Goal: Task Accomplishment & Management: Manage account settings

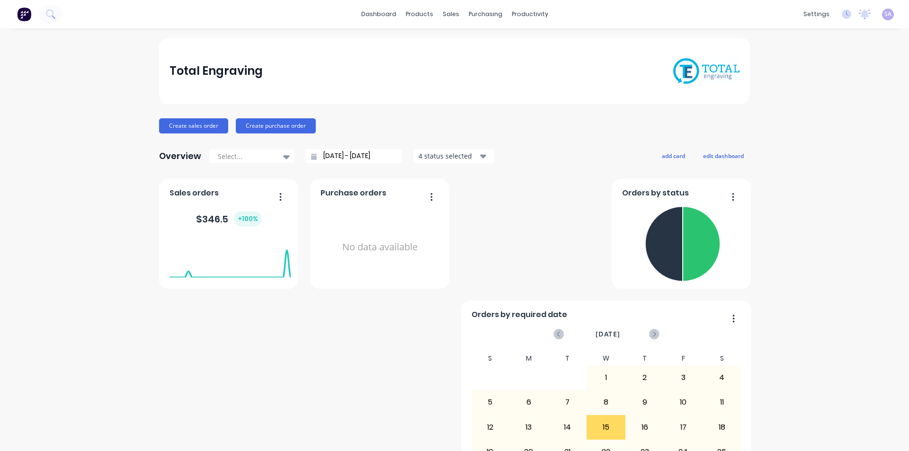
click at [852, 173] on div "Total Engraving Create sales order Create purchase order Overview Select... [DA…" at bounding box center [454, 285] width 909 height 494
click at [483, 16] on div "purchasing" at bounding box center [485, 14] width 43 height 14
click at [419, 41] on icon at bounding box center [417, 45] width 9 height 9
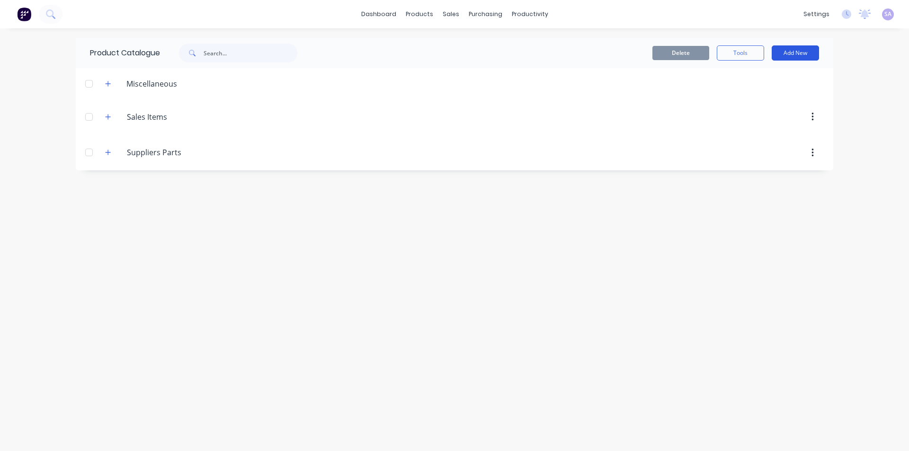
click at [793, 54] on button "Add New" at bounding box center [795, 52] width 47 height 15
click at [775, 92] on div "Product" at bounding box center [774, 96] width 73 height 14
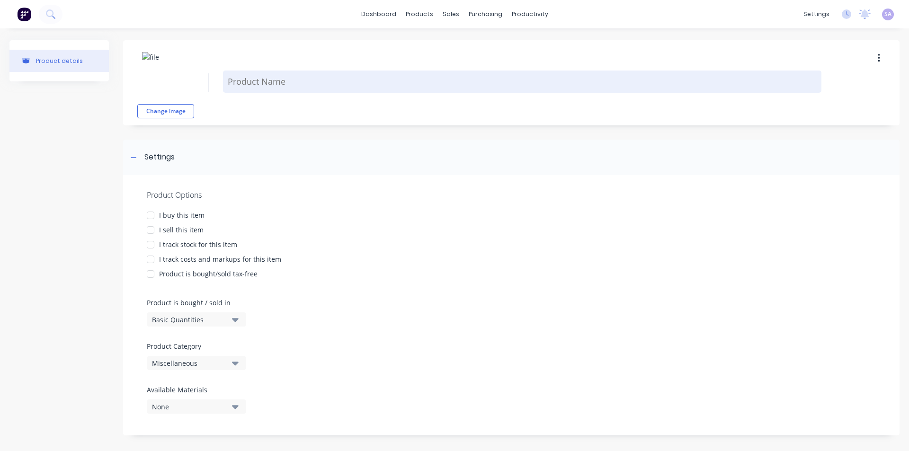
click at [250, 78] on textarea at bounding box center [522, 82] width 599 height 22
click at [265, 82] on textarea at bounding box center [522, 82] width 599 height 22
type textarea "x"
type textarea "C"
type textarea "x"
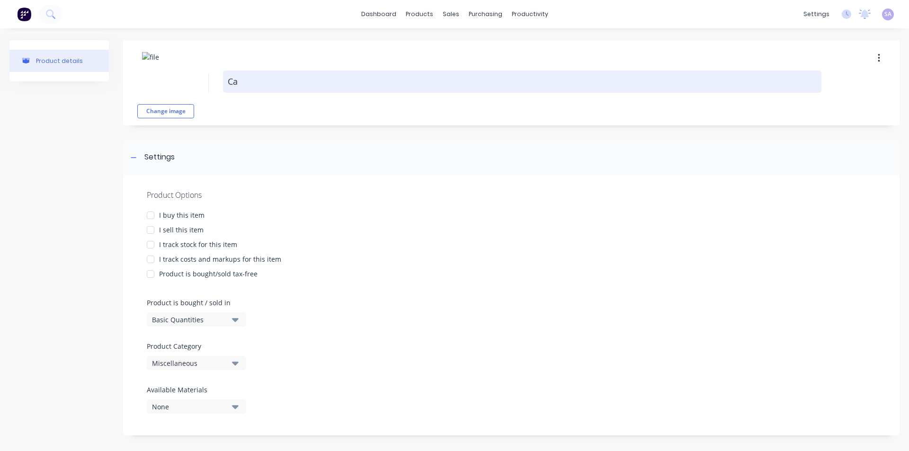
type textarea "Cab"
type textarea "x"
type textarea "Cabl"
type textarea "x"
type textarea "Cable"
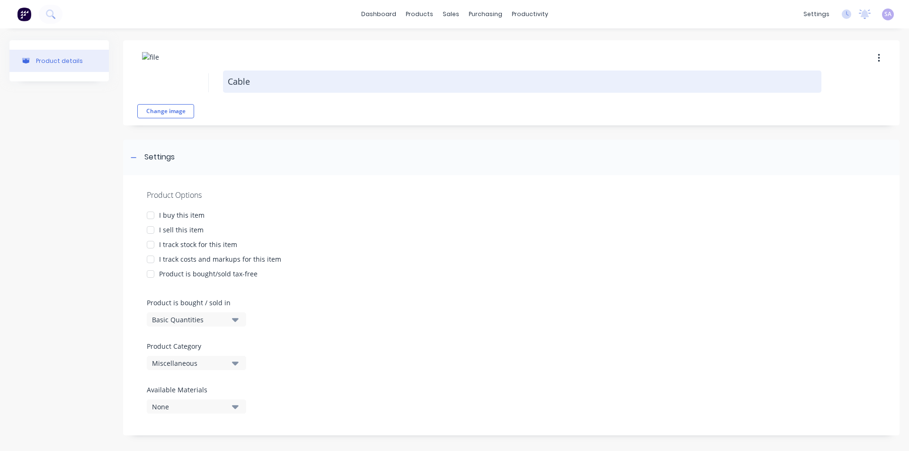
type textarea "x"
type textarea "Cable"
type textarea "x"
type textarea "Cable M"
type textarea "x"
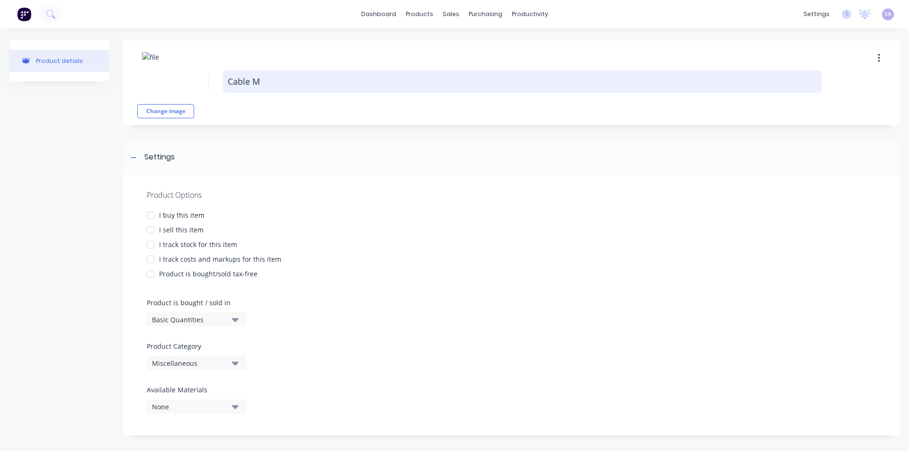
type textarea "Cable Ma"
type textarea "x"
type textarea "Cable Mar"
type textarea "x"
type textarea "Cable Mark"
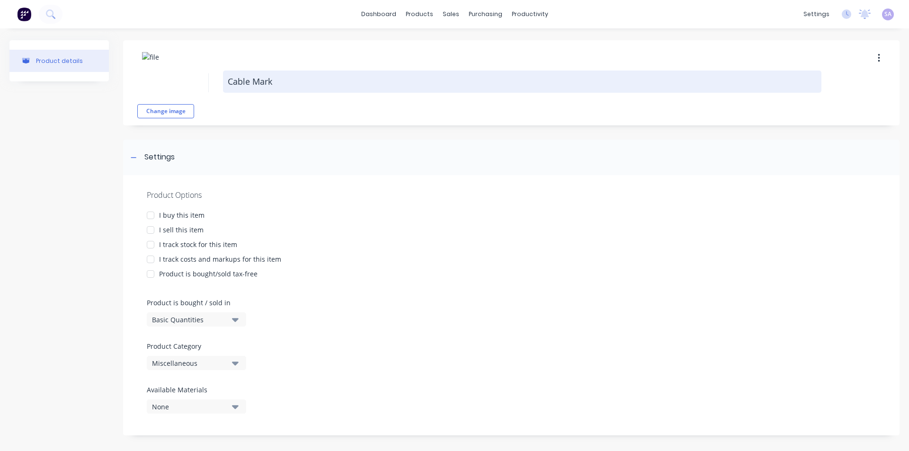
type textarea "x"
type textarea "Cable Marke"
type textarea "x"
type textarea "Cable Marker"
type textarea "x"
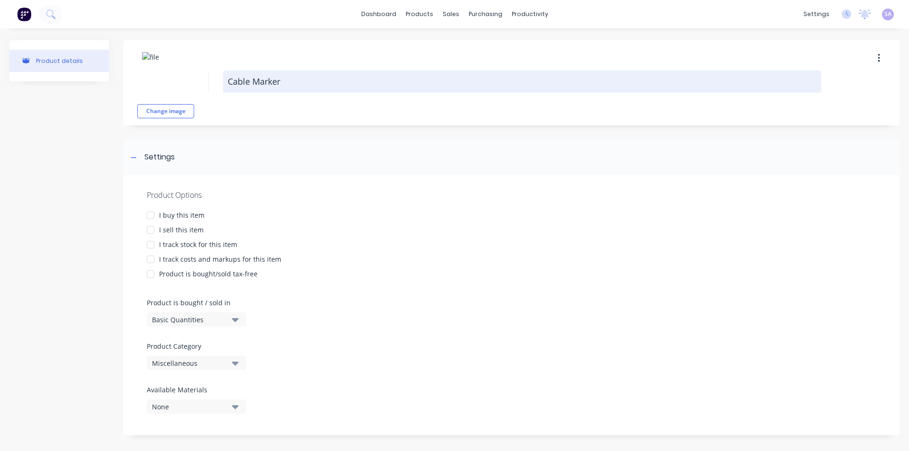
type textarea "Cable Marker"
type textarea "x"
type textarea "Cable Marker 8"
type textarea "x"
type textarea "Cable Marker 89"
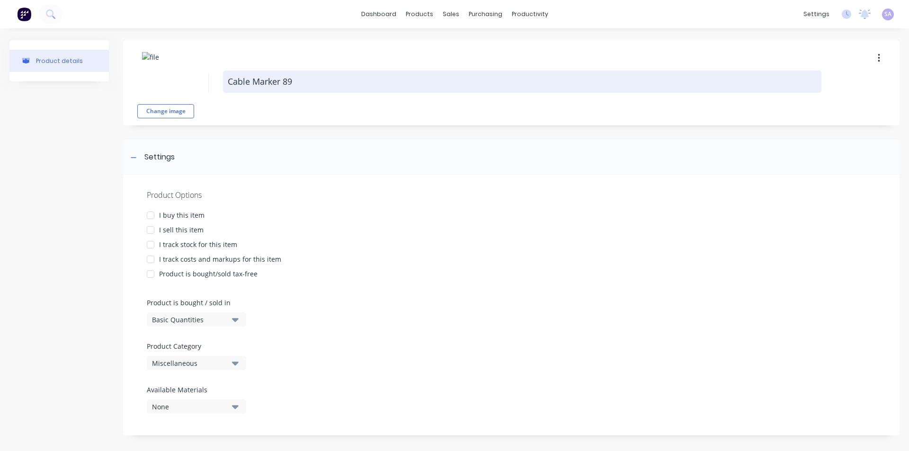
type textarea "x"
type textarea "Cable Marker 89x"
type textarea "x"
type textarea "Cable Marker 89x1"
type textarea "x"
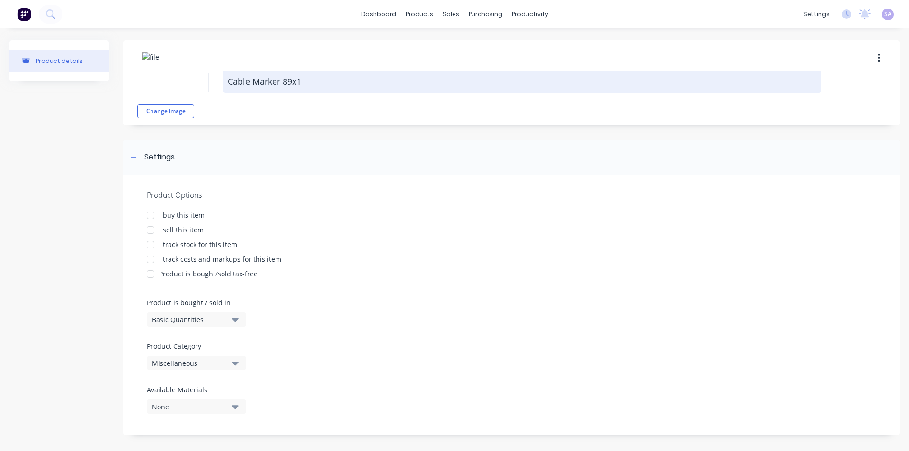
type textarea "Cable Marker 89x19"
type textarea "x"
type textarea "Cable Marker 89x19m"
type textarea "x"
type textarea "Cable Marker 89x19mm"
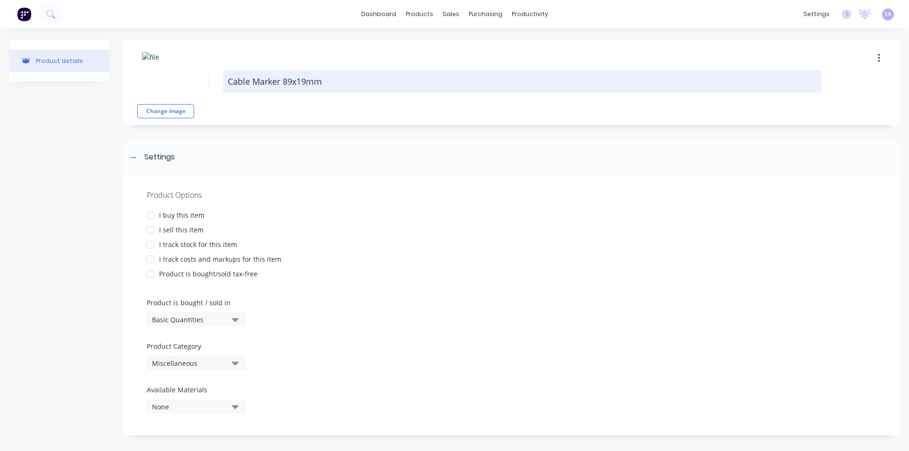
type textarea "x"
type textarea "Cable Marker 89x19mm"
type textarea "x"
type textarea "Cable Marker 89x19mm ("
type textarea "x"
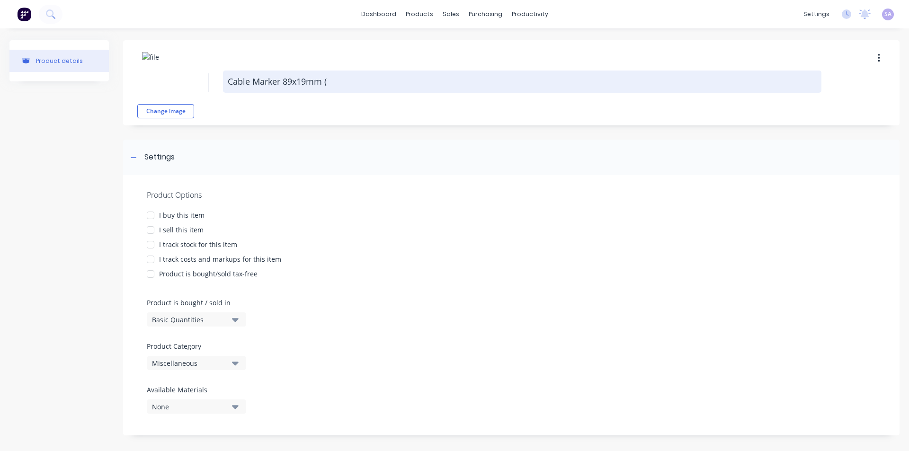
type textarea "Cable Marker 89x19mm (L"
type textarea "x"
type textarea "Cable Marker 89x19mm (La"
type textarea "x"
type textarea "Cable Marker 89x19mm (Lar"
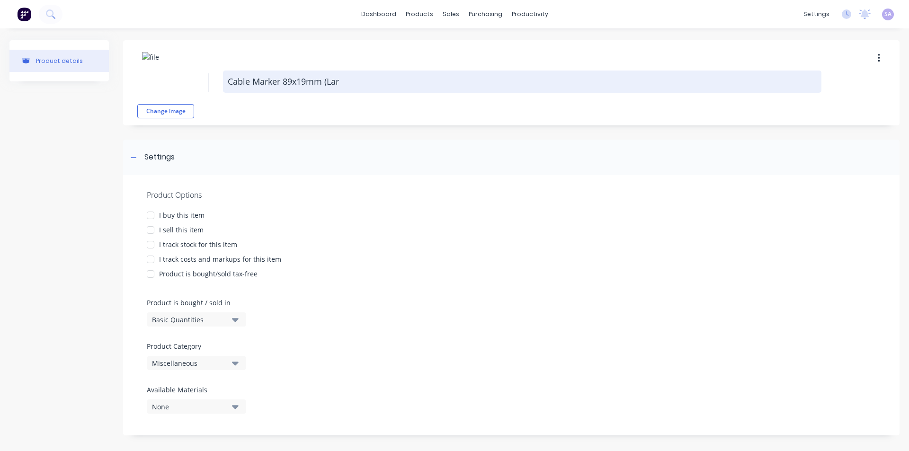
type textarea "x"
type textarea "Cable Marker 89x19mm (Larg"
type textarea "x"
type textarea "Cable Marker 89x19mm (Large"
type textarea "x"
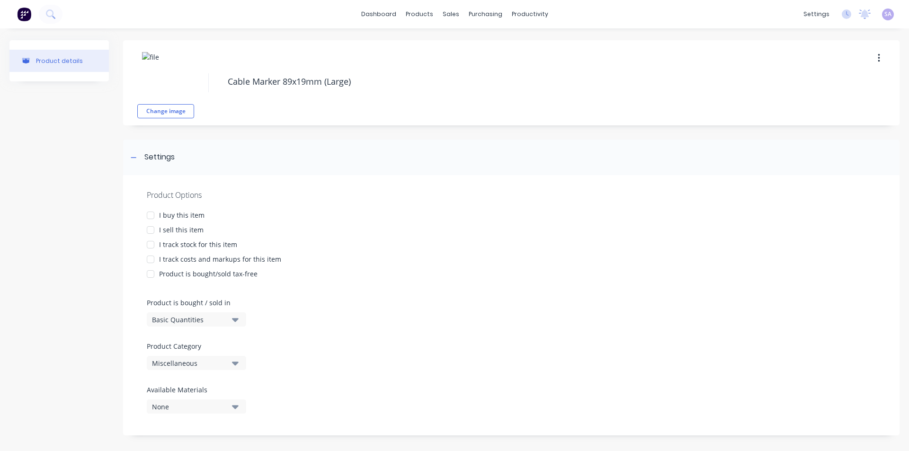
type textarea "Cable Marker 89x19mm (Large)"
type textarea "x"
type textarea "Cable Marker 89x19mm (Large)"
click at [174, 212] on div "I buy this item" at bounding box center [181, 215] width 45 height 10
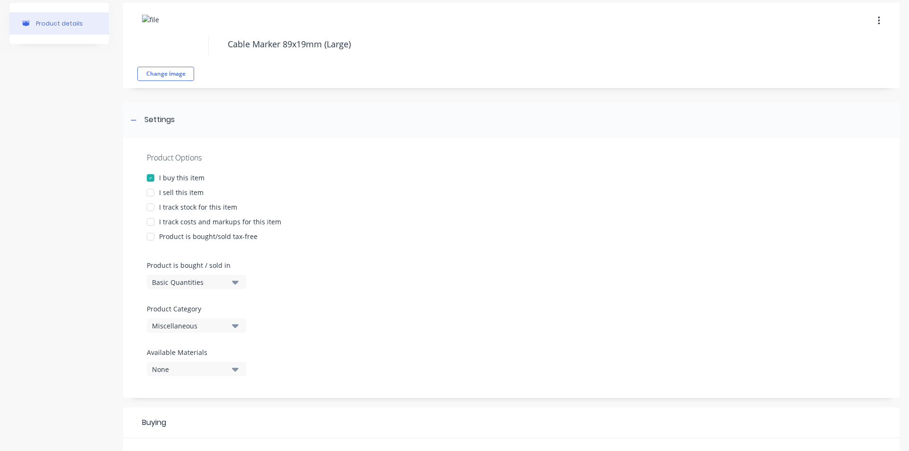
scroll to position [47, 0]
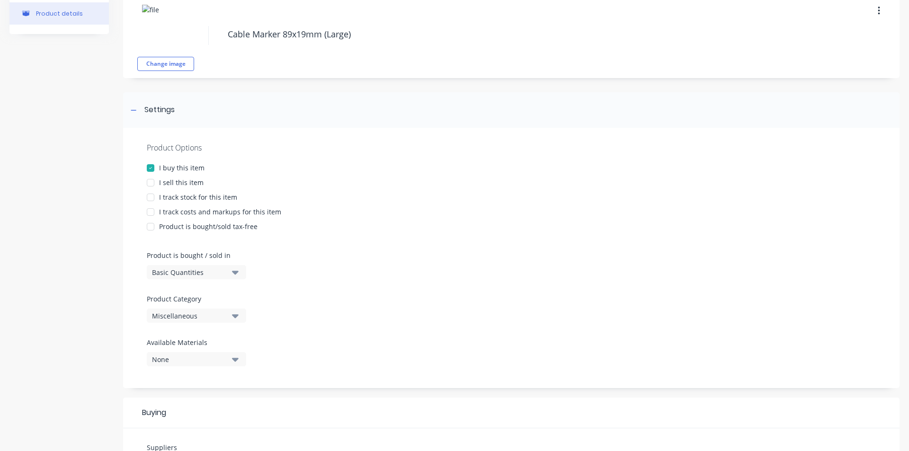
click at [165, 180] on div "I sell this item" at bounding box center [181, 183] width 45 height 10
click at [160, 178] on div at bounding box center [150, 182] width 19 height 19
click at [237, 271] on icon "button" at bounding box center [235, 273] width 7 height 4
click at [333, 242] on div at bounding box center [511, 243] width 729 height 14
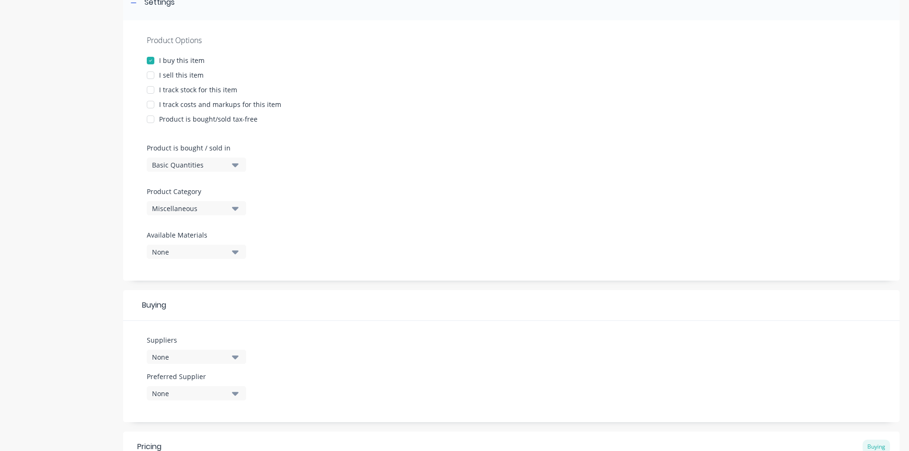
scroll to position [189, 0]
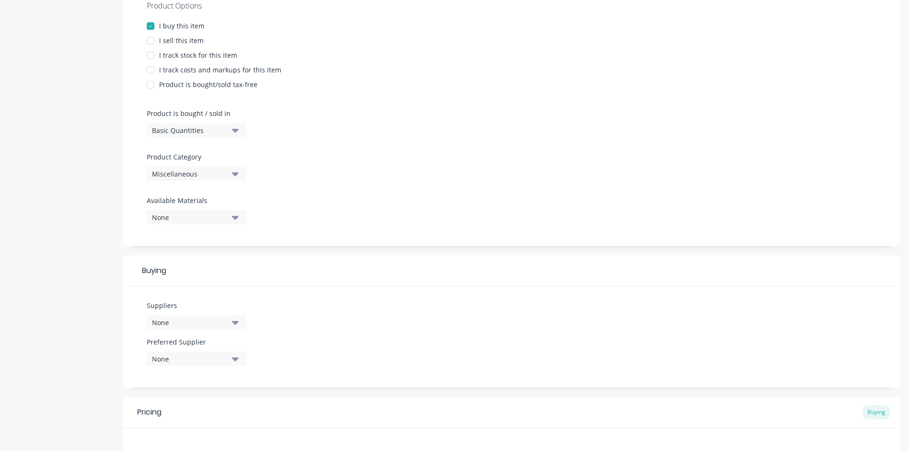
click at [236, 172] on icon "button" at bounding box center [235, 174] width 7 height 4
click at [217, 257] on div "Suppliers Parts" at bounding box center [218, 263] width 142 height 19
type textarea "x"
click at [238, 212] on icon "button" at bounding box center [235, 217] width 7 height 10
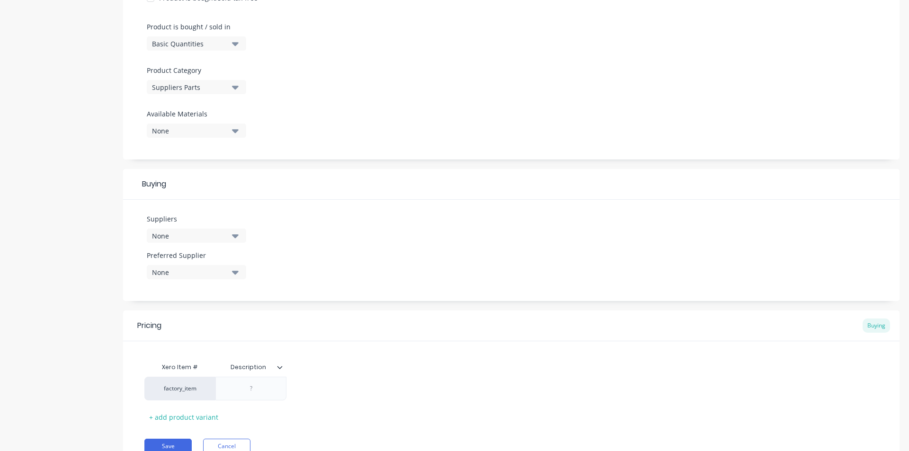
scroll to position [284, 0]
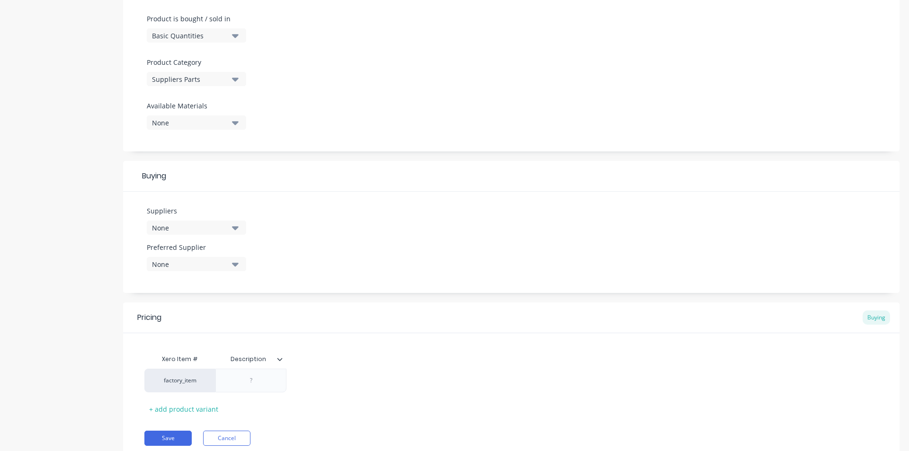
click at [236, 226] on icon "button" at bounding box center [235, 228] width 7 height 4
click at [232, 247] on input "text" at bounding box center [224, 256] width 100 height 19
type input "Rowm"
click at [229, 275] on div "Rowmark [GEOGRAPHIC_DATA]" at bounding box center [223, 280] width 95 height 10
type textarea "x"
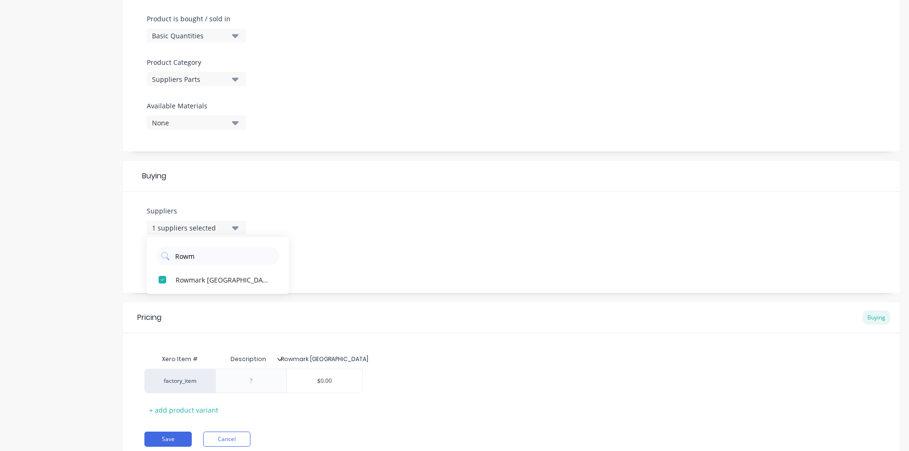
click at [362, 230] on div "Suppliers 1 suppliers selected Rowm Rowmark [GEOGRAPHIC_DATA] Preferred Supplie…" at bounding box center [511, 242] width 777 height 101
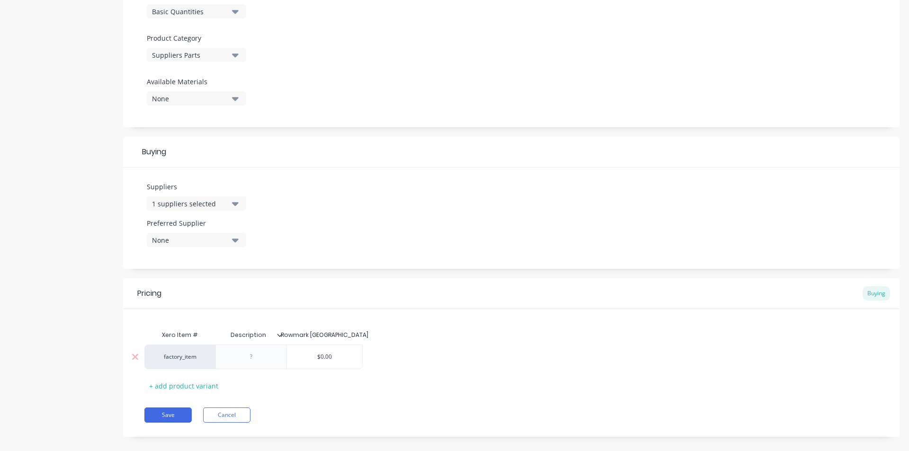
type input "$0.00"
click at [325, 353] on input "$0.00" at bounding box center [324, 357] width 75 height 9
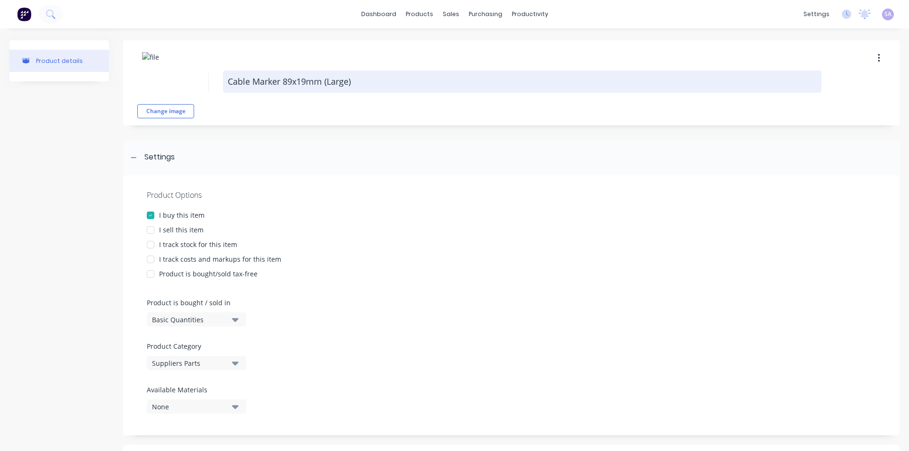
click at [386, 80] on textarea "Cable Marker 89x19mm (Large)" at bounding box center [522, 82] width 599 height 22
type textarea "x"
type textarea "Cable Marker 89x19mm (Large)"
type textarea "x"
type textarea "Cable Marker 89x19mm (Large) 1"
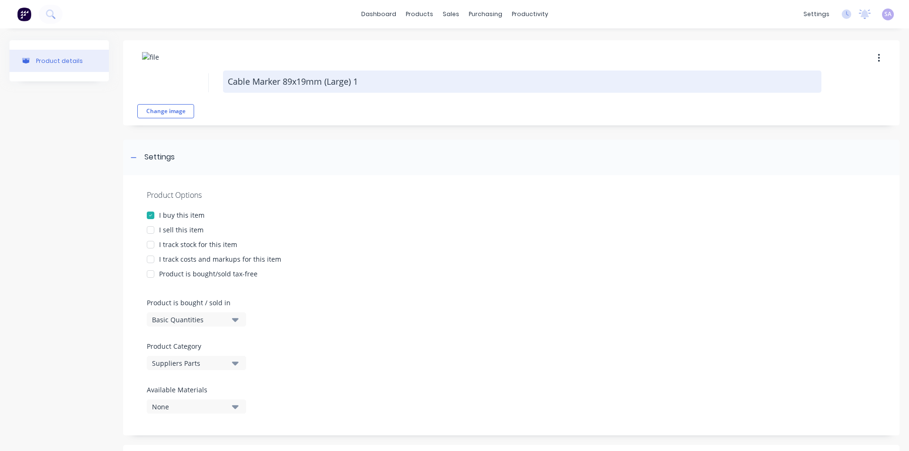
type textarea "x"
type textarea "Cable Marker 89x19mm (Large) 10"
type textarea "x"
type textarea "Cable Marker 89x19mm (Large) 100"
type textarea "x"
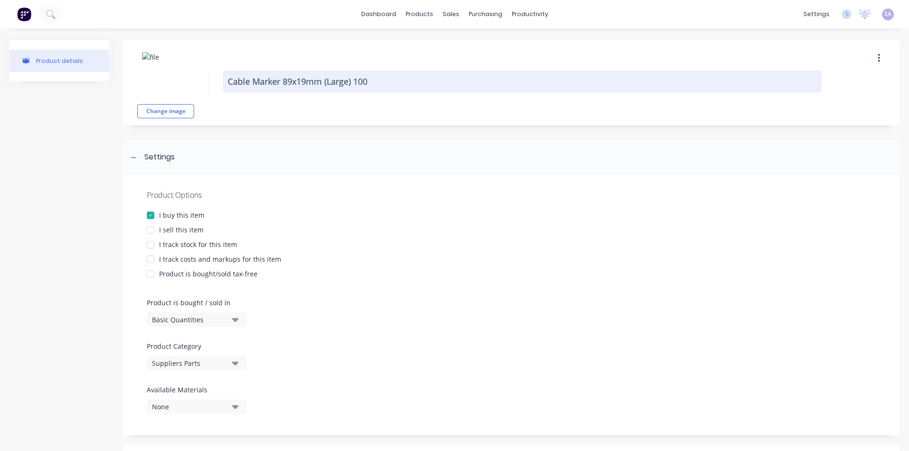
type textarea "Cable Marker 89x19mm (Large) 100p"
type textarea "x"
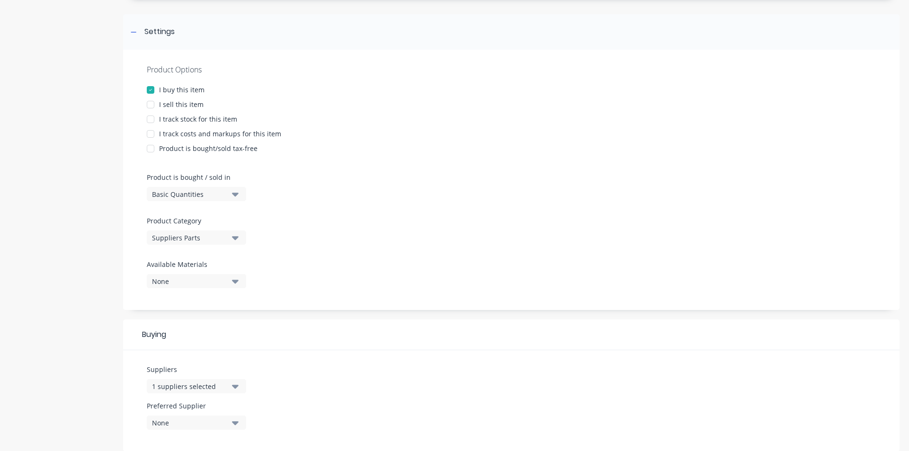
scroll to position [308, 0]
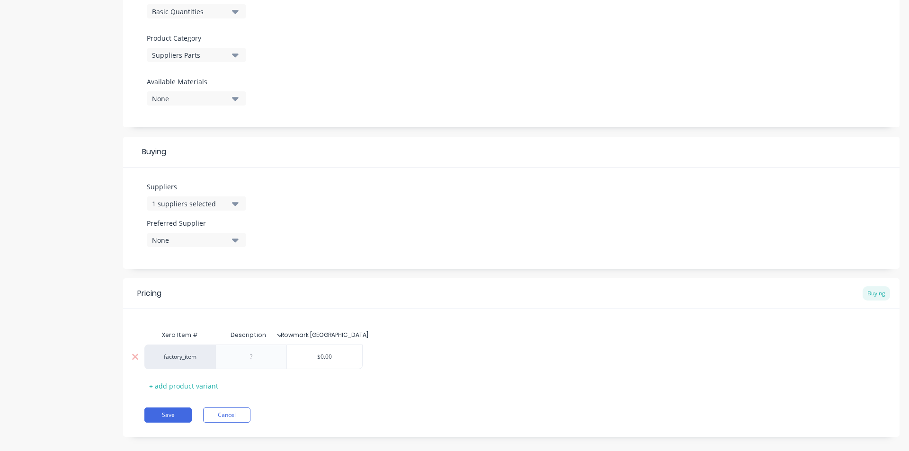
click at [323, 345] on div "$0.00" at bounding box center [324, 357] width 75 height 24
type textarea "Cable Marker 89x19mm (Large) 100pk"
type textarea "x"
type textarea "Cable Marker 89x19mm (Large) 100pk"
drag, startPoint x: 338, startPoint y: 344, endPoint x: 302, endPoint y: 349, distance: 36.3
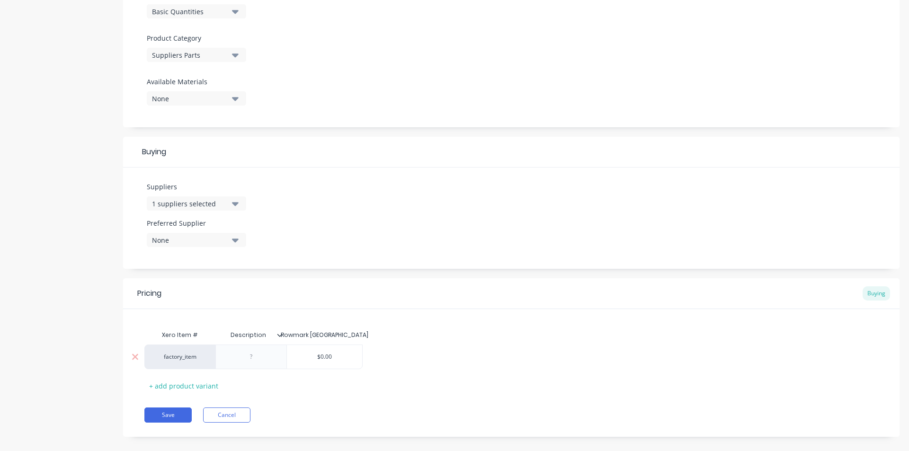
click at [302, 353] on input "$0.00" at bounding box center [324, 357] width 75 height 9
type textarea "x"
type input "3"
type textarea "x"
type input "35"
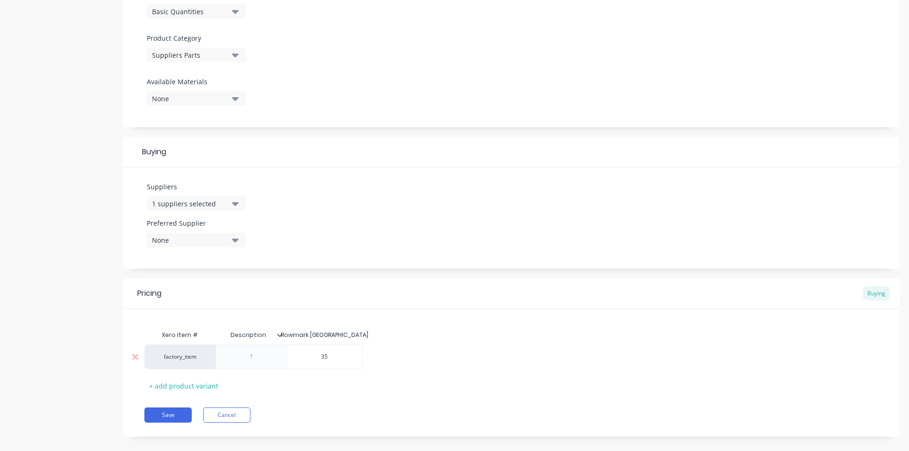
type textarea "x"
type input "35."
type textarea "x"
type input "35.0"
type textarea "x"
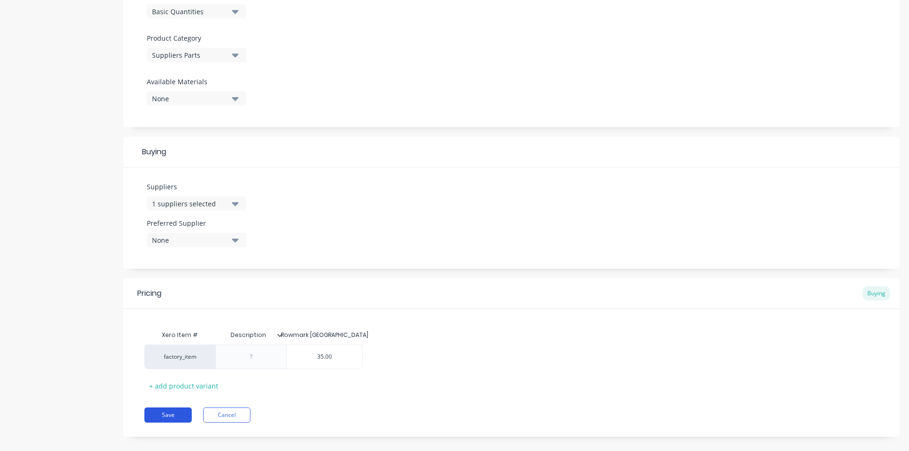
type input "35.00"
click at [159, 409] on button "Save" at bounding box center [167, 415] width 47 height 15
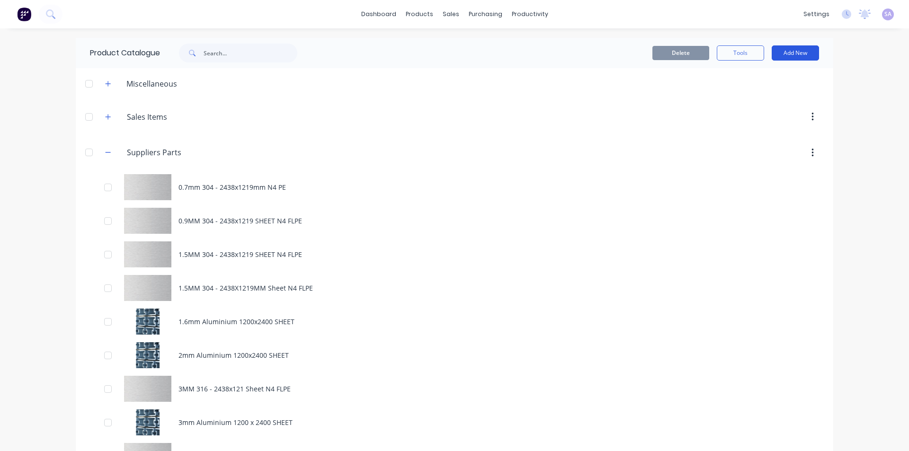
click at [798, 51] on button "Add New" at bounding box center [795, 52] width 47 height 15
click at [777, 95] on div "Product" at bounding box center [774, 96] width 73 height 14
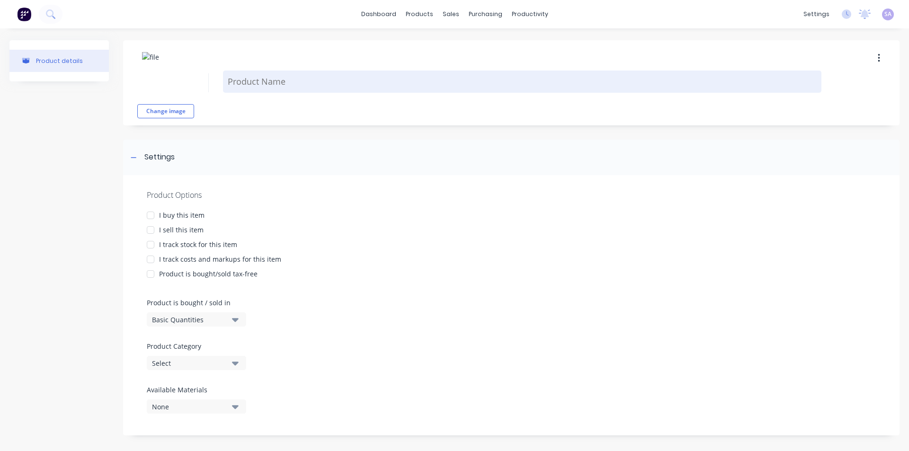
click at [279, 86] on textarea at bounding box center [522, 82] width 599 height 22
type textarea "x"
type textarea "9"
type textarea "x"
type textarea "9."
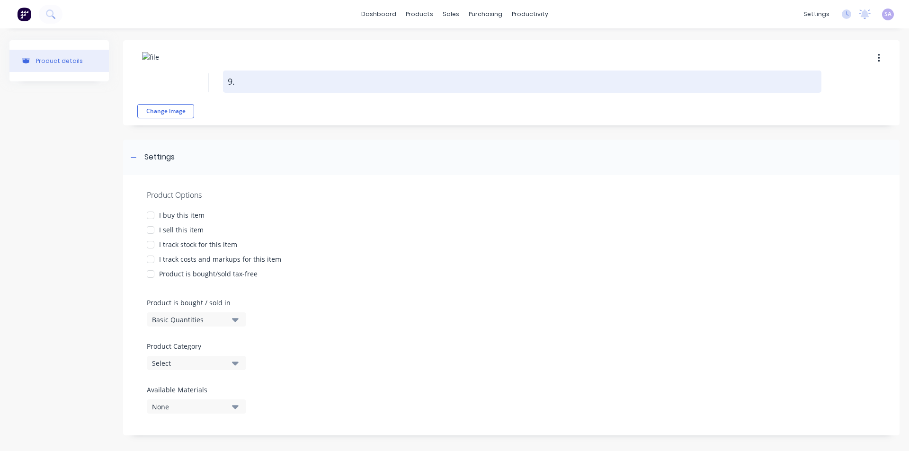
type textarea "x"
type textarea "9.5"
type textarea "x"
type textarea "9.5x"
type textarea "x"
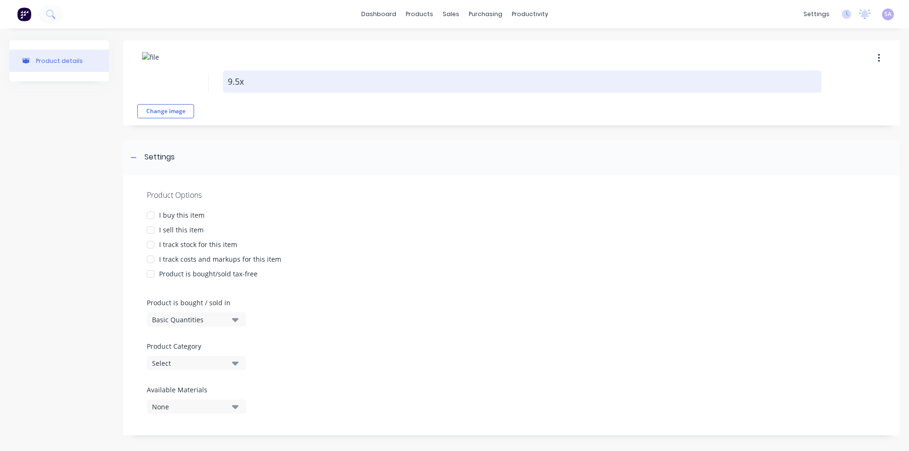
type textarea "9.5x9"
type textarea "x"
type textarea "9.5x90"
type textarea "x"
type textarea "9.5x90m"
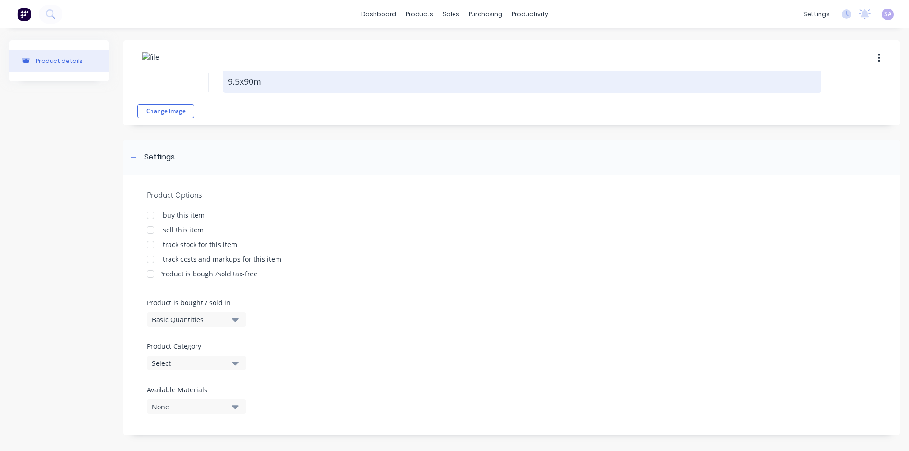
type textarea "x"
type textarea "9.5x90mm"
type textarea "x"
type textarea "9.5x90mm"
type textarea "x"
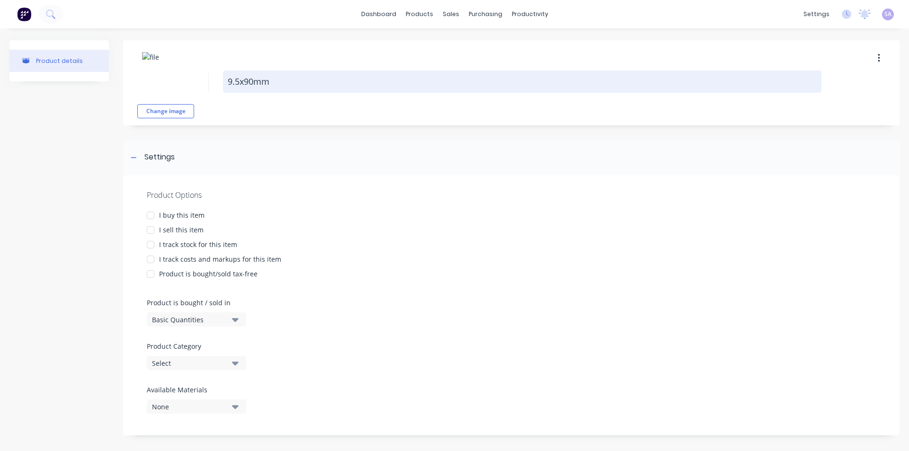
type textarea "9.5x90mm C"
type textarea "x"
type textarea "9.5x90mm Ca"
type textarea "x"
type textarea "9.5x90mm Cab"
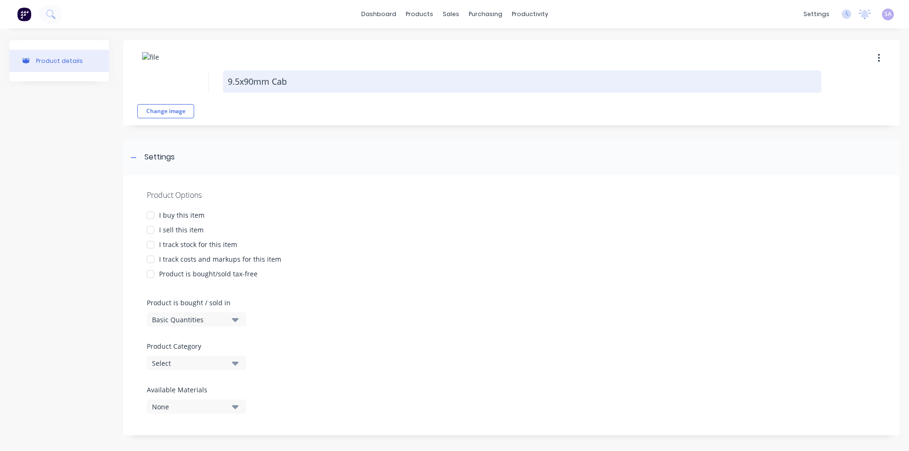
type textarea "x"
type textarea "9.5x90mm Cabl"
type textarea "x"
type textarea "9.5x90mm Cable"
type textarea "x"
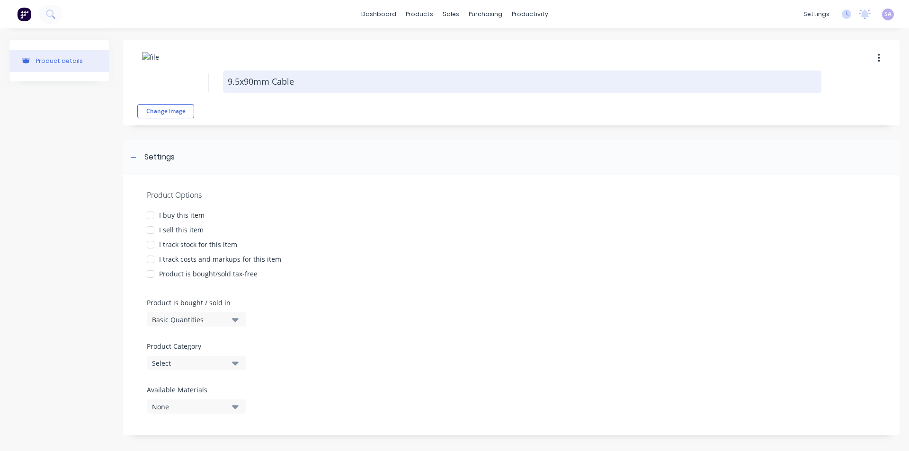
type textarea "9.5x90mm Cable"
type textarea "x"
type textarea "9.5x90mm Cable m"
type textarea "x"
type textarea "9.5x90mm Cable ma"
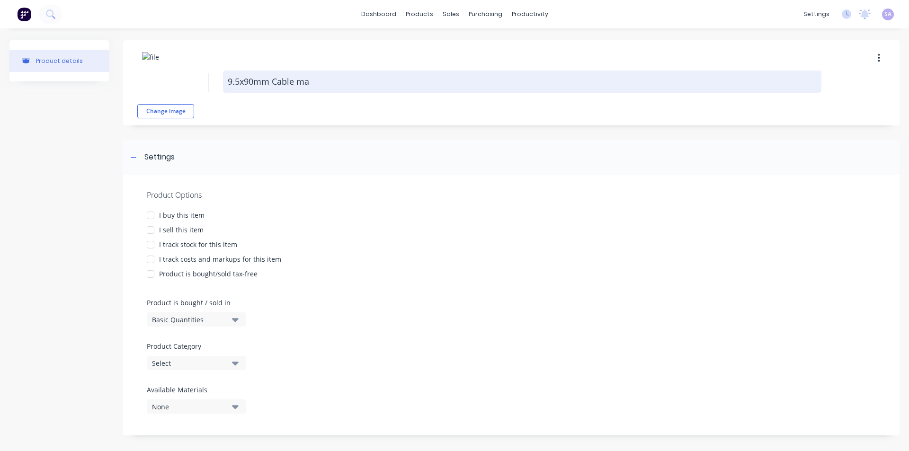
type textarea "x"
type textarea "9.5x90mm Cable mar"
type textarea "x"
type textarea "9.5x90mm Cable mark"
type textarea "x"
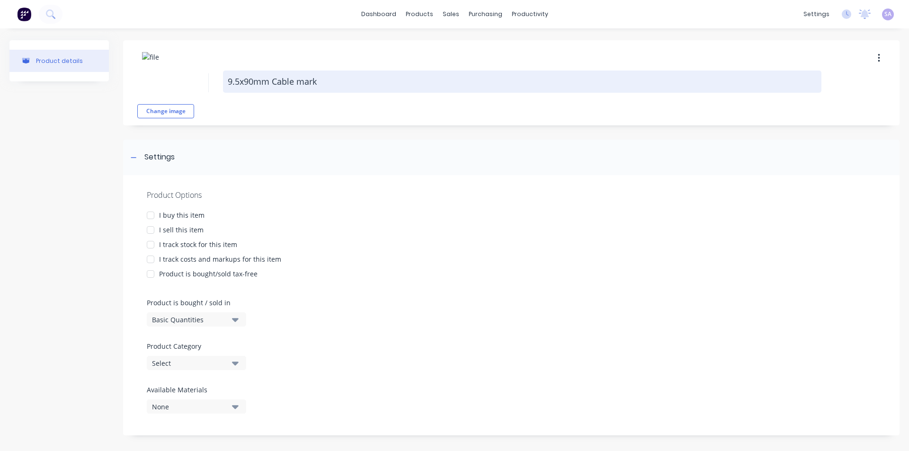
type textarea "9.5x90mm Cable marke"
type textarea "x"
type textarea "9.5x90mm Cable marker"
type textarea "x"
type textarea "9.5x90mm Cable markers"
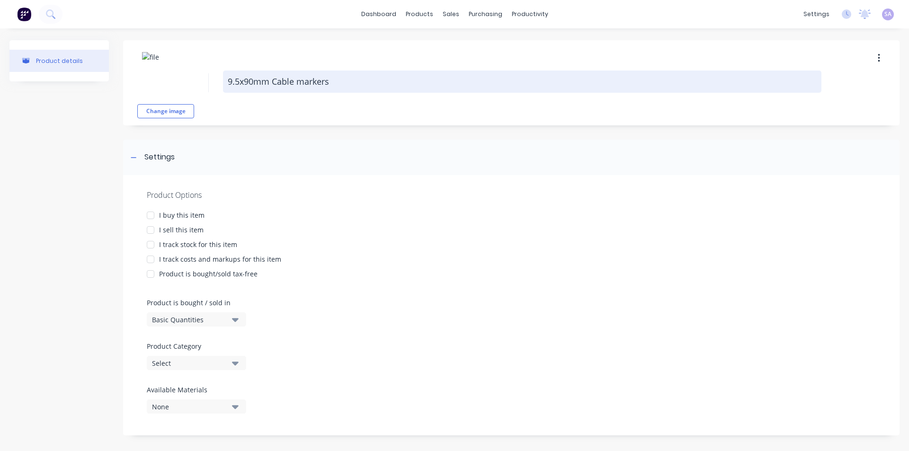
type textarea "x"
type textarea "9.5x90mm Cable markers"
type textarea "x"
type textarea "9.5x90mm Cable markers Y"
type textarea "x"
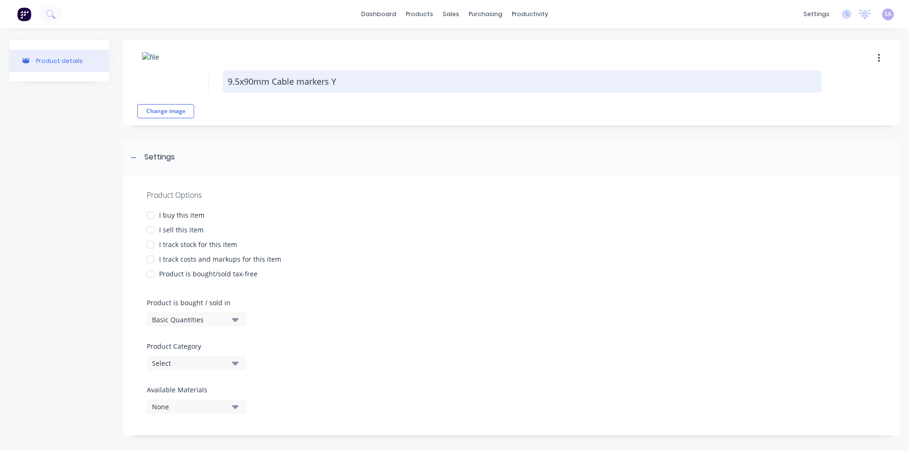
type textarea "9.5x90mm Cable markers Ye"
type textarea "x"
type textarea "9.5x90mm Cable markers Yel"
type textarea "x"
type textarea "9.5x90mm Cable markers Yell"
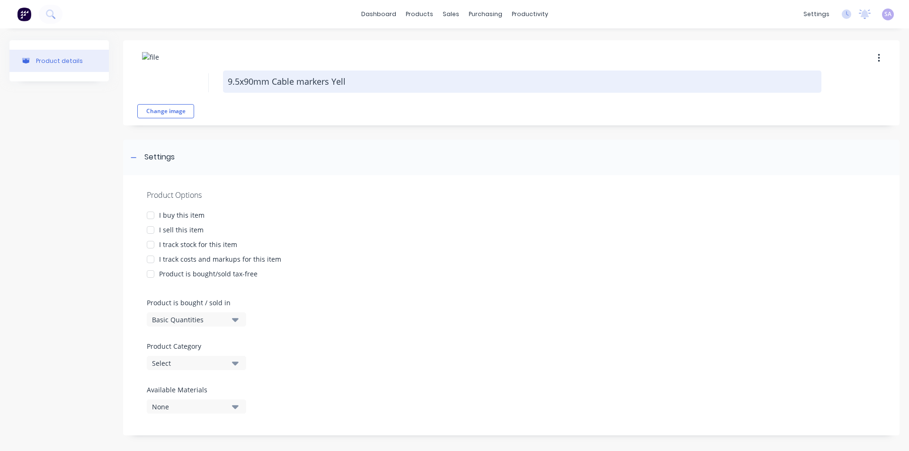
type textarea "x"
type textarea "9.5x90mm Cable markers Yello"
type textarea "x"
type textarea "9.5x90mm Cable markers Yellow"
type textarea "x"
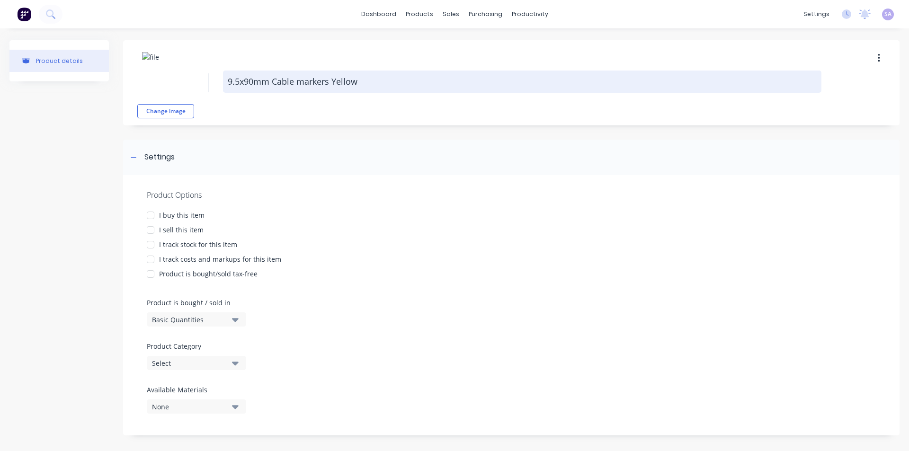
type textarea "9.5x90mm Cable markers Yellow"
type textarea "x"
type textarea "9.5x90mm Cable markers Yellow -"
type textarea "x"
type textarea "9.5x90mm Cable markers Yellow -1"
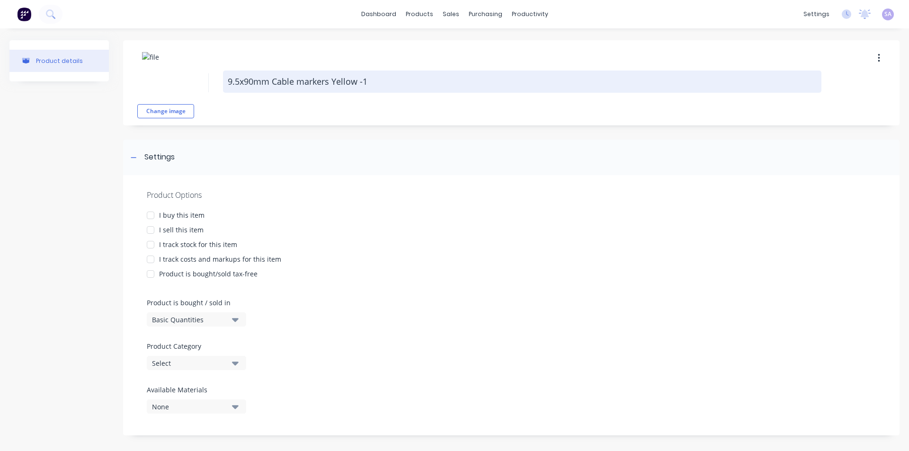
type textarea "x"
type textarea "9.5x90mm Cable markers Yellow -10"
type textarea "x"
type textarea "9.5x90mm Cable markers Yellow -100"
type textarea "x"
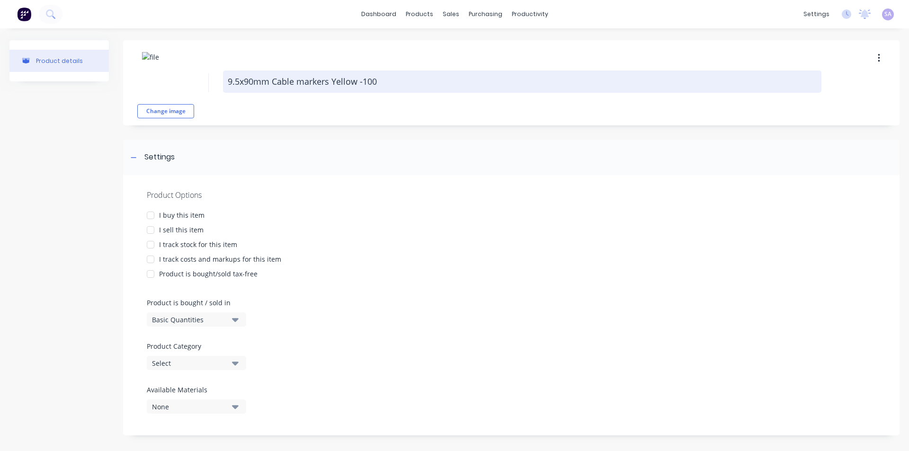
type textarea "9.5x90mm Cable markers Yellow -100p"
type textarea "x"
type textarea "9.5x90mm Cable markers Yellow -100pk"
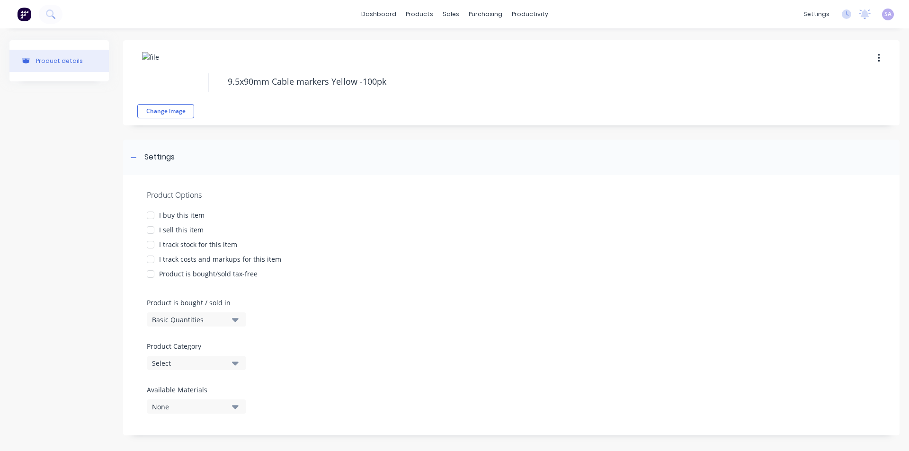
click at [151, 218] on div at bounding box center [150, 215] width 19 height 19
type textarea "x"
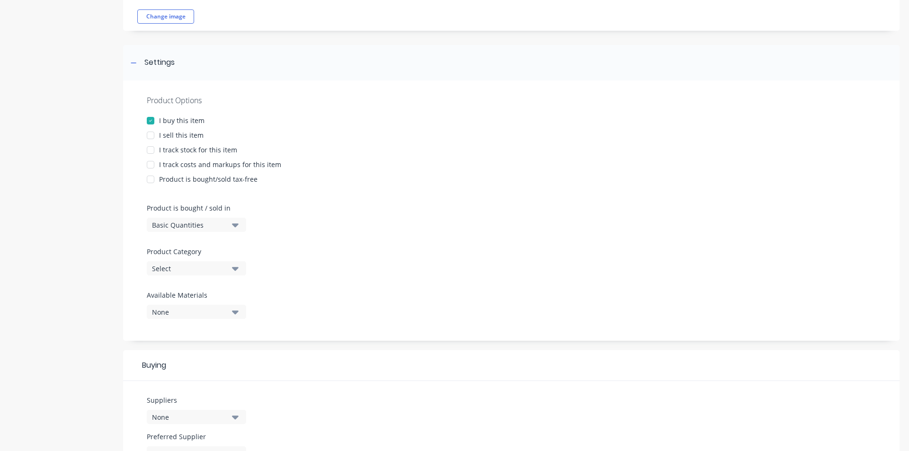
type textarea "9.5x90mm Cable markers Yellow -100pk"
type textarea "x"
type textarea "9.5x90mm Cable markers Yellow -100pk"
click at [235, 263] on icon "button" at bounding box center [235, 268] width 7 height 10
click at [236, 267] on icon "button" at bounding box center [235, 269] width 7 height 4
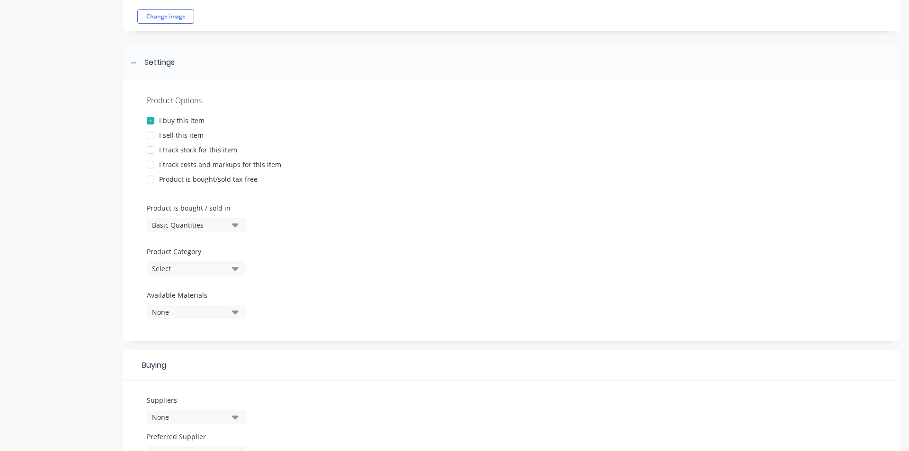
click at [236, 264] on icon "button" at bounding box center [235, 268] width 7 height 10
drag, startPoint x: 224, startPoint y: 354, endPoint x: 249, endPoint y: 347, distance: 26.2
click at [224, 354] on div "Suppliers Parts" at bounding box center [218, 358] width 142 height 19
type textarea "x"
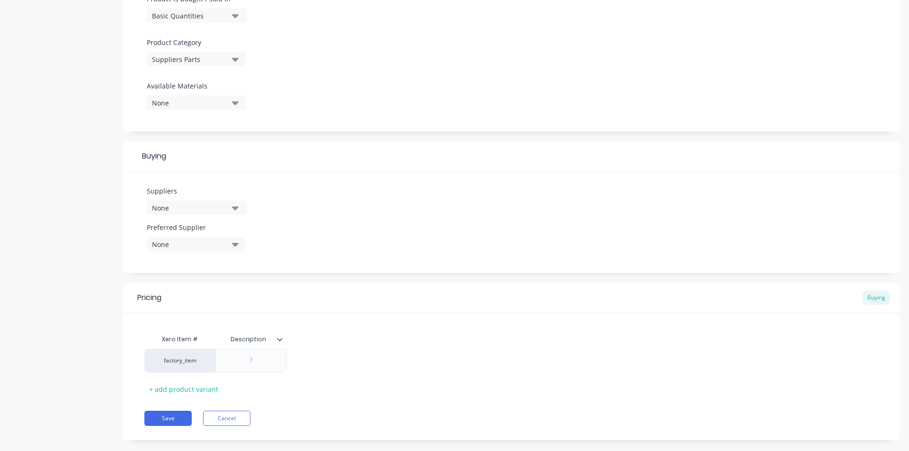
scroll to position [307, 0]
drag, startPoint x: 238, startPoint y: 202, endPoint x: 232, endPoint y: 198, distance: 6.4
click at [238, 202] on button "None" at bounding box center [196, 204] width 99 height 14
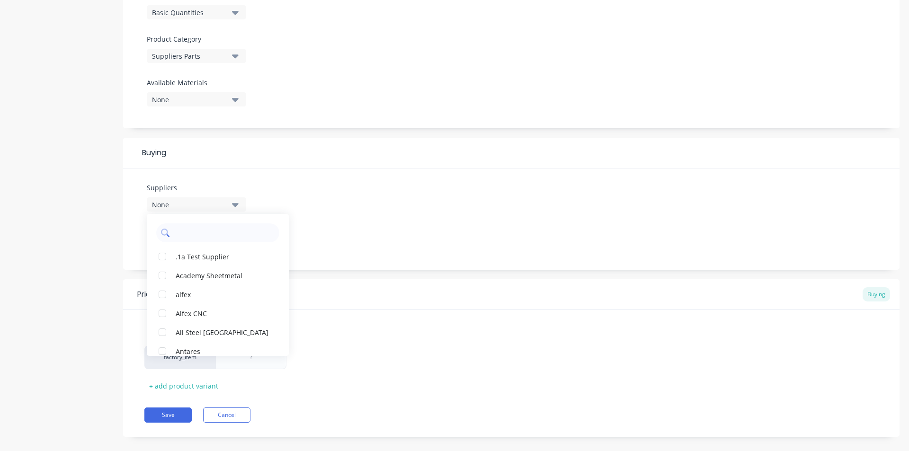
click at [235, 223] on input "text" at bounding box center [224, 232] width 100 height 19
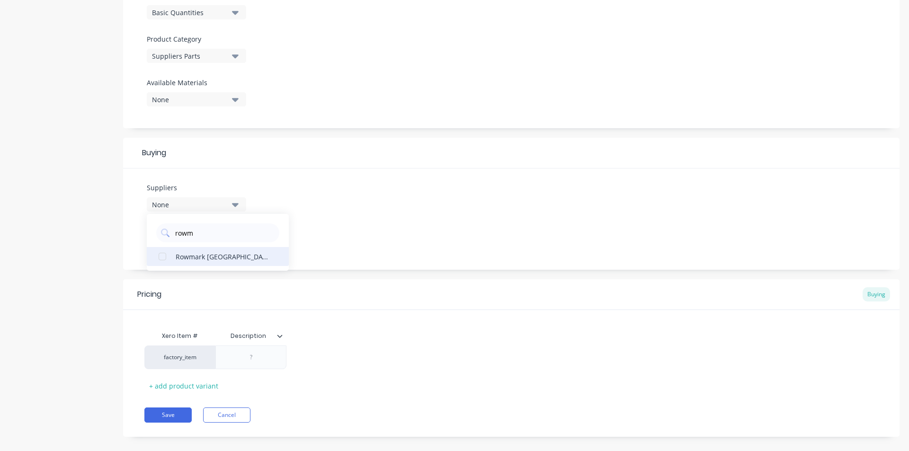
type input "rowm"
click at [201, 251] on div "Rowmark [GEOGRAPHIC_DATA]" at bounding box center [223, 256] width 95 height 10
type textarea "x"
type input "$0.00"
drag, startPoint x: 311, startPoint y: 347, endPoint x: 340, endPoint y: 347, distance: 29.4
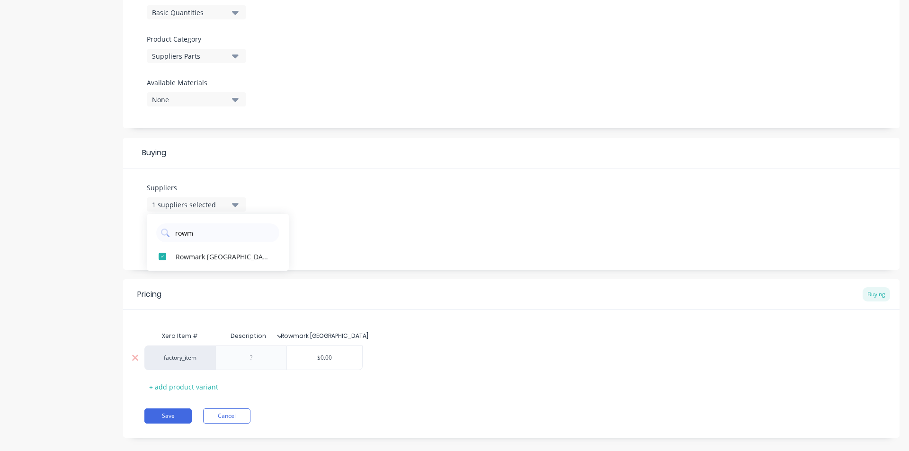
click at [324, 354] on input "$0.00" at bounding box center [324, 358] width 75 height 9
drag, startPoint x: 343, startPoint y: 348, endPoint x: 311, endPoint y: 352, distance: 32.9
click at [311, 352] on div "$0.00 $0.00" at bounding box center [324, 358] width 75 height 24
type textarea "x"
type input "6"
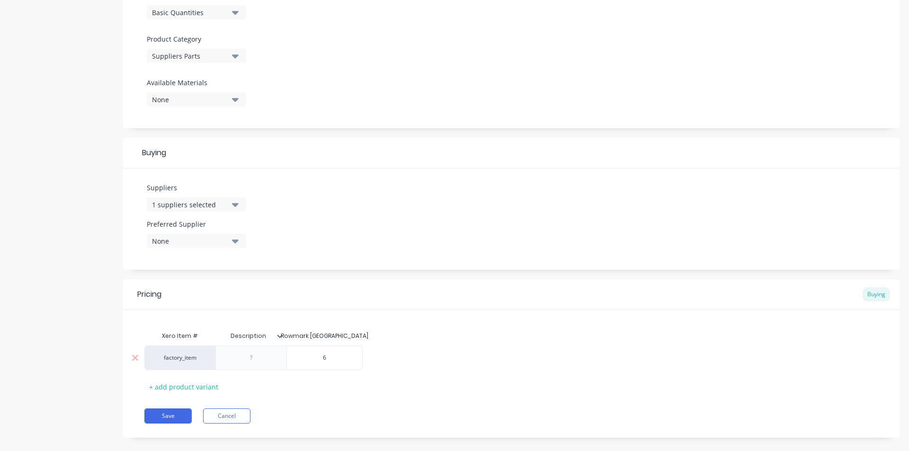
type textarea "x"
type input "65"
type textarea "x"
type input "65."
type textarea "x"
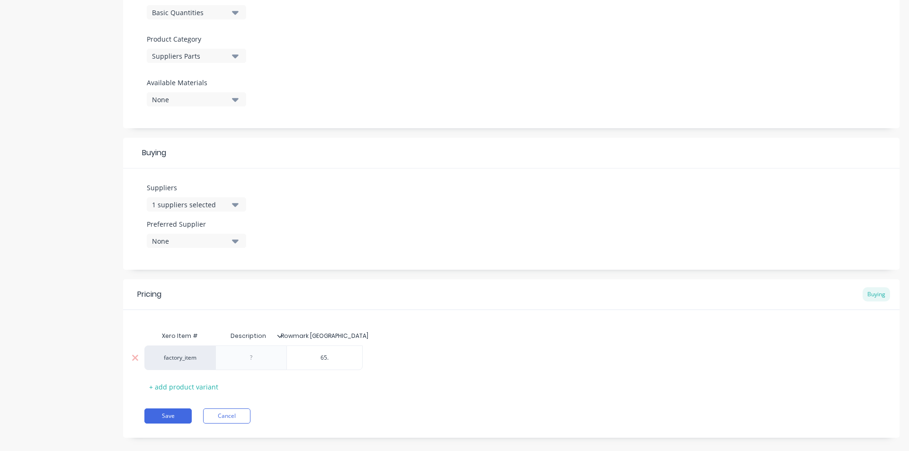
type input "65.0"
type textarea "x"
type input "65.00"
click at [163, 408] on button "Save" at bounding box center [167, 415] width 47 height 15
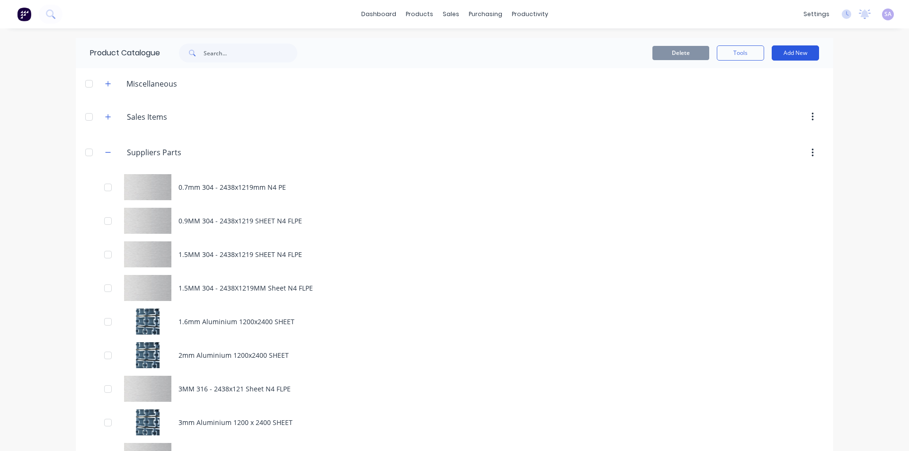
click at [791, 54] on button "Add New" at bounding box center [795, 52] width 47 height 15
click at [788, 53] on button "Add New" at bounding box center [795, 52] width 47 height 15
click at [781, 48] on button "Add New" at bounding box center [795, 52] width 47 height 15
click at [780, 87] on button "Product" at bounding box center [774, 96] width 90 height 19
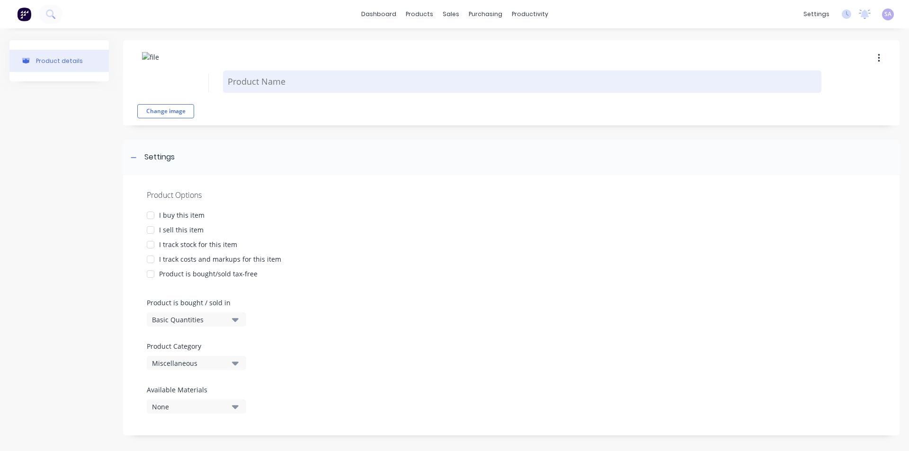
click at [281, 79] on textarea at bounding box center [522, 82] width 599 height 22
type textarea "x"
type textarea "9"
type textarea "x"
type textarea "9."
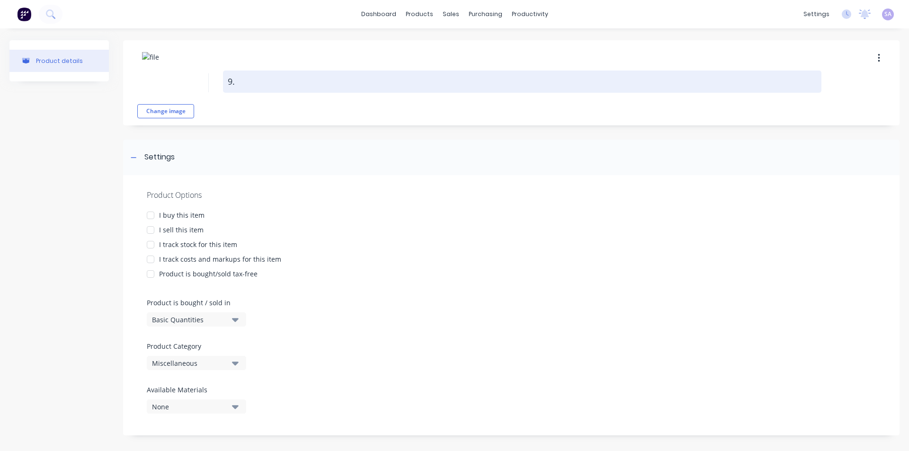
type textarea "x"
type textarea "9.5"
type textarea "x"
type textarea "9.5x"
type textarea "x"
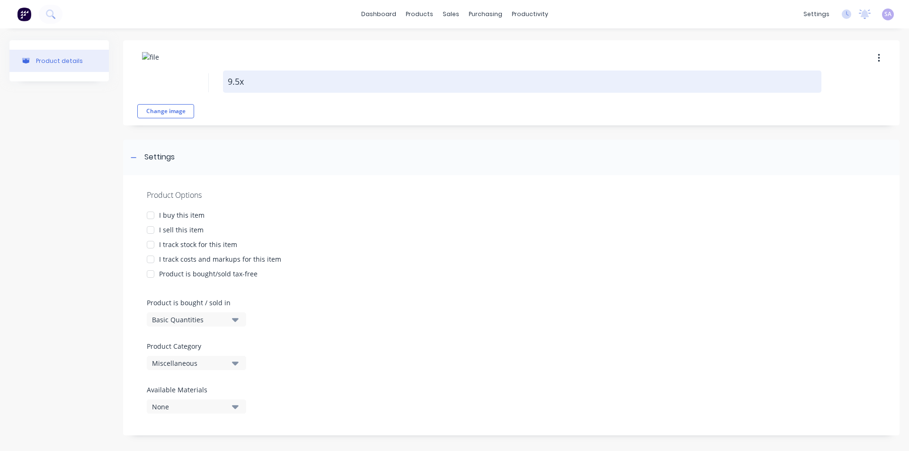
type textarea "9.5x9"
type textarea "x"
type textarea "9.5x90"
type textarea "x"
type textarea "9.5x90m"
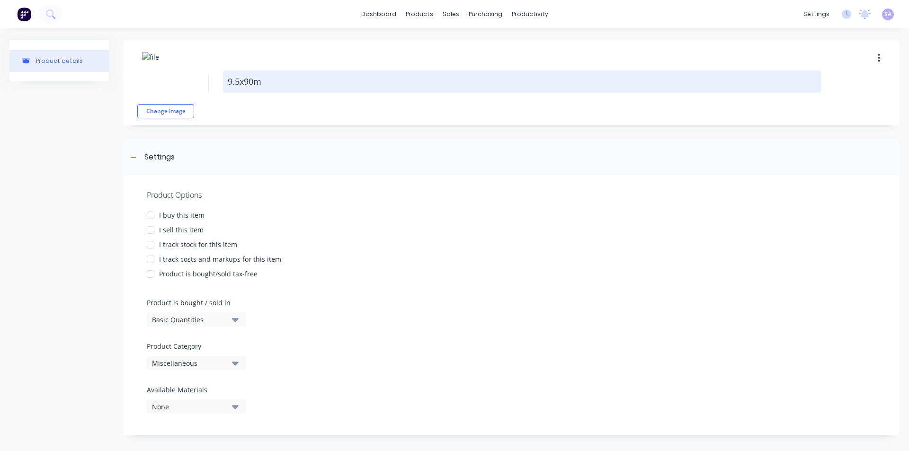
type textarea "x"
type textarea "9.5x90mm"
type textarea "x"
type textarea "9.5x90mm"
type textarea "x"
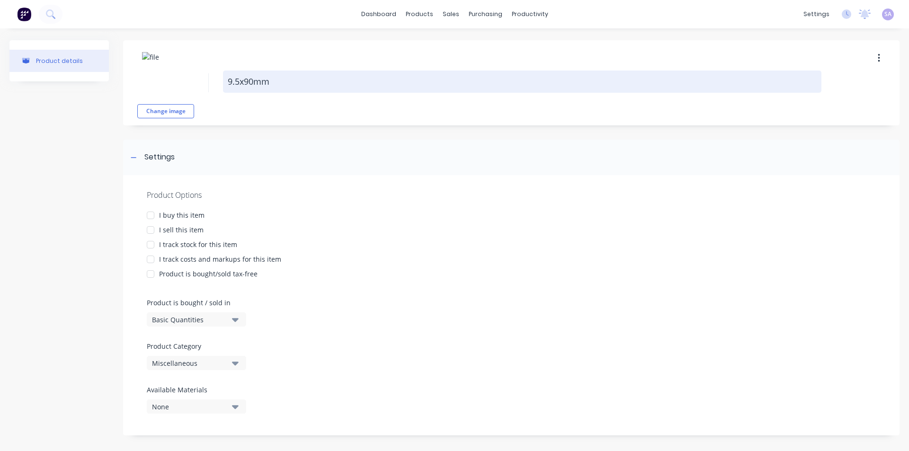
type textarea "9.5x90mm C"
type textarea "x"
type textarea "9.5x90mm Ca"
type textarea "x"
type textarea "9.5x90mm Cab"
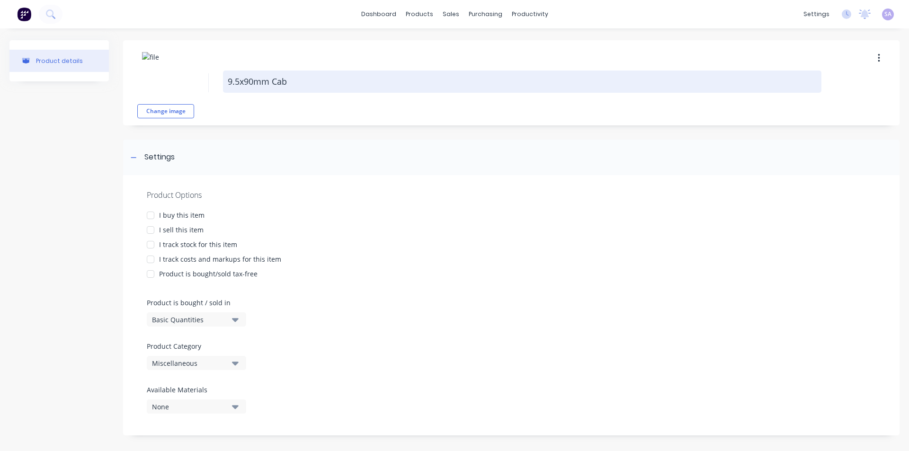
type textarea "x"
type textarea "9.5x90mm Cabl"
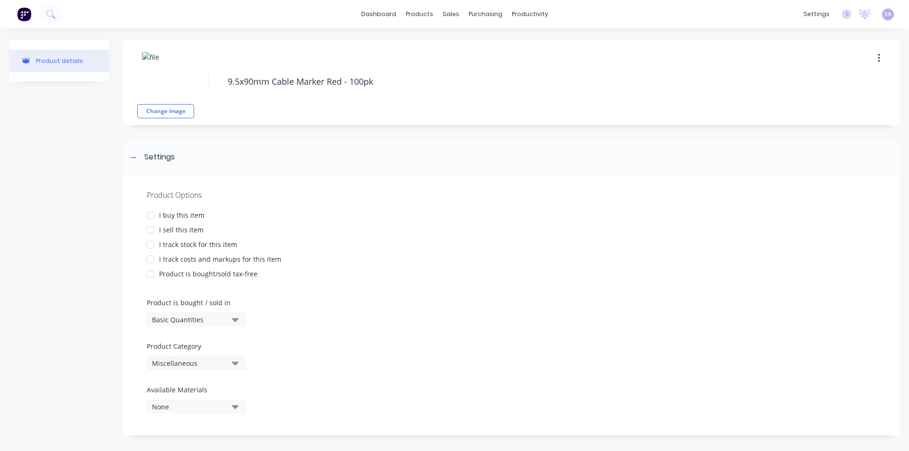
click at [160, 217] on div "I buy this item" at bounding box center [181, 215] width 45 height 10
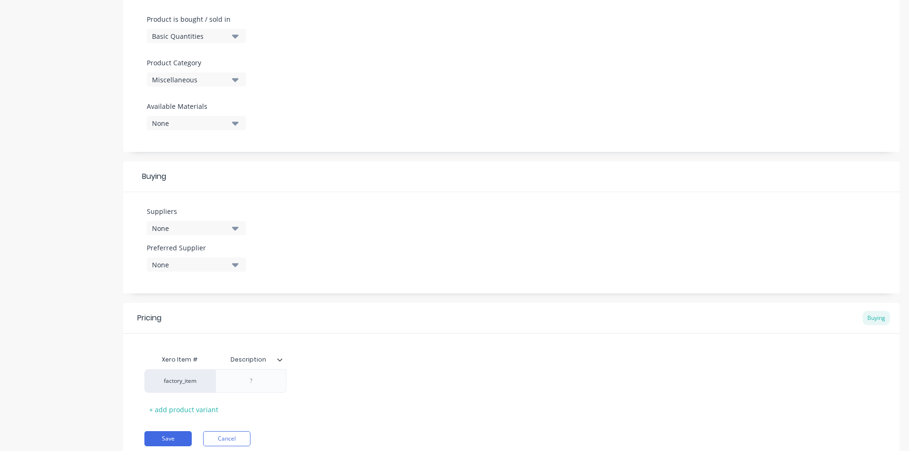
scroll to position [284, 0]
click at [236, 223] on icon "button" at bounding box center [235, 228] width 7 height 10
click at [233, 252] on input "text" at bounding box center [224, 256] width 100 height 19
click at [232, 275] on div "Rowmark [GEOGRAPHIC_DATA]" at bounding box center [223, 280] width 95 height 10
click at [482, 214] on div "Suppliers 1 suppliers selected Rowmark Rowmark [GEOGRAPHIC_DATA] Preferred Supp…" at bounding box center [511, 242] width 777 height 101
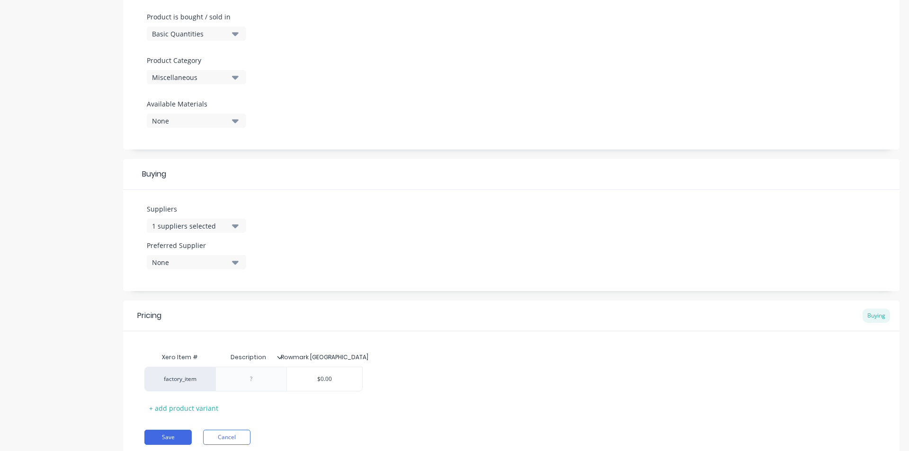
scroll to position [308, 0]
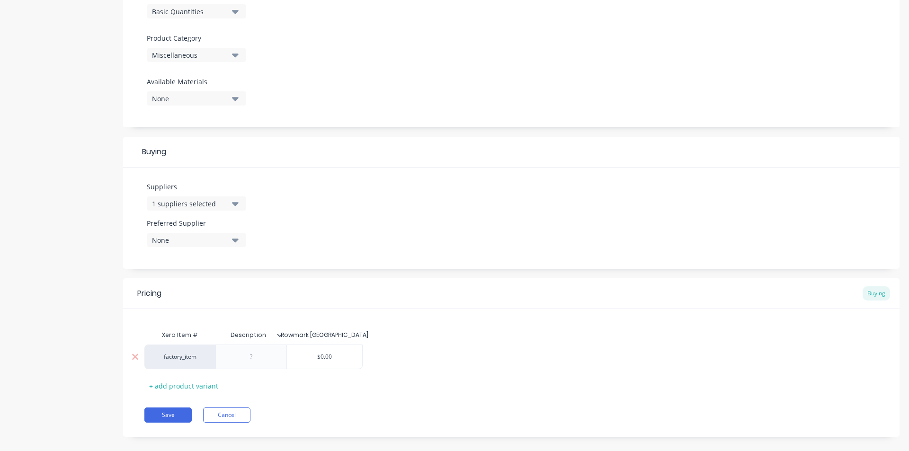
drag, startPoint x: 345, startPoint y: 347, endPoint x: 282, endPoint y: 347, distance: 63.0
click at [282, 347] on div "factory_item $0.00 $0.00" at bounding box center [253, 357] width 218 height 25
click at [159, 408] on button "Save" at bounding box center [167, 415] width 47 height 15
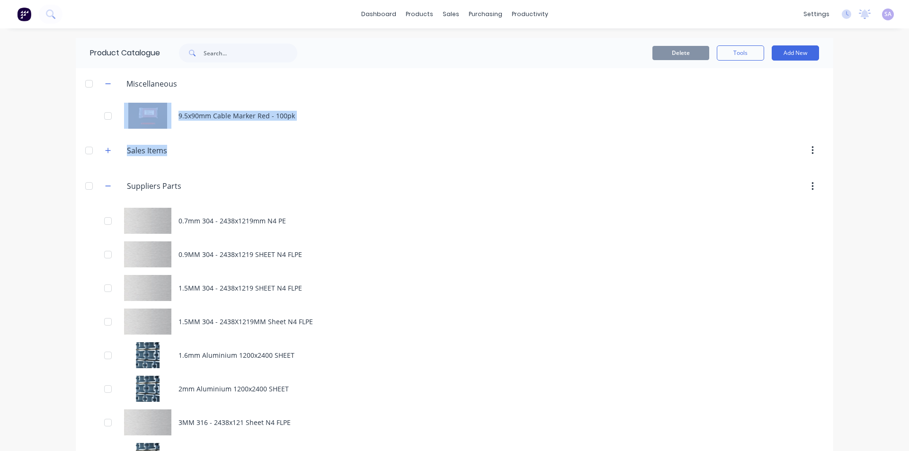
drag, startPoint x: 518, startPoint y: 256, endPoint x: 485, endPoint y: 130, distance: 129.8
click at [469, 133] on header "Sales.Items Sales Items" at bounding box center [455, 151] width 758 height 36
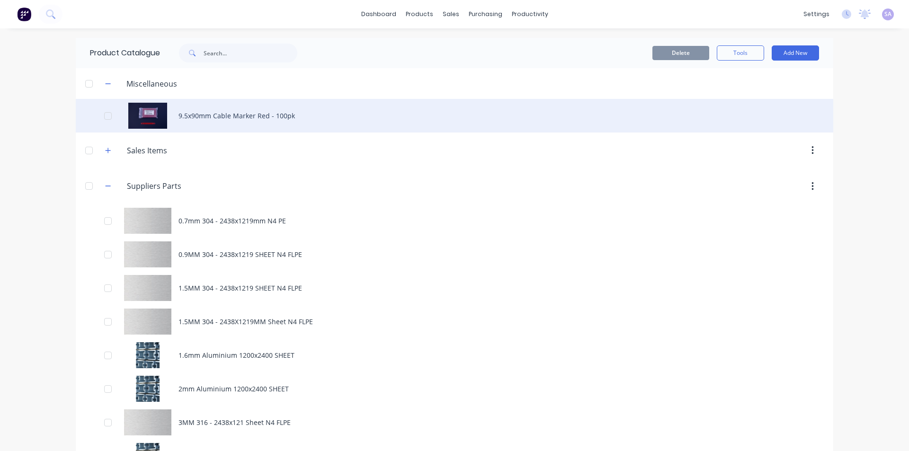
click at [357, 112] on div "9.5x90mm Cable Marker Red - 100pk" at bounding box center [455, 116] width 758 height 34
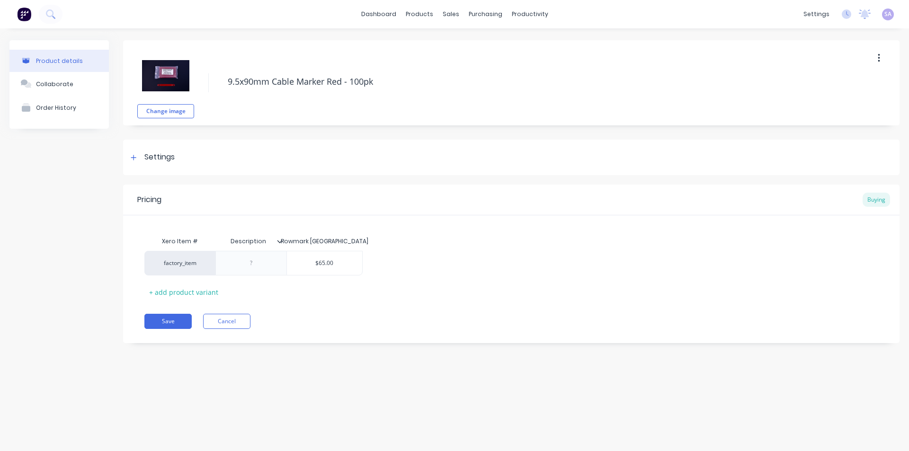
click at [874, 53] on button "button" at bounding box center [879, 58] width 22 height 17
drag, startPoint x: 815, startPoint y: 200, endPoint x: 554, endPoint y: 202, distance: 260.9
click at [815, 200] on div "Pricing Buying" at bounding box center [511, 200] width 777 height 31
click at [224, 172] on div "Settings" at bounding box center [511, 158] width 777 height 36
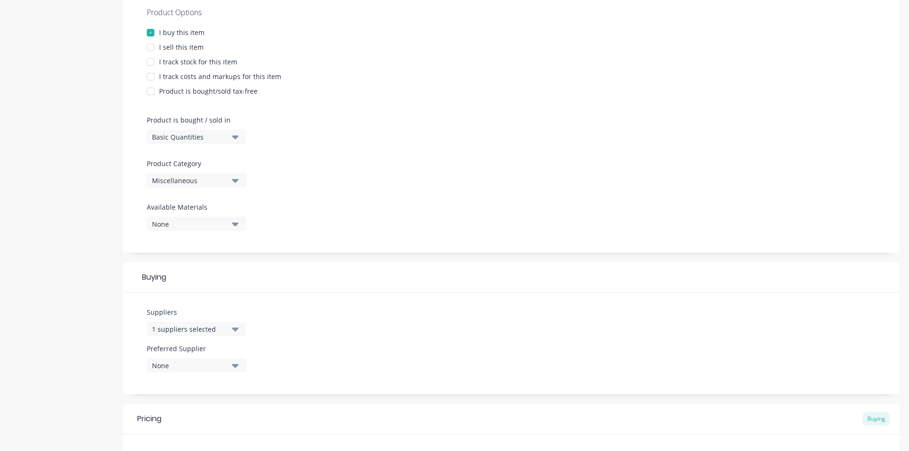
scroll to position [189, 0]
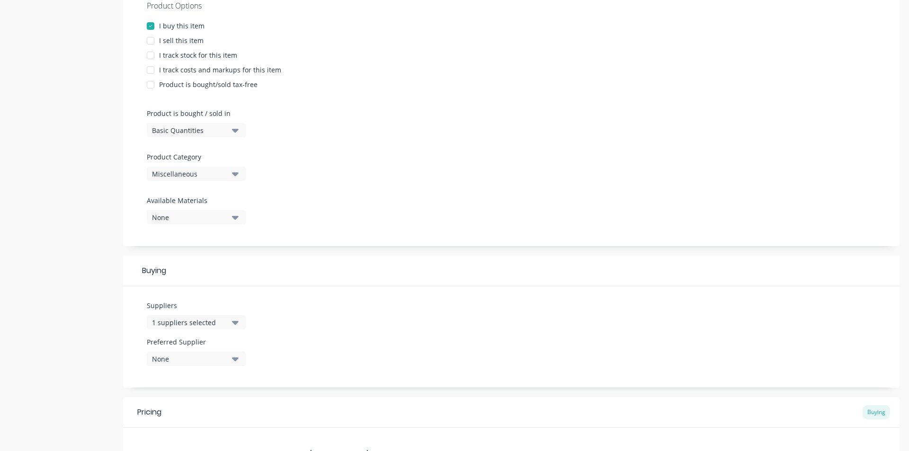
click at [233, 169] on icon "button" at bounding box center [235, 174] width 7 height 10
click at [227, 254] on div "Suppliers Parts" at bounding box center [218, 263] width 142 height 19
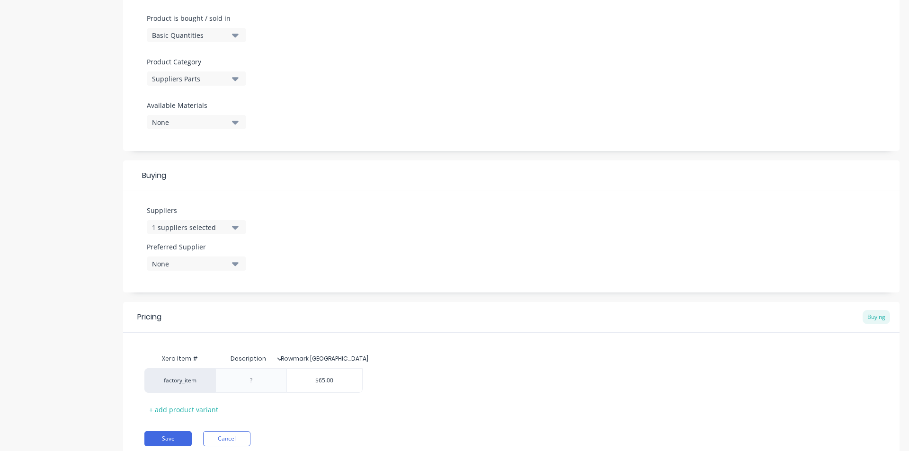
scroll to position [308, 0]
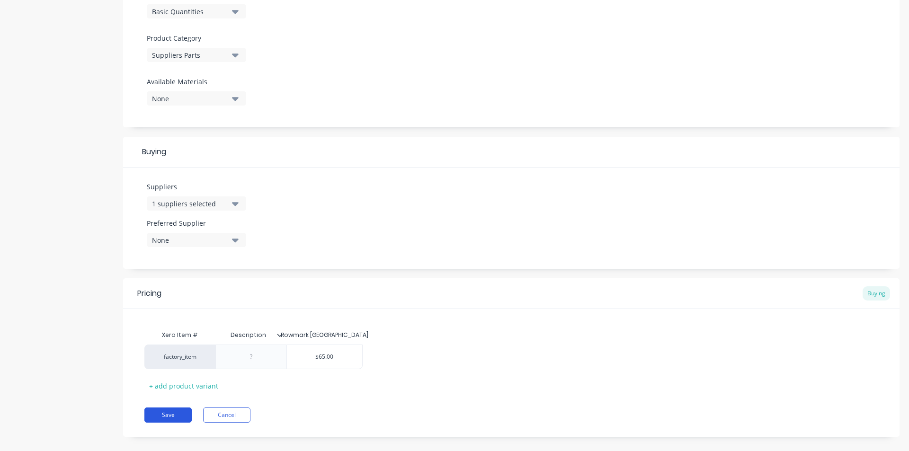
click at [177, 408] on button "Save" at bounding box center [167, 415] width 47 height 15
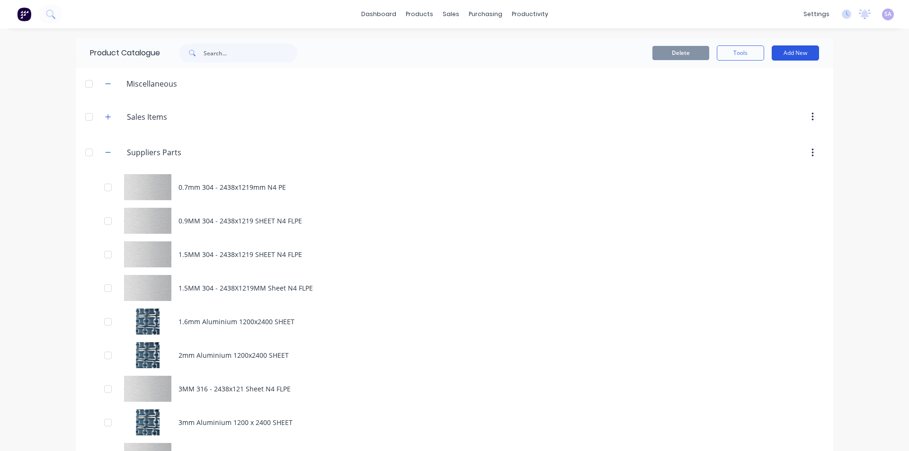
click at [795, 50] on button "Add New" at bounding box center [795, 52] width 47 height 15
click at [782, 89] on div "Product" at bounding box center [774, 96] width 73 height 14
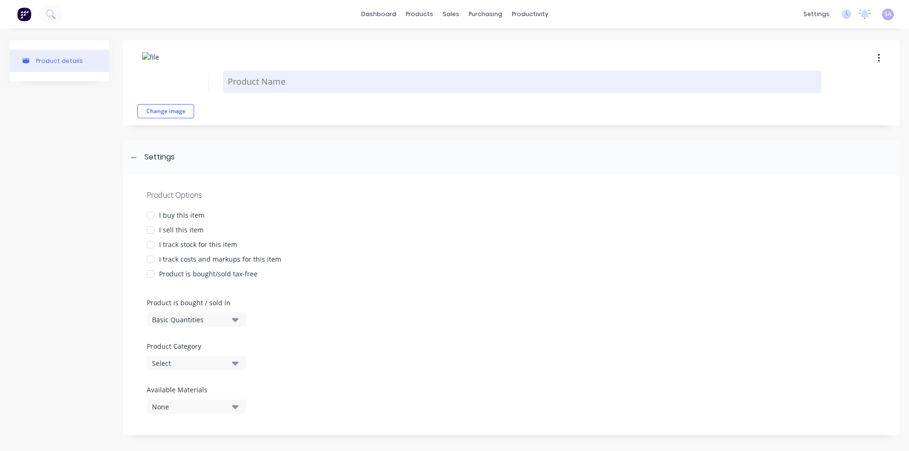
click at [331, 82] on textarea at bounding box center [522, 82] width 599 height 22
click at [322, 78] on textarea at bounding box center [522, 82] width 599 height 22
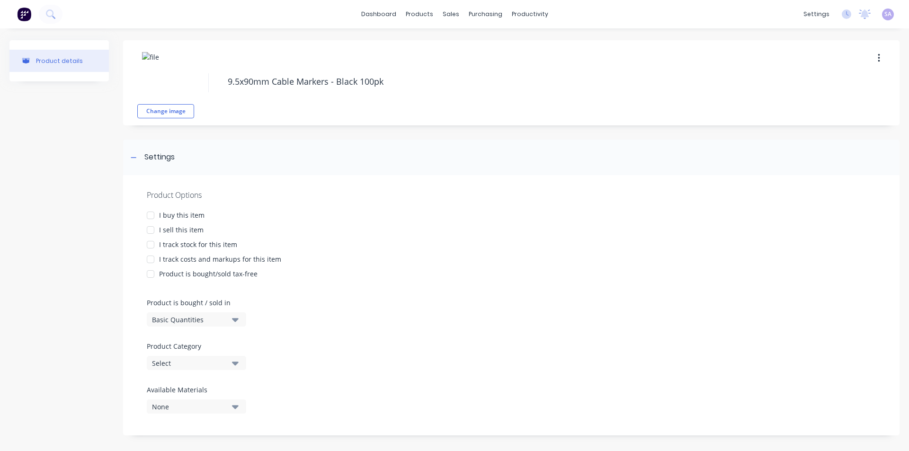
click at [179, 216] on div "I buy this item" at bounding box center [181, 215] width 45 height 10
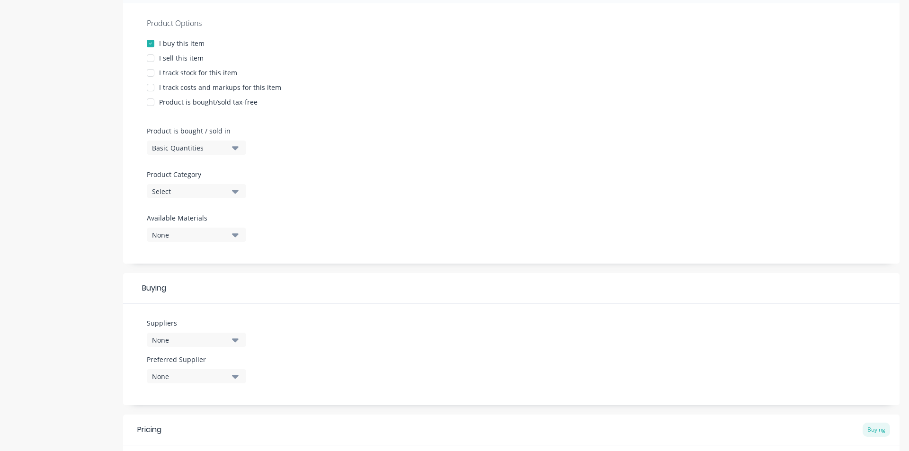
scroll to position [237, 0]
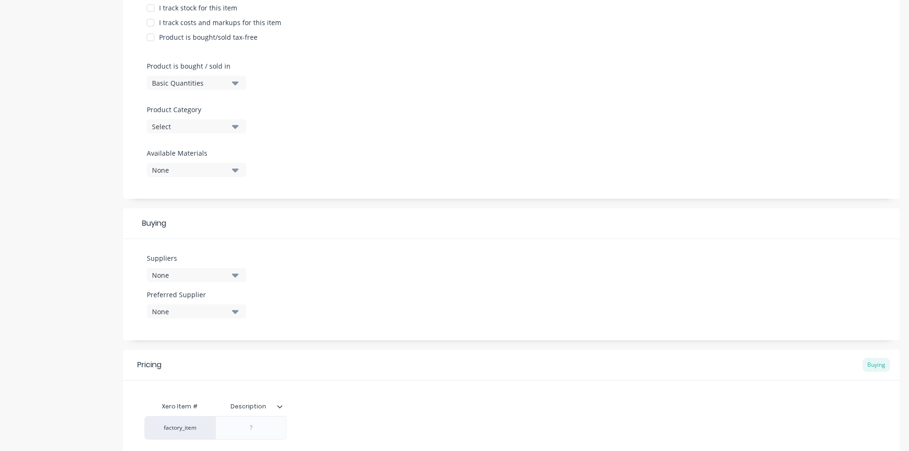
click at [238, 270] on icon "button" at bounding box center [235, 275] width 7 height 10
click at [221, 294] on input "text" at bounding box center [224, 303] width 100 height 19
click at [222, 322] on div "Rowmark [GEOGRAPHIC_DATA]" at bounding box center [223, 327] width 95 height 10
click at [483, 299] on div "Suppliers 1 suppliers selected Rowmark Rowmark [GEOGRAPHIC_DATA] Preferred Supp…" at bounding box center [511, 289] width 777 height 101
drag, startPoint x: 342, startPoint y: 418, endPoint x: 285, endPoint y: 418, distance: 56.8
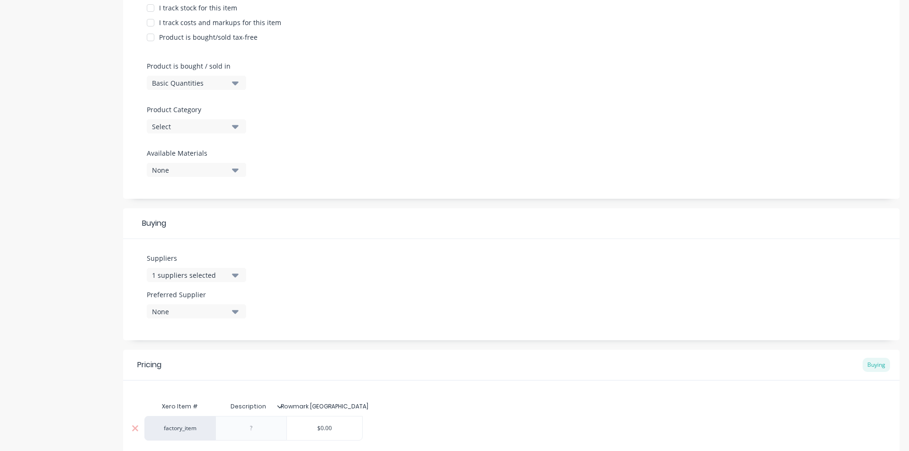
click at [285, 418] on div "factory_item $0.00 $0.00" at bounding box center [253, 428] width 218 height 25
click at [340, 424] on input "$0.00" at bounding box center [324, 428] width 75 height 9
drag, startPoint x: 346, startPoint y: 418, endPoint x: 303, endPoint y: 420, distance: 43.2
click at [303, 424] on input "$0.00" at bounding box center [324, 428] width 75 height 9
click at [475, 285] on div "Suppliers 1 suppliers selected Rowmark Preferred Supplier None" at bounding box center [511, 289] width 777 height 101
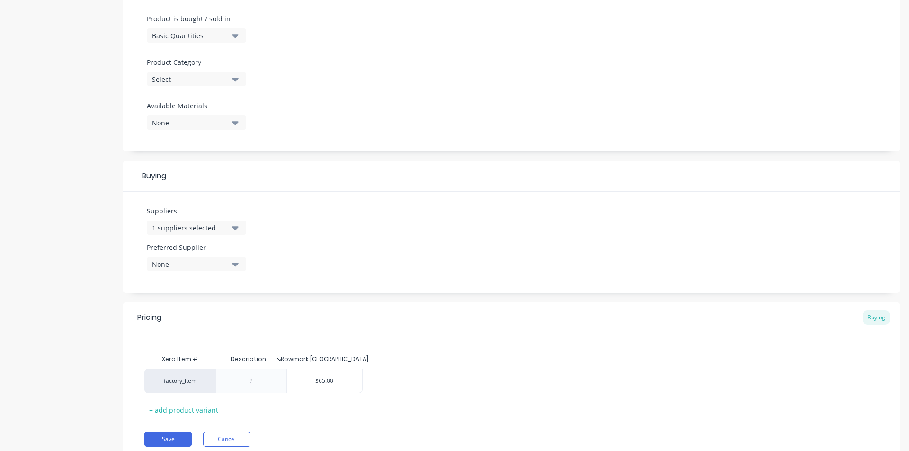
scroll to position [308, 0]
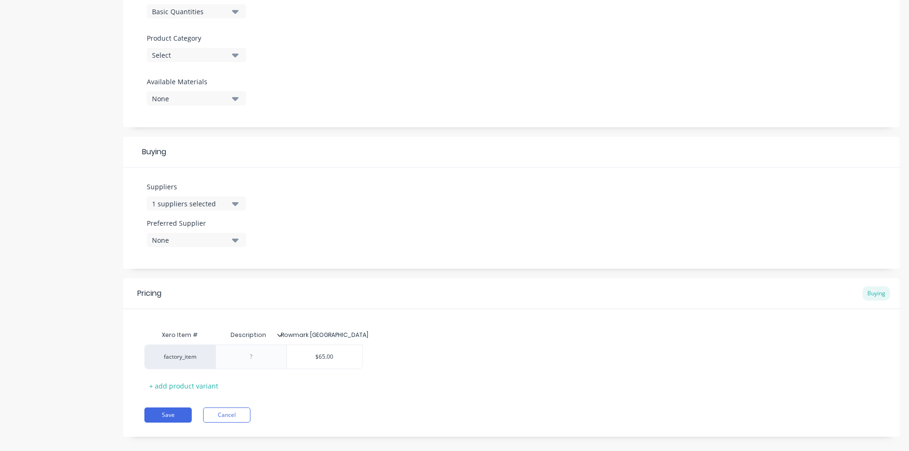
click at [493, 326] on div "Xero Item # Description Rowmark [GEOGRAPHIC_DATA] factory_item $65.00 65.00 + a…" at bounding box center [511, 360] width 734 height 68
click at [178, 408] on button "Save" at bounding box center [167, 415] width 47 height 15
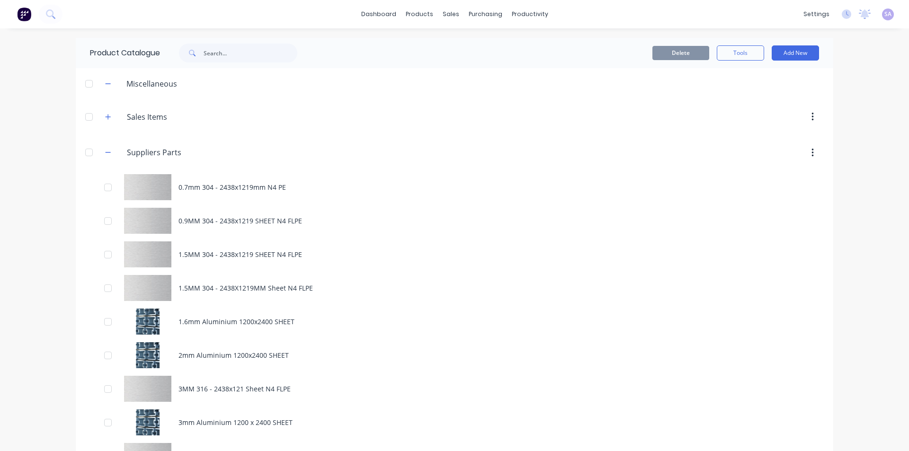
click at [85, 143] on div at bounding box center [89, 152] width 19 height 19
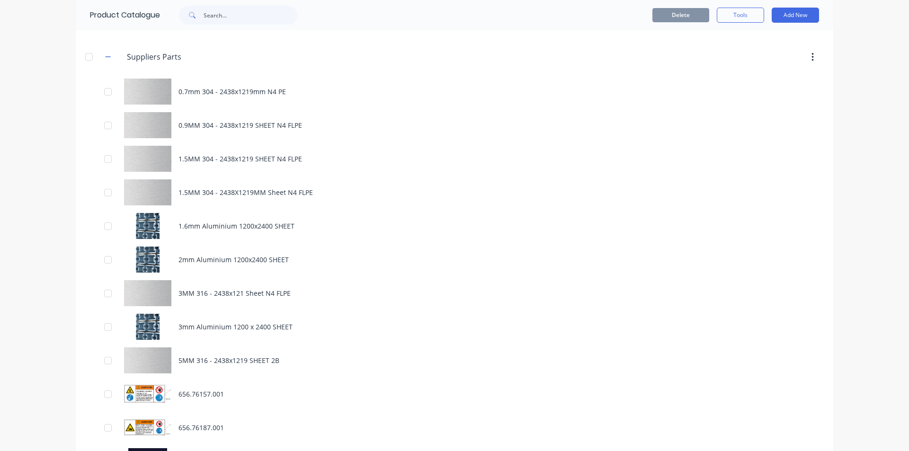
scroll to position [38, 0]
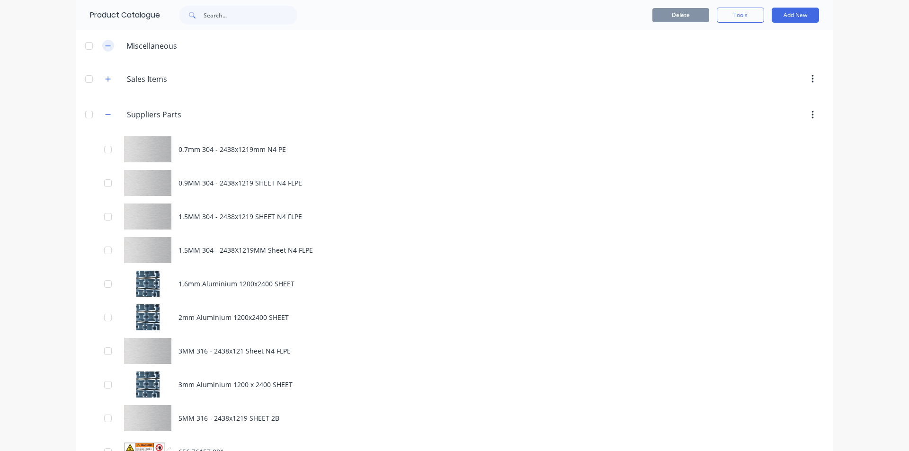
click at [105, 43] on icon "button" at bounding box center [108, 46] width 6 height 7
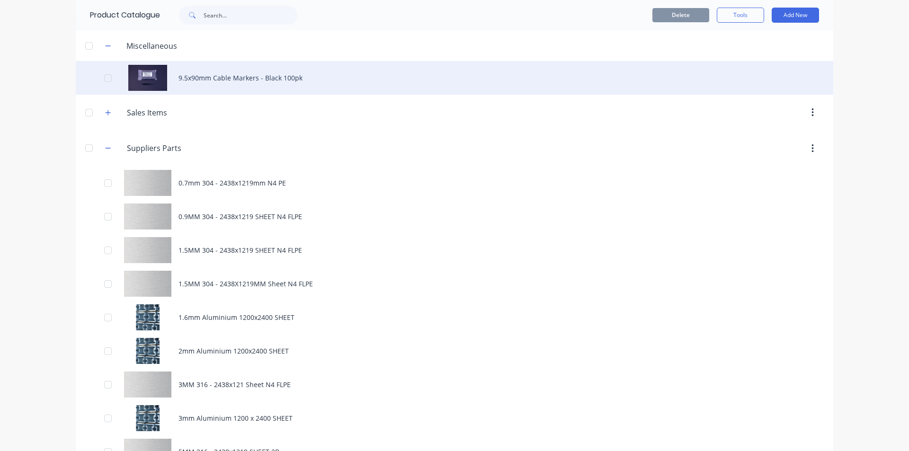
click at [713, 70] on div "9.5x90mm Cable Markers - Black 100pk" at bounding box center [455, 78] width 758 height 34
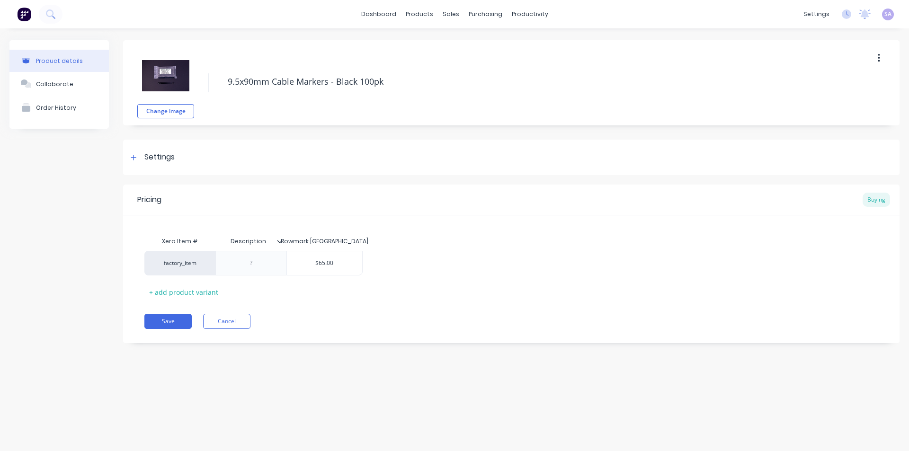
click at [880, 51] on button "button" at bounding box center [879, 58] width 22 height 17
click at [877, 53] on button "button" at bounding box center [879, 58] width 22 height 17
click at [877, 122] on div "Change image 9.5x90mm Cable Markers - Black 100pk" at bounding box center [511, 82] width 777 height 85
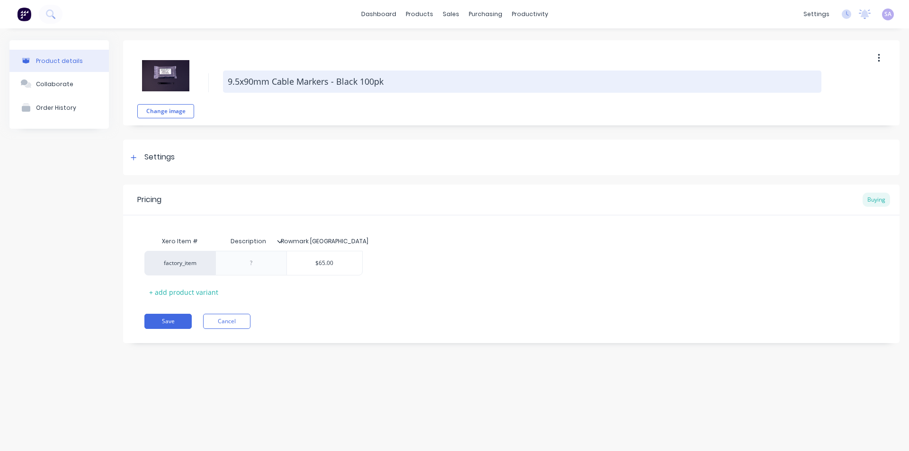
click at [784, 81] on textarea "9.5x90mm Cable Markers - Black 100pk" at bounding box center [522, 82] width 599 height 22
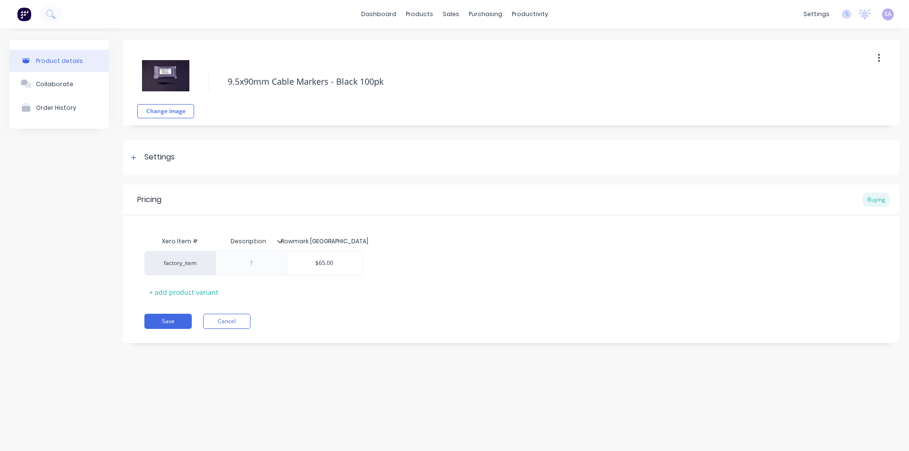
click at [691, 211] on div "Pricing Buying" at bounding box center [511, 200] width 777 height 31
click at [138, 157] on div at bounding box center [134, 158] width 12 height 12
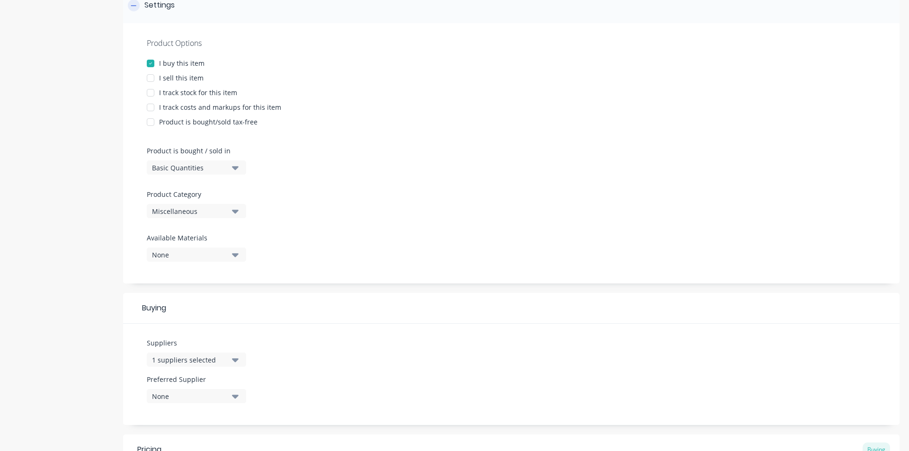
scroll to position [189, 0]
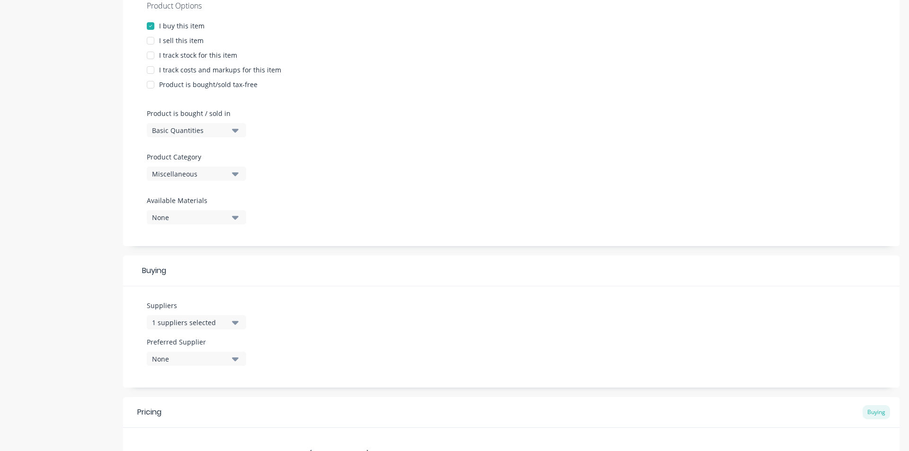
click at [228, 167] on button "Miscellaneous" at bounding box center [196, 174] width 99 height 14
click at [216, 235] on div "Sales Items" at bounding box center [218, 244] width 142 height 19
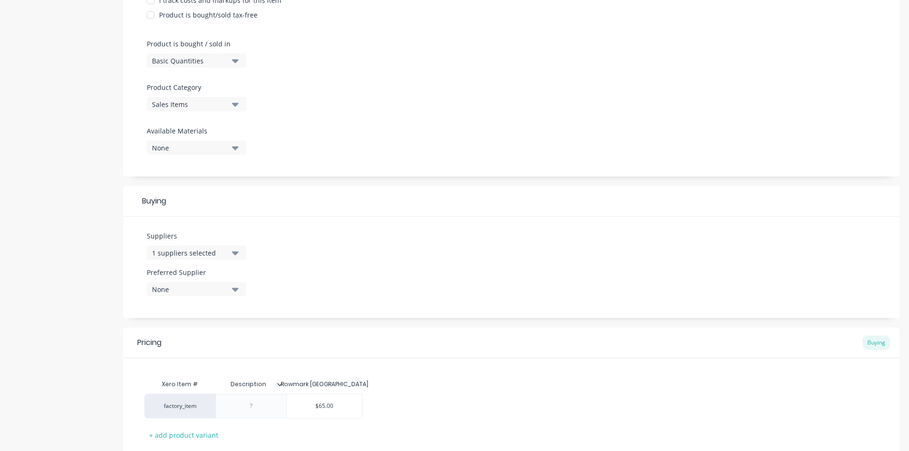
scroll to position [308, 0]
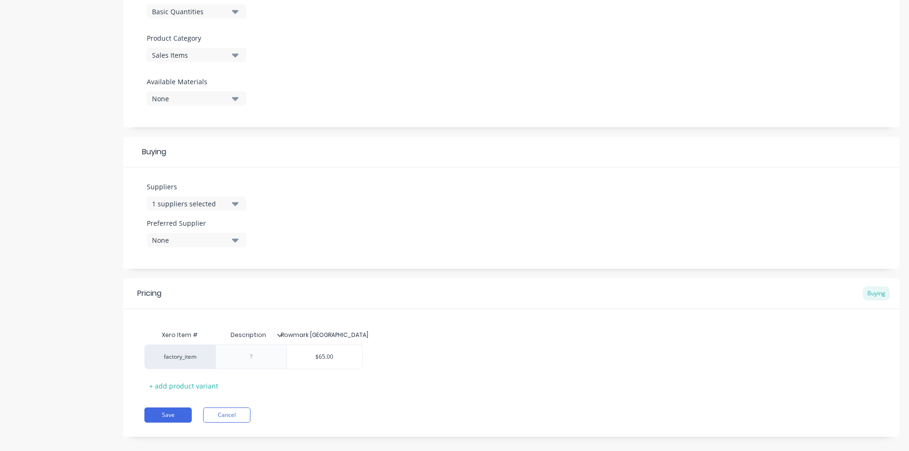
click at [698, 345] on div "factory_item $65.00" at bounding box center [511, 357] width 734 height 25
click at [168, 408] on button "Save" at bounding box center [167, 415] width 47 height 15
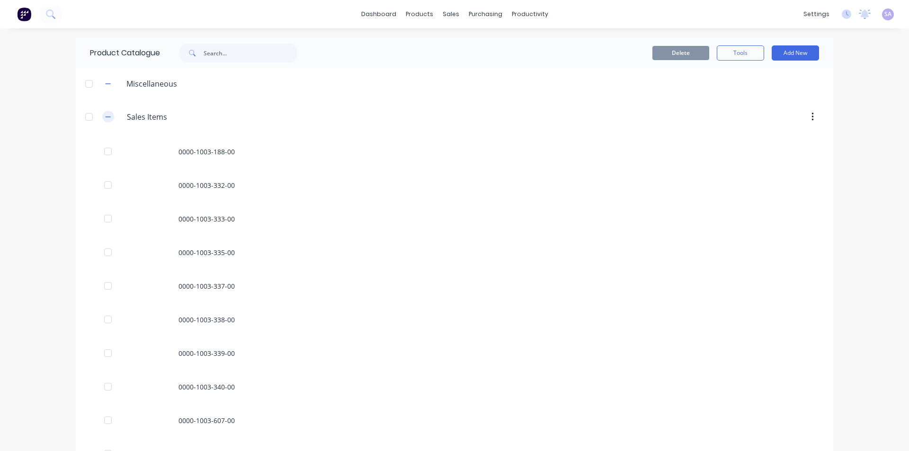
click at [105, 114] on icon "button" at bounding box center [108, 117] width 6 height 7
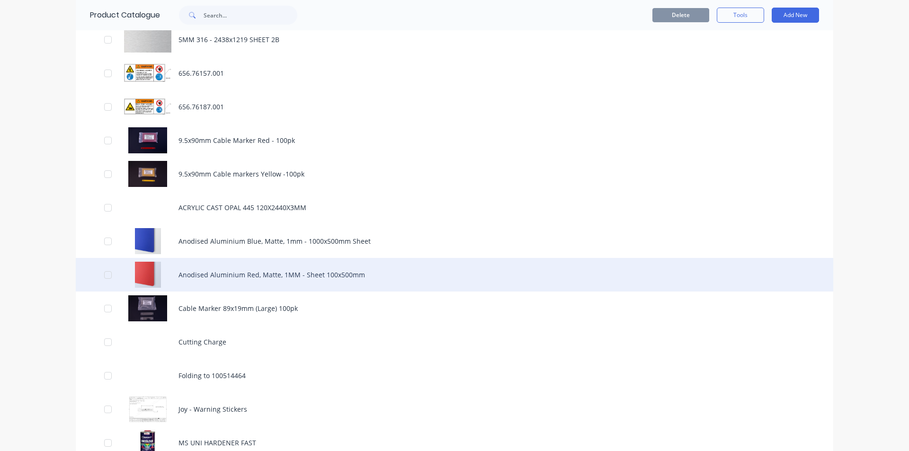
scroll to position [464, 0]
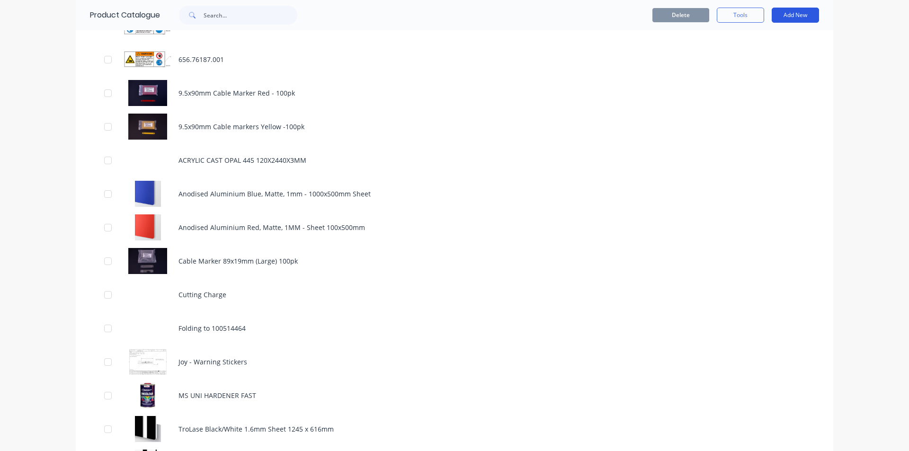
click at [788, 13] on button "Add New" at bounding box center [795, 15] width 47 height 15
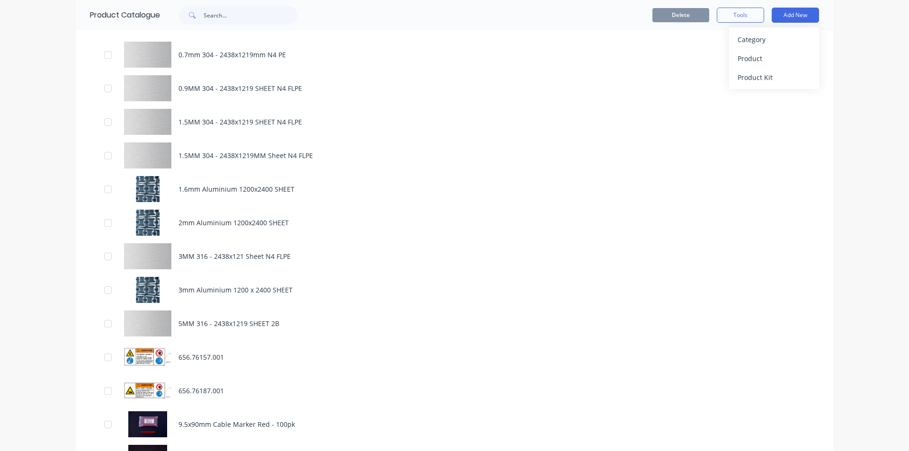
scroll to position [0, 0]
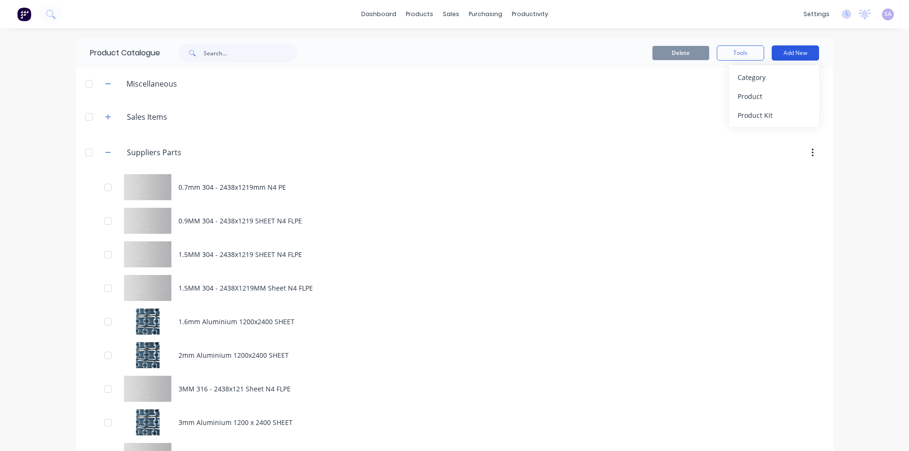
click at [783, 45] on button "Add New" at bounding box center [795, 52] width 47 height 15
click at [803, 55] on button "Add New" at bounding box center [795, 52] width 47 height 15
click at [787, 96] on div "Product" at bounding box center [774, 96] width 73 height 14
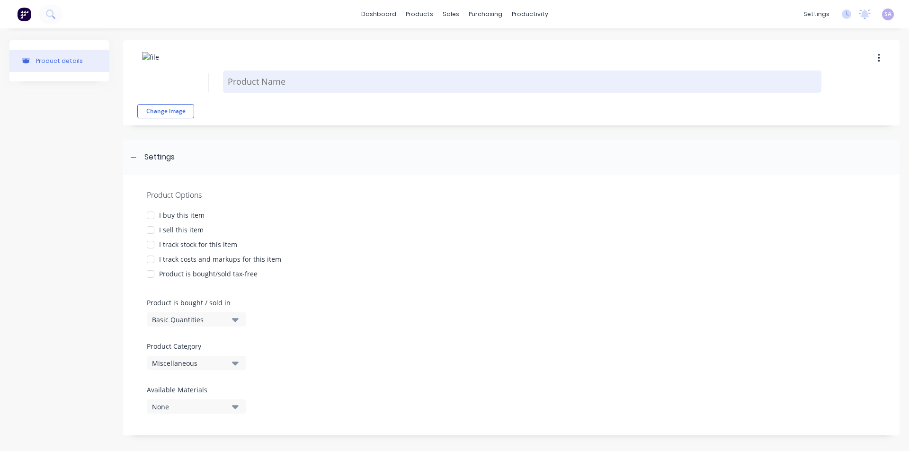
click at [250, 80] on textarea at bounding box center [522, 82] width 599 height 22
click at [251, 81] on textarea at bounding box center [522, 82] width 599 height 22
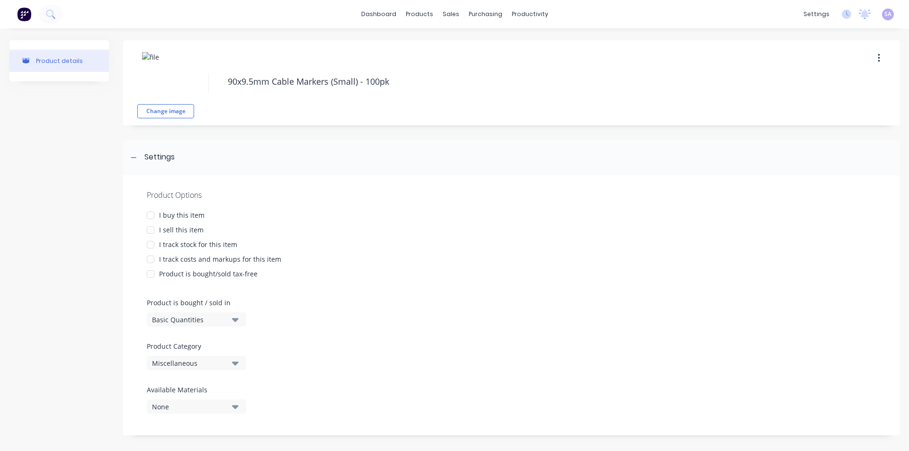
click at [152, 221] on div at bounding box center [150, 230] width 19 height 19
click at [151, 213] on div at bounding box center [150, 215] width 19 height 19
click at [151, 227] on div at bounding box center [150, 230] width 19 height 19
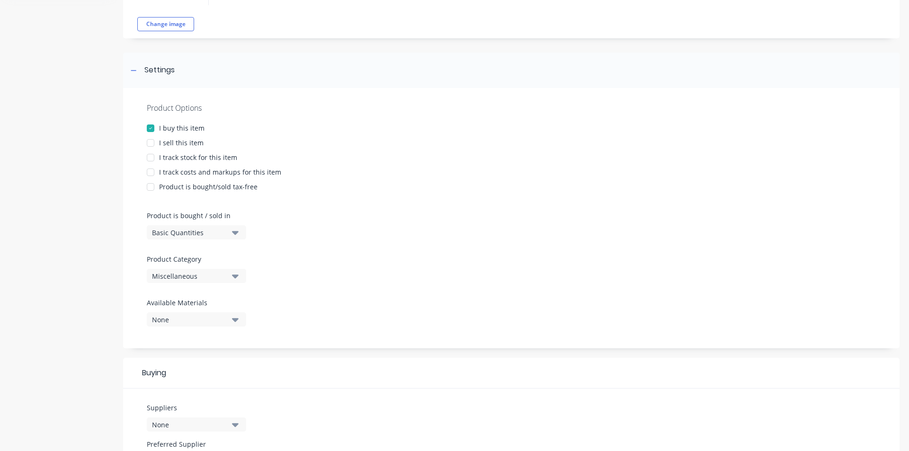
scroll to position [95, 0]
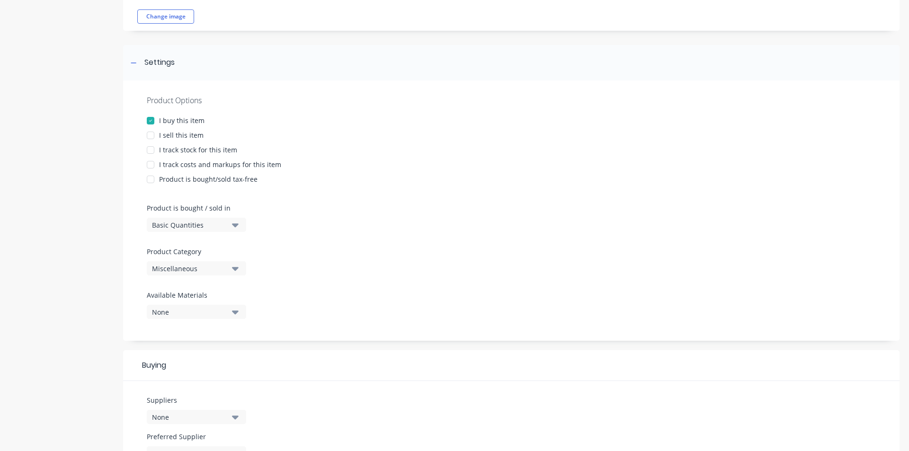
click at [239, 262] on button "Miscellaneous" at bounding box center [196, 268] width 99 height 14
click at [225, 349] on div "Suppliers Parts" at bounding box center [218, 358] width 142 height 19
click at [394, 283] on div at bounding box center [511, 286] width 729 height 7
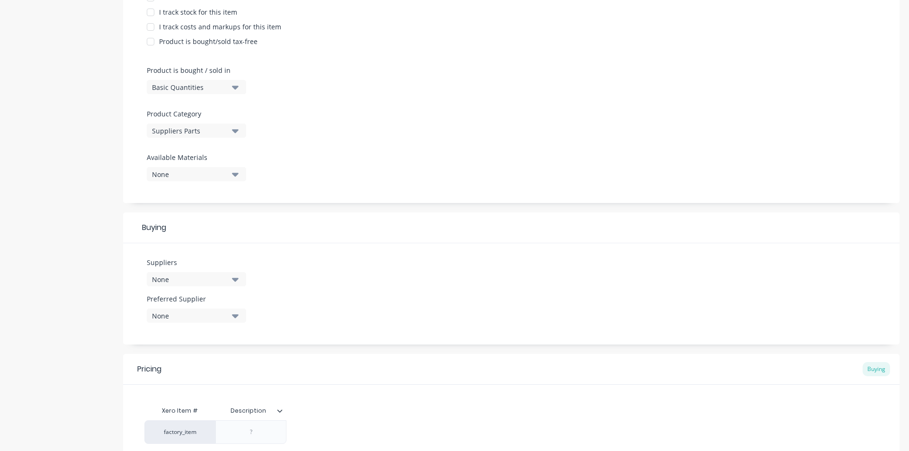
scroll to position [307, 0]
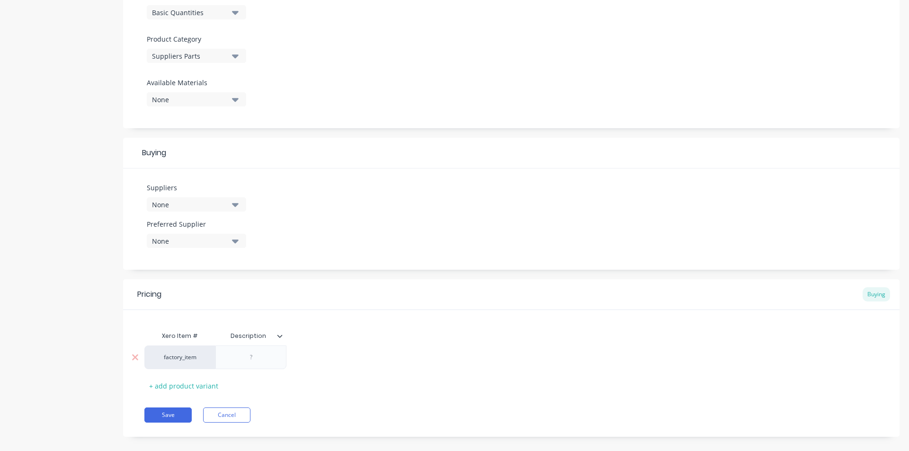
click at [249, 351] on div at bounding box center [250, 357] width 47 height 12
click at [266, 351] on div at bounding box center [250, 357] width 47 height 12
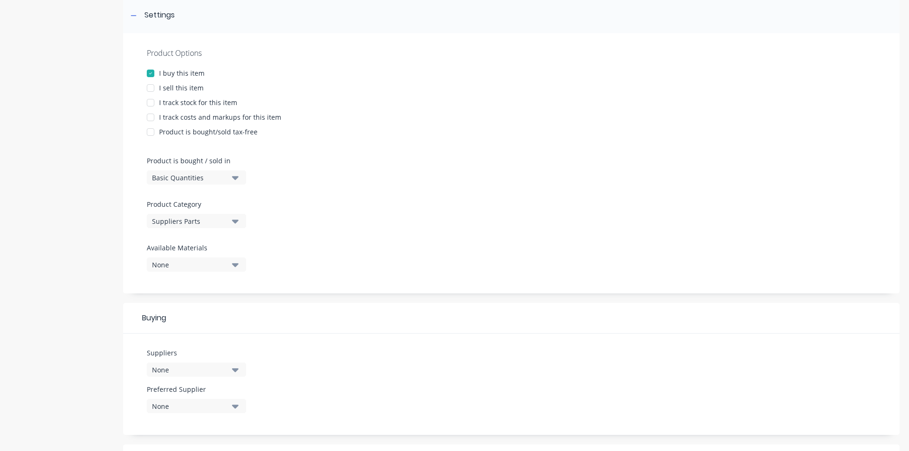
scroll to position [189, 0]
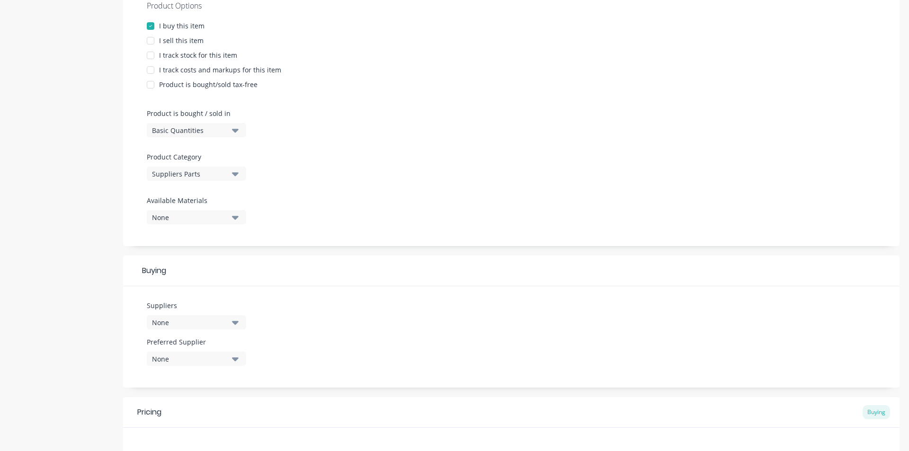
click at [238, 317] on icon "button" at bounding box center [235, 322] width 7 height 10
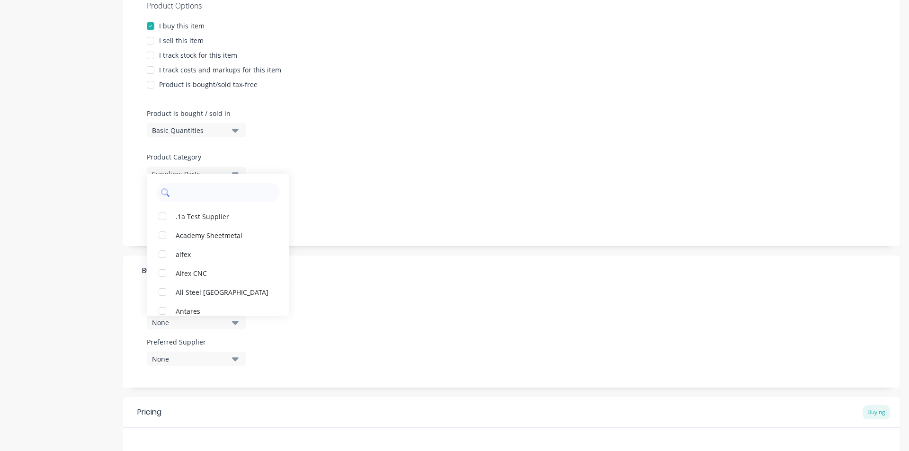
click at [195, 188] on input "text" at bounding box center [224, 192] width 100 height 19
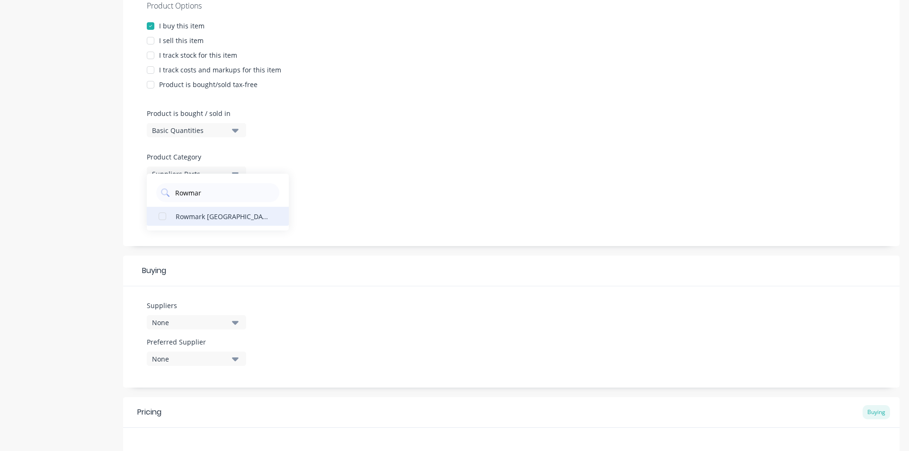
click at [199, 211] on div "Rowmark [GEOGRAPHIC_DATA]" at bounding box center [223, 216] width 95 height 10
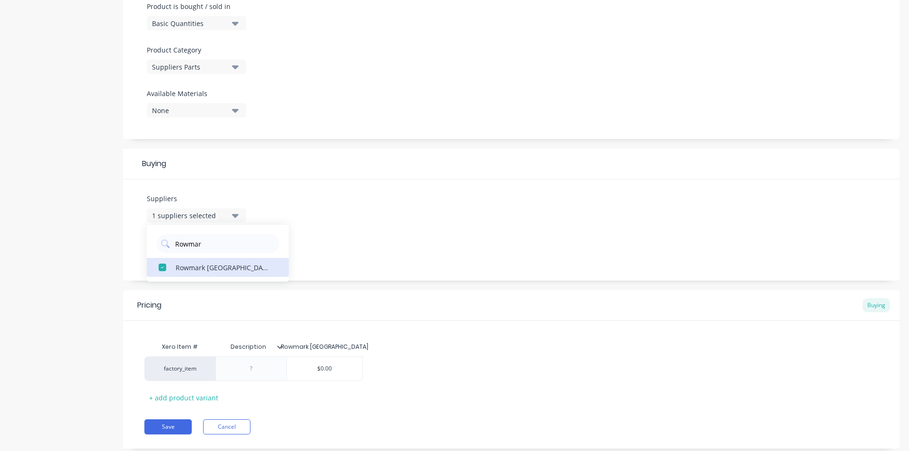
scroll to position [308, 0]
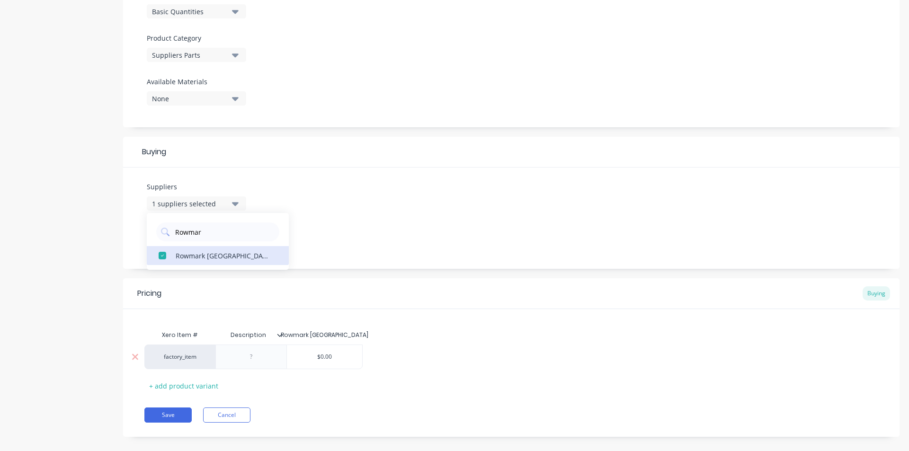
click at [334, 345] on div "$0.00" at bounding box center [324, 357] width 75 height 24
drag, startPoint x: 337, startPoint y: 343, endPoint x: 284, endPoint y: 354, distance: 53.7
click at [284, 354] on div "factory_item $0.00 $0.00" at bounding box center [253, 357] width 218 height 25
click at [174, 408] on button "Save" at bounding box center [167, 415] width 47 height 15
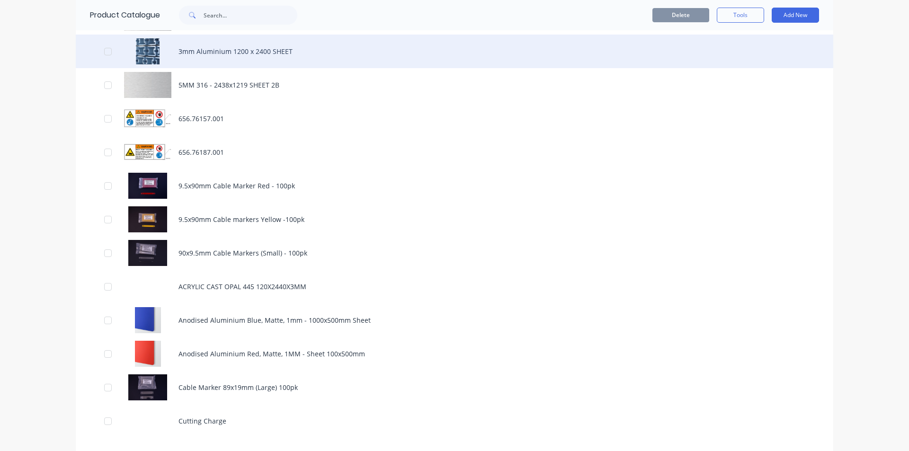
scroll to position [355, 0]
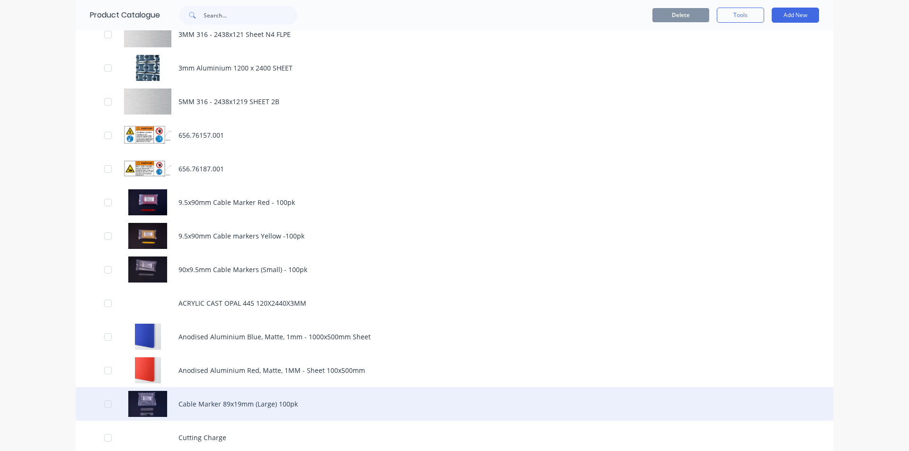
click at [231, 387] on div "Cable Marker 89x19mm (Large) 100pk" at bounding box center [455, 404] width 758 height 34
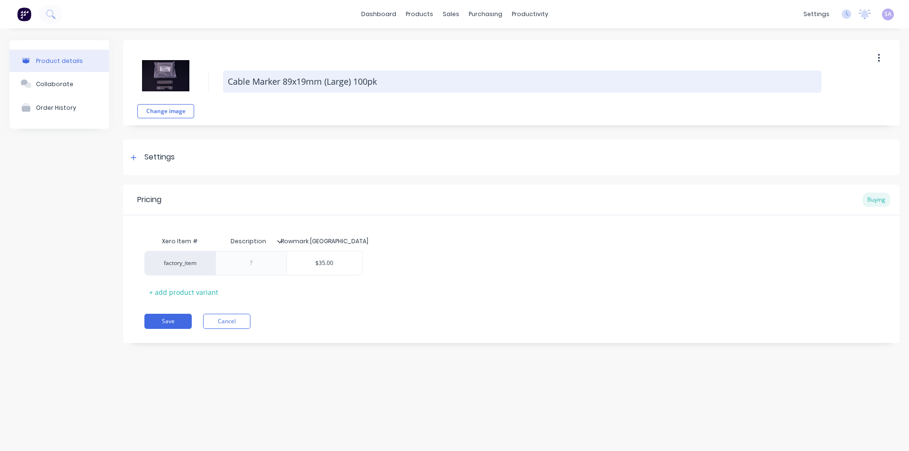
click at [232, 75] on textarea "Cable Marker 89x19mm (Large) 100pk" at bounding box center [522, 82] width 599 height 22
click at [230, 82] on textarea "Cable Marker 89x19mm (Large) 100pk" at bounding box center [522, 82] width 599 height 22
drag, startPoint x: 366, startPoint y: 80, endPoint x: 321, endPoint y: 80, distance: 44.5
click at [321, 80] on textarea "89x19mm Cable Marker 89x19mm (Large) 100pk" at bounding box center [522, 82] width 599 height 22
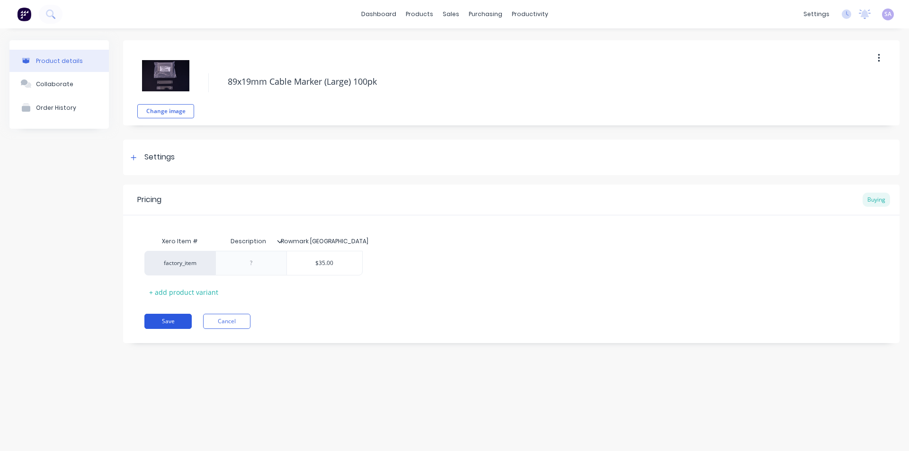
click at [184, 317] on button "Save" at bounding box center [167, 321] width 47 height 15
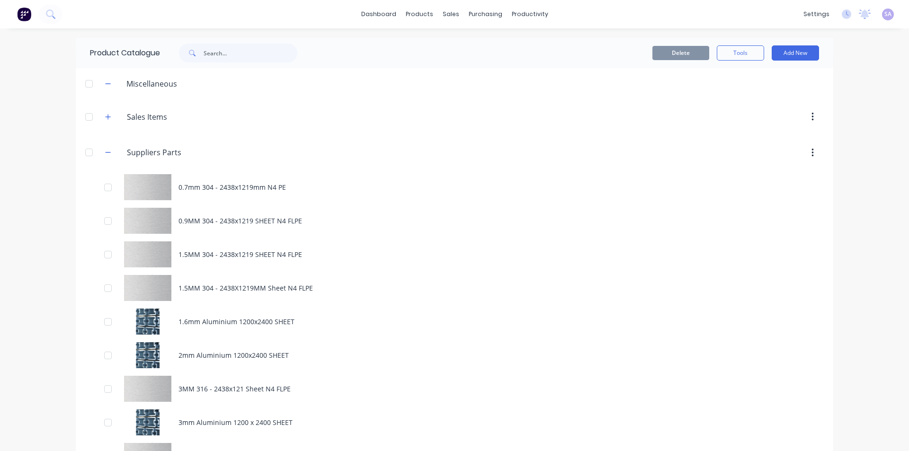
scroll to position [284, 0]
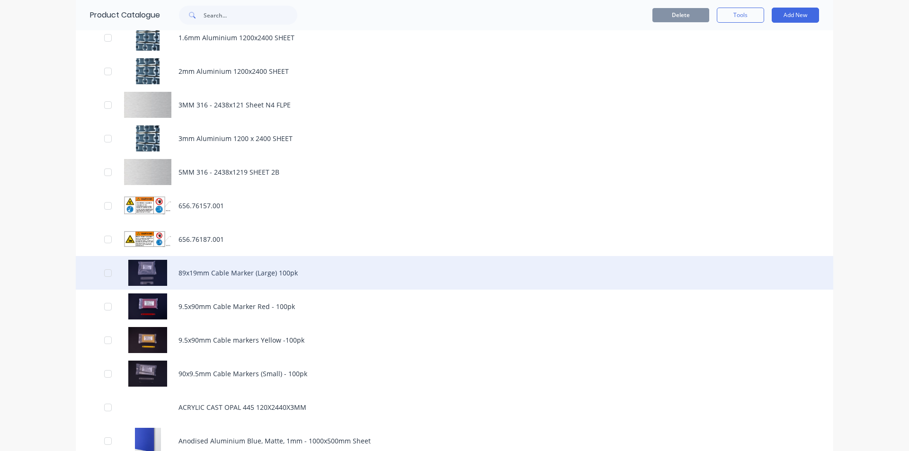
click at [313, 256] on div "89x19mm Cable Marker (Large) 100pk" at bounding box center [455, 273] width 758 height 34
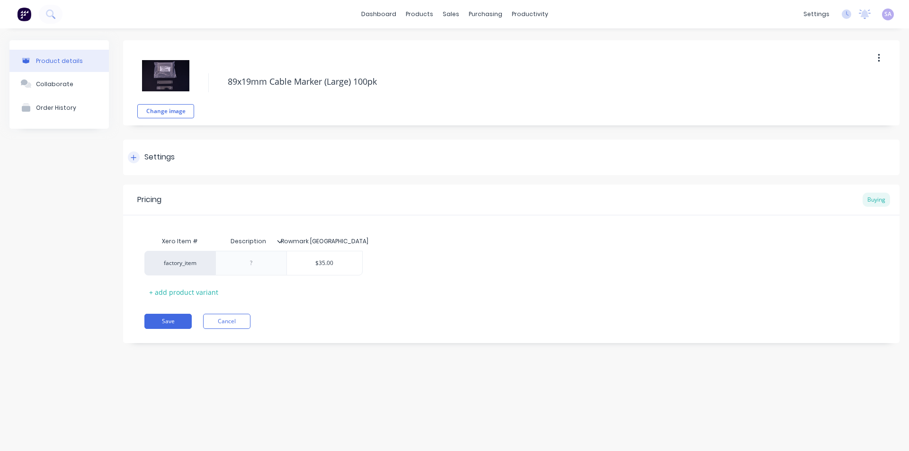
click at [130, 153] on div at bounding box center [134, 158] width 12 height 12
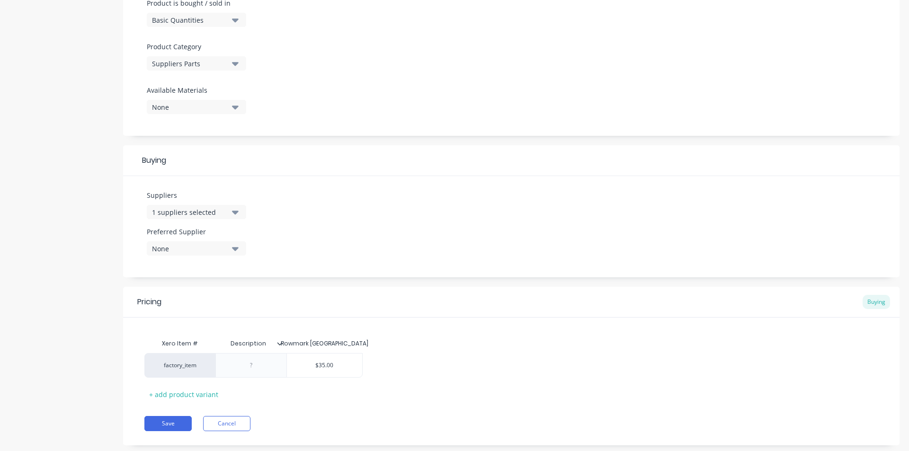
scroll to position [308, 0]
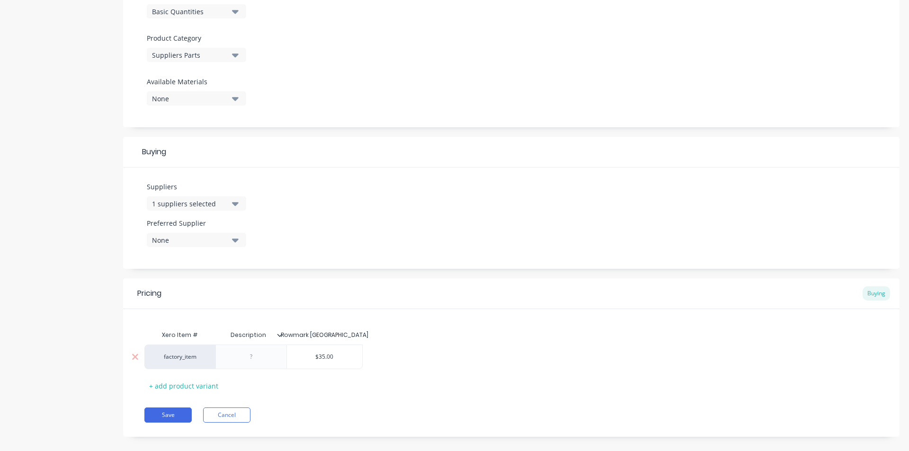
click at [248, 351] on div at bounding box center [251, 357] width 47 height 12
click at [170, 408] on button "Save" at bounding box center [167, 415] width 47 height 15
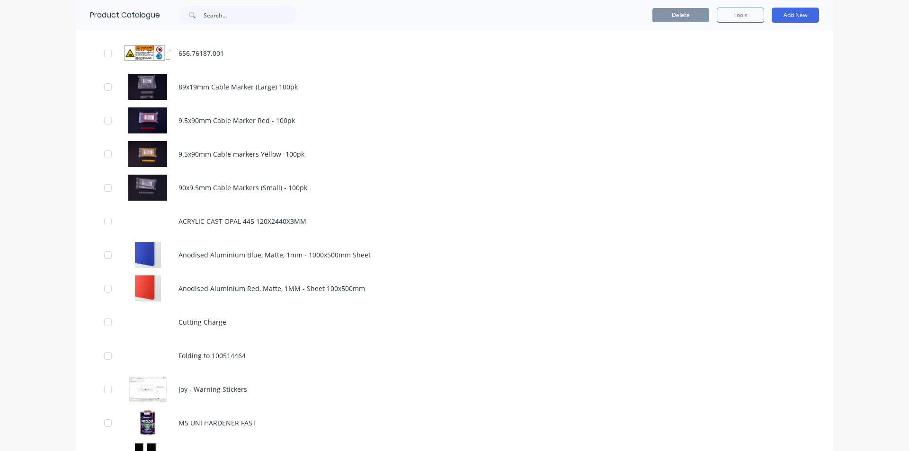
scroll to position [307, 0]
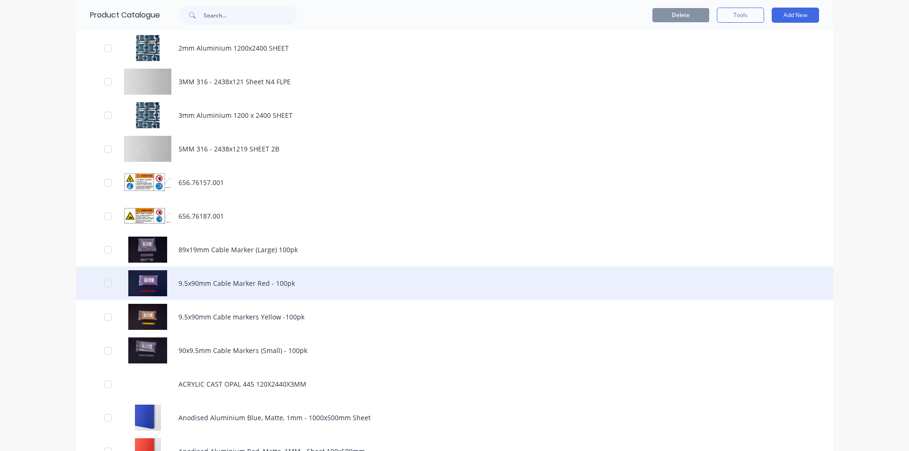
click at [227, 267] on div "9.5x90mm Cable Marker Red - 100pk" at bounding box center [455, 284] width 758 height 34
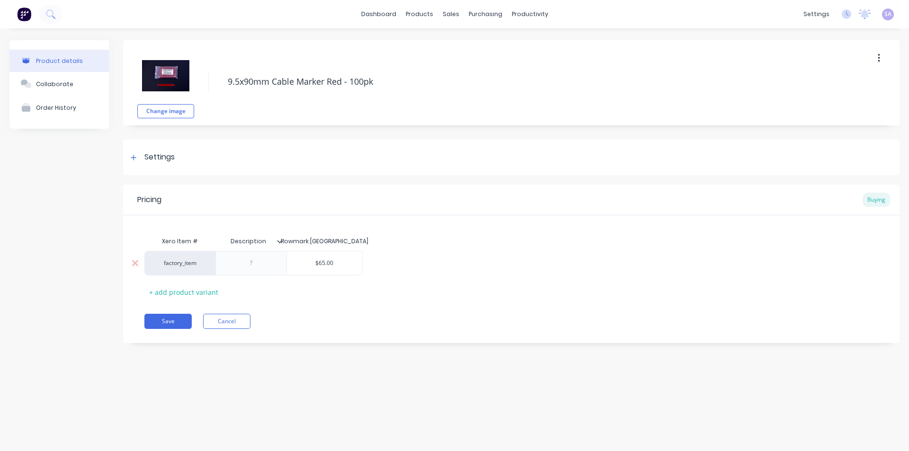
click at [257, 271] on div at bounding box center [250, 263] width 71 height 25
click at [252, 267] on div at bounding box center [251, 263] width 47 height 12
click at [175, 320] on button "Save" at bounding box center [167, 321] width 47 height 15
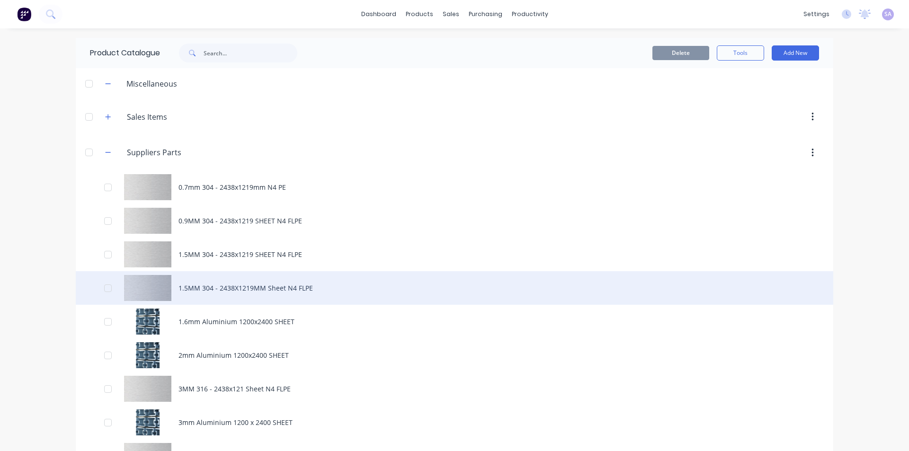
scroll to position [284, 0]
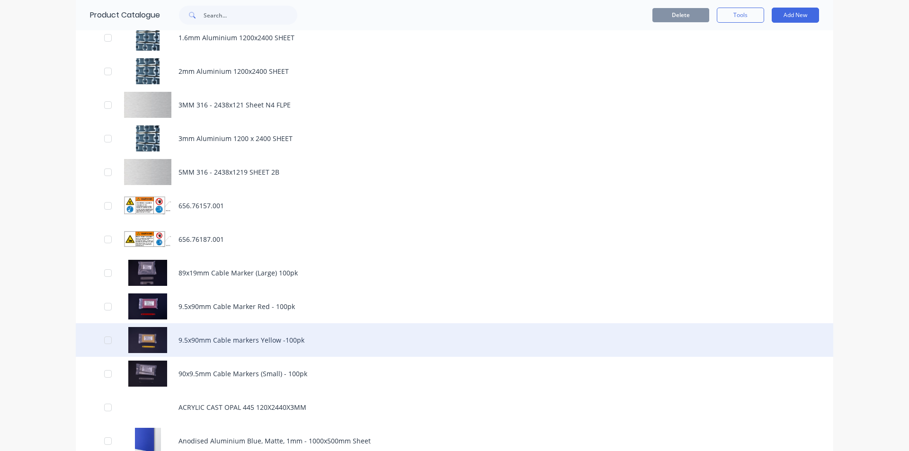
click at [335, 323] on div "9.5x90mm Cable markers Yellow -100pk" at bounding box center [455, 340] width 758 height 34
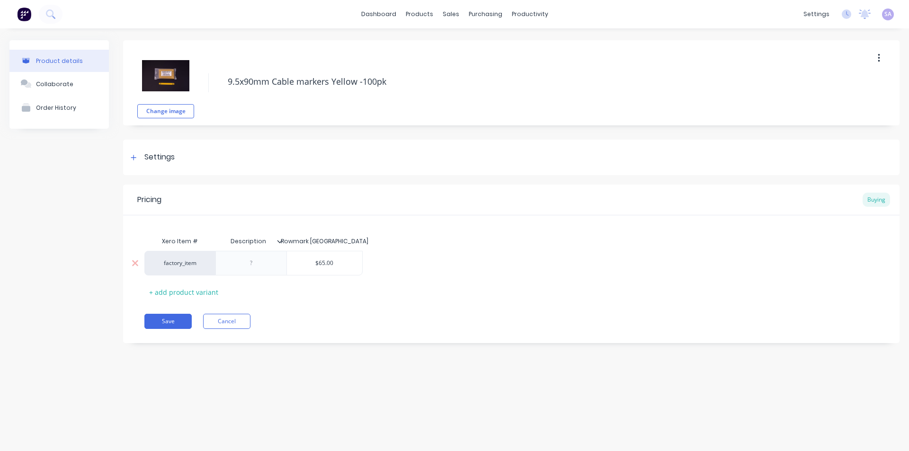
click at [251, 267] on div at bounding box center [251, 263] width 47 height 12
click at [166, 317] on button "Save" at bounding box center [167, 321] width 47 height 15
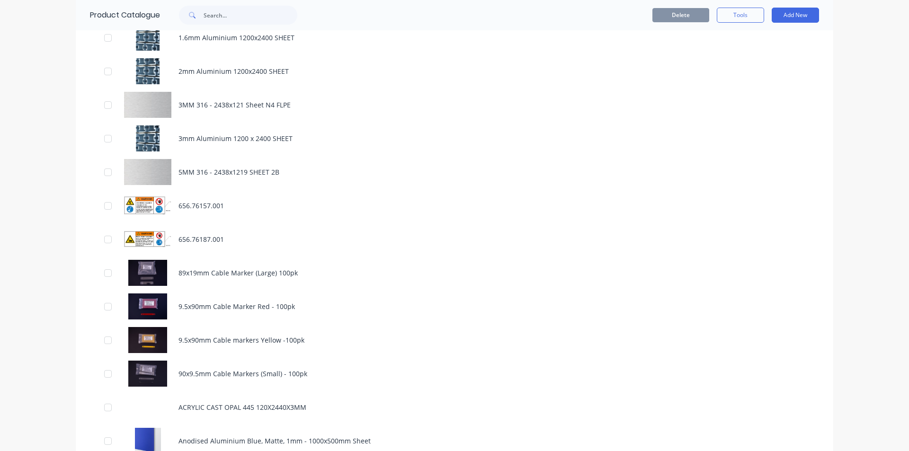
scroll to position [331, 0]
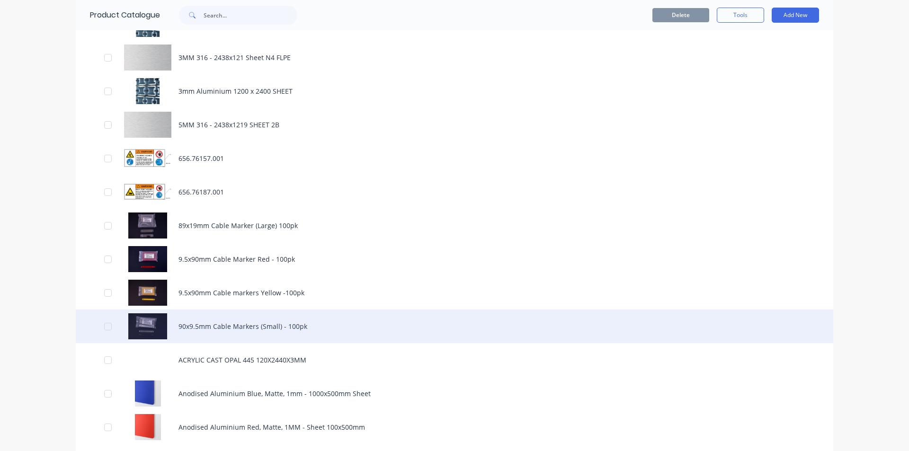
click at [178, 310] on div "90x9.5mm Cable Markers (Small) - 100pk" at bounding box center [455, 327] width 758 height 34
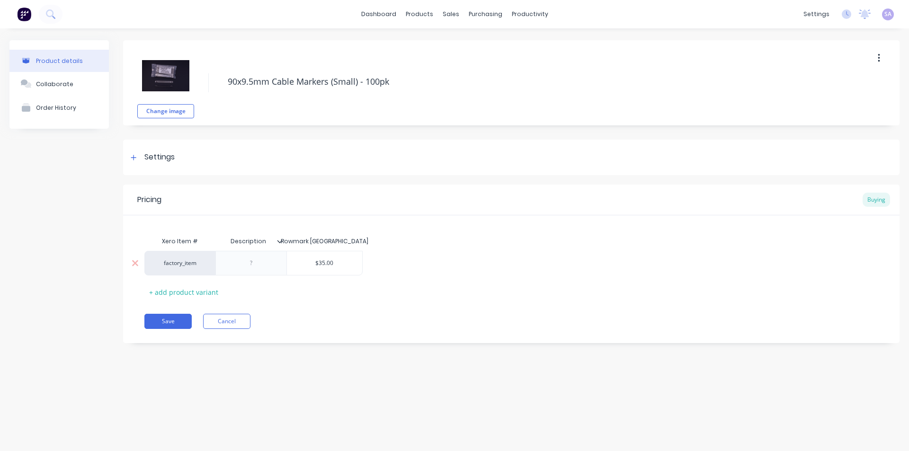
click at [247, 264] on div at bounding box center [251, 263] width 47 height 12
click at [163, 318] on button "Save" at bounding box center [167, 321] width 47 height 15
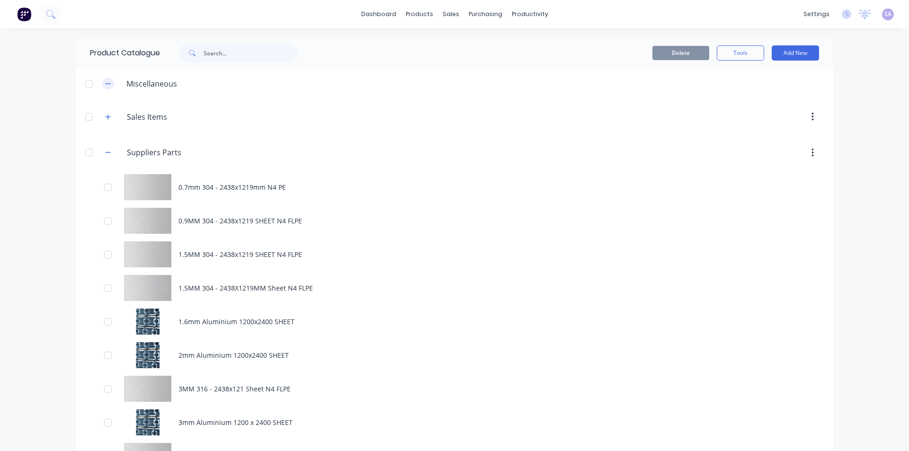
click at [105, 80] on icon "button" at bounding box center [108, 83] width 6 height 7
click at [106, 81] on icon "button" at bounding box center [108, 83] width 5 height 5
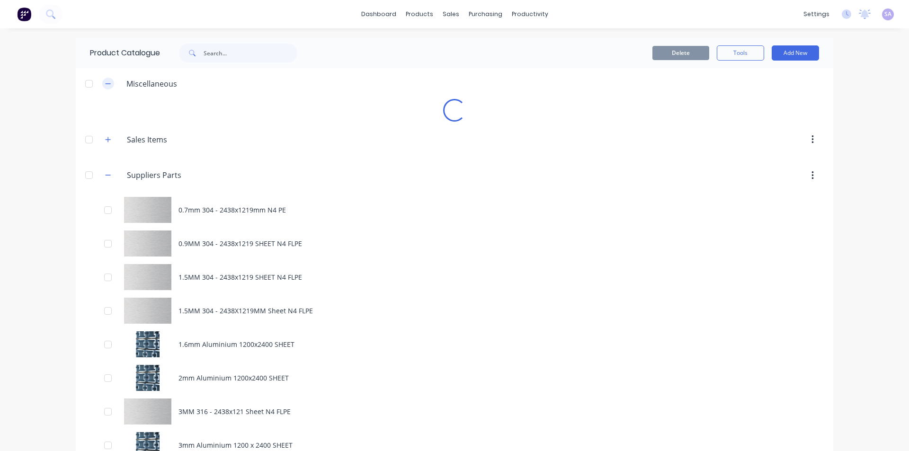
click at [105, 80] on icon "button" at bounding box center [108, 83] width 6 height 7
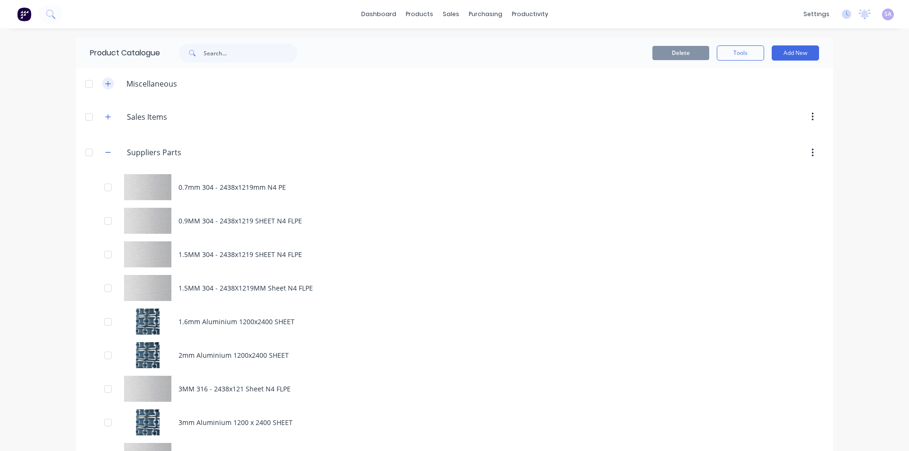
click at [105, 80] on icon "button" at bounding box center [108, 83] width 6 height 7
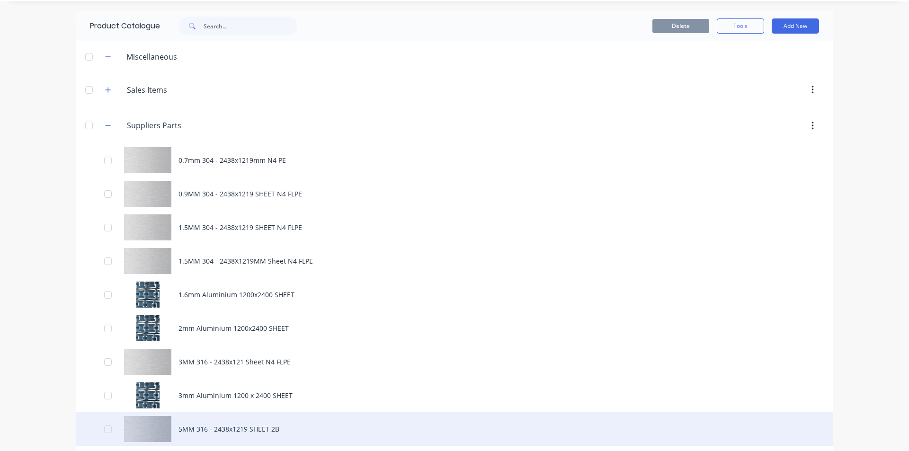
scroll to position [23, 0]
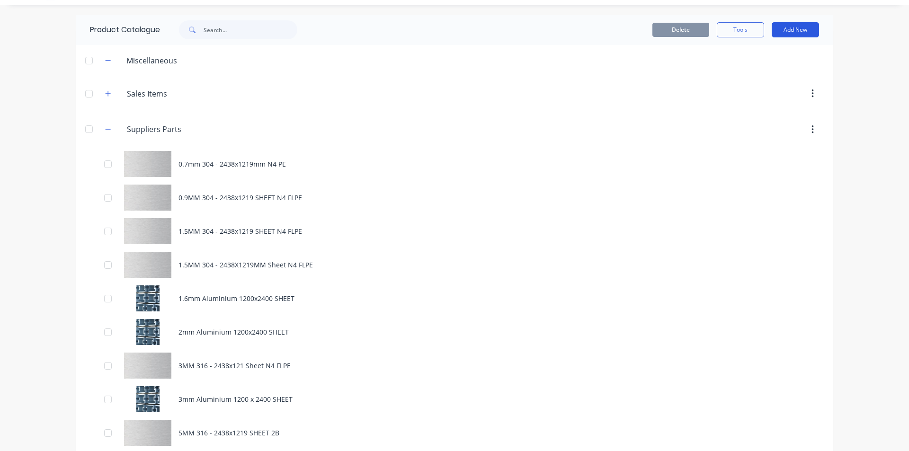
click at [789, 31] on button "Add New" at bounding box center [795, 29] width 47 height 15
click at [778, 70] on div "Product" at bounding box center [774, 73] width 73 height 14
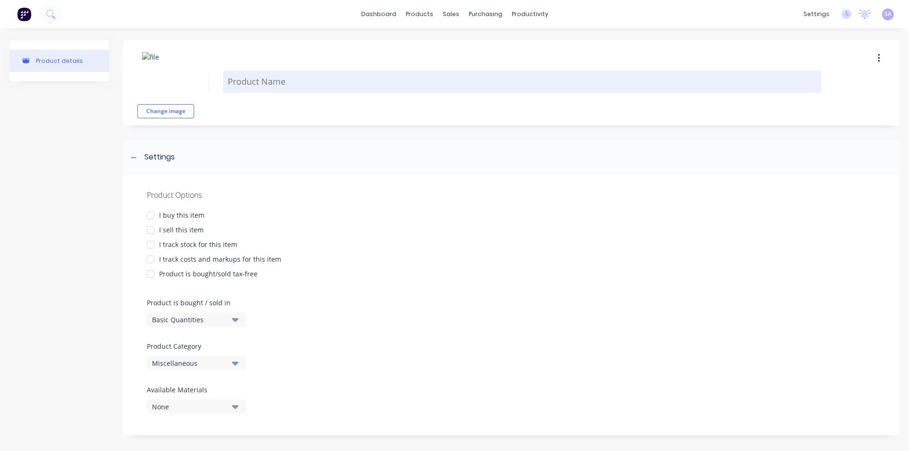
click at [276, 82] on textarea at bounding box center [522, 82] width 599 height 22
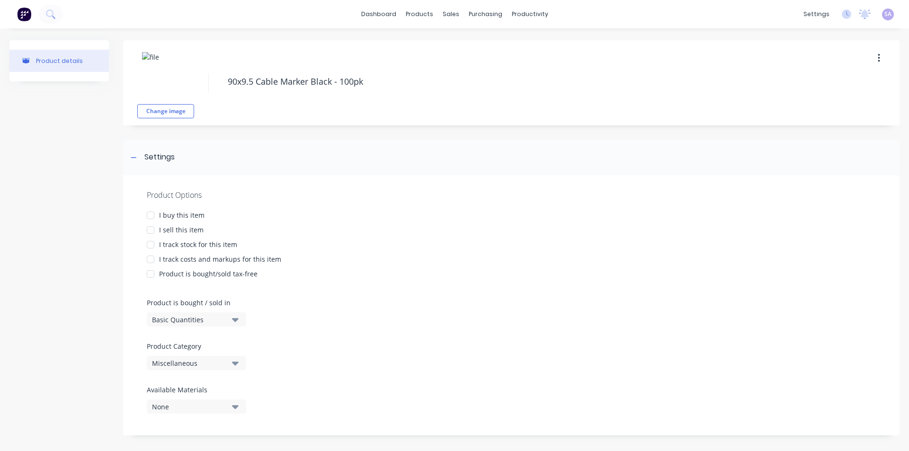
click at [152, 214] on div at bounding box center [150, 215] width 19 height 19
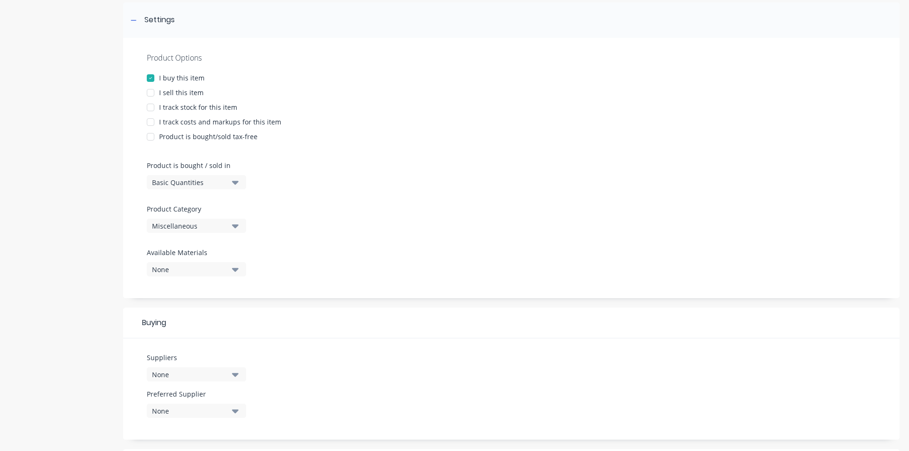
scroll to position [189, 0]
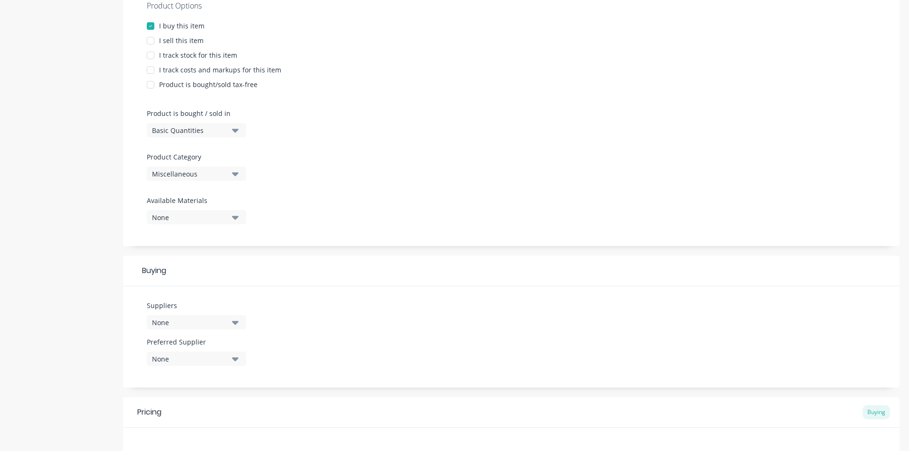
click at [237, 169] on icon "button" at bounding box center [235, 174] width 7 height 10
click at [226, 236] on div "Sales Items" at bounding box center [218, 244] width 142 height 19
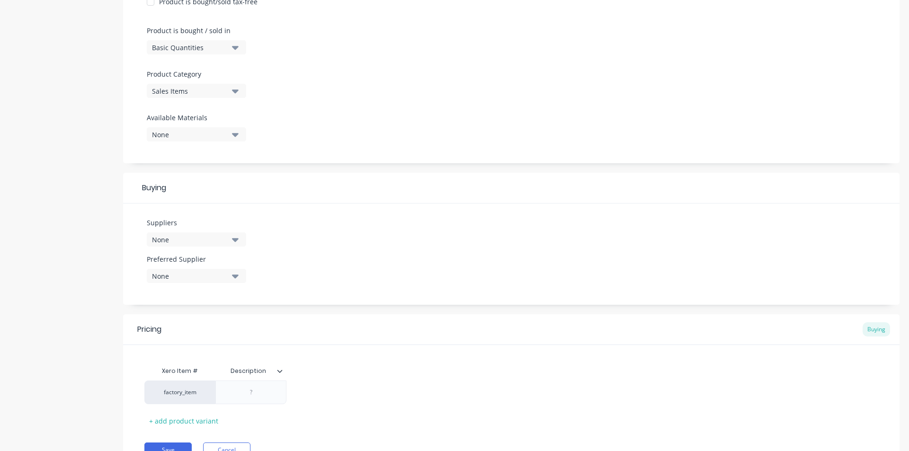
scroll to position [284, 0]
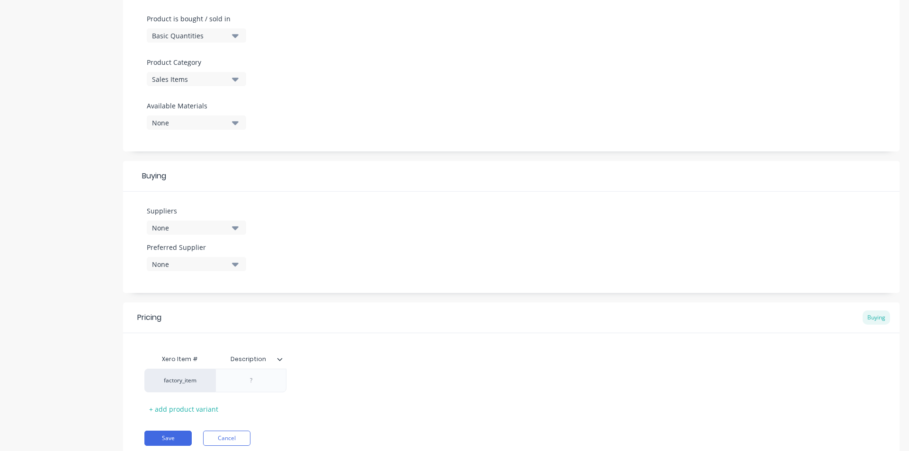
click at [233, 223] on icon "button" at bounding box center [235, 228] width 7 height 10
click at [211, 254] on input "text" at bounding box center [224, 256] width 100 height 19
click at [215, 275] on div "Rowmark [GEOGRAPHIC_DATA]" at bounding box center [223, 280] width 95 height 10
click at [271, 383] on div "Xero Item # Description Rowmark [GEOGRAPHIC_DATA] factory_item $0.00 + add prod…" at bounding box center [511, 384] width 734 height 68
click at [258, 375] on div at bounding box center [251, 381] width 47 height 12
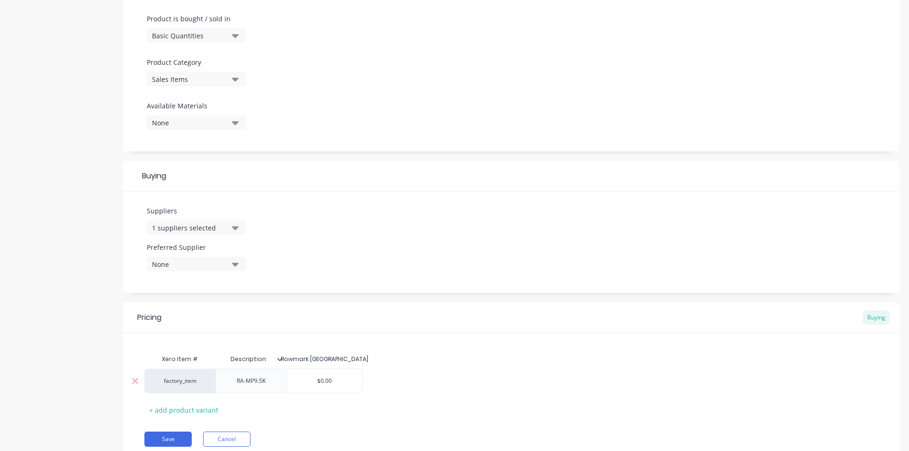
click at [323, 369] on div "$0.00" at bounding box center [324, 381] width 76 height 25
click at [333, 377] on input "$0.00" at bounding box center [324, 381] width 75 height 9
drag, startPoint x: 333, startPoint y: 369, endPoint x: 285, endPoint y: 381, distance: 50.3
click at [285, 381] on div "factory_item RA-MP9.5K $0.00 $0.00" at bounding box center [253, 381] width 218 height 25
click at [404, 248] on div "Suppliers 1 suppliers selected Rowma Preferred Supplier None" at bounding box center [511, 242] width 777 height 101
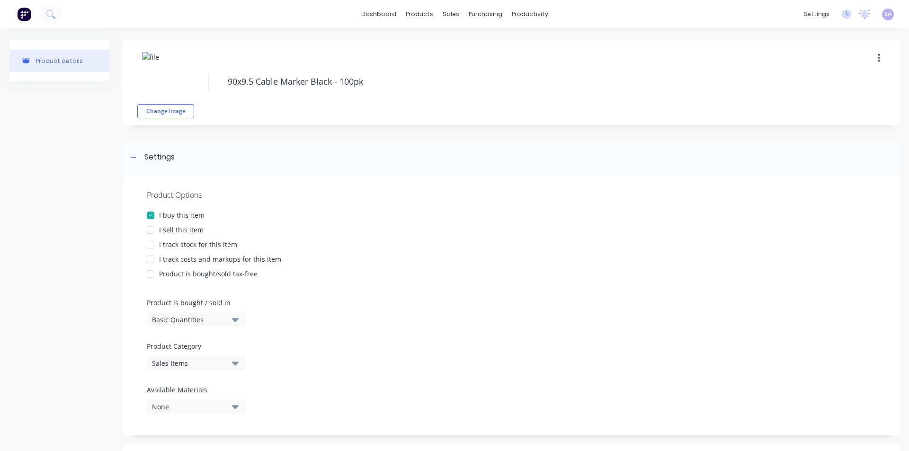
scroll to position [308, 0]
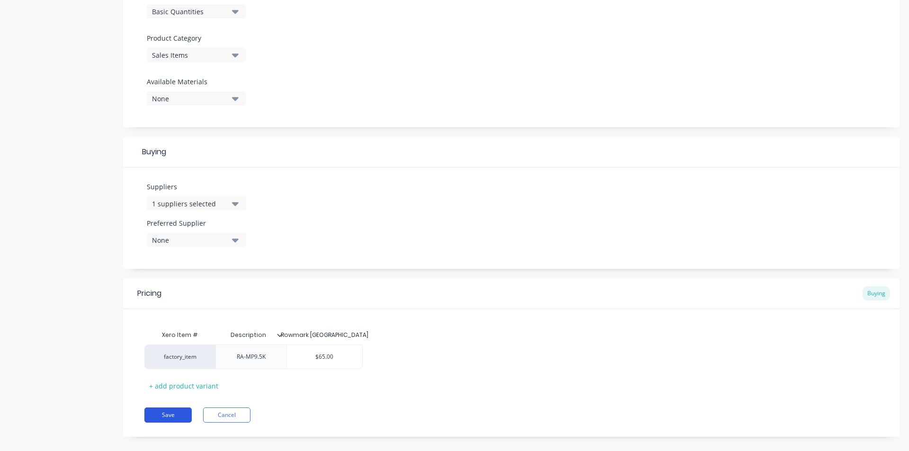
click at [181, 408] on button "Save" at bounding box center [167, 415] width 47 height 15
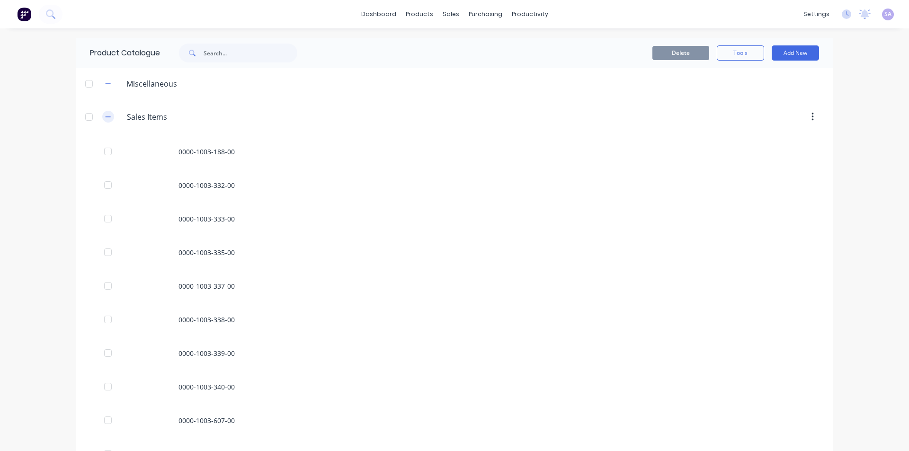
click at [105, 114] on icon "button" at bounding box center [108, 117] width 6 height 7
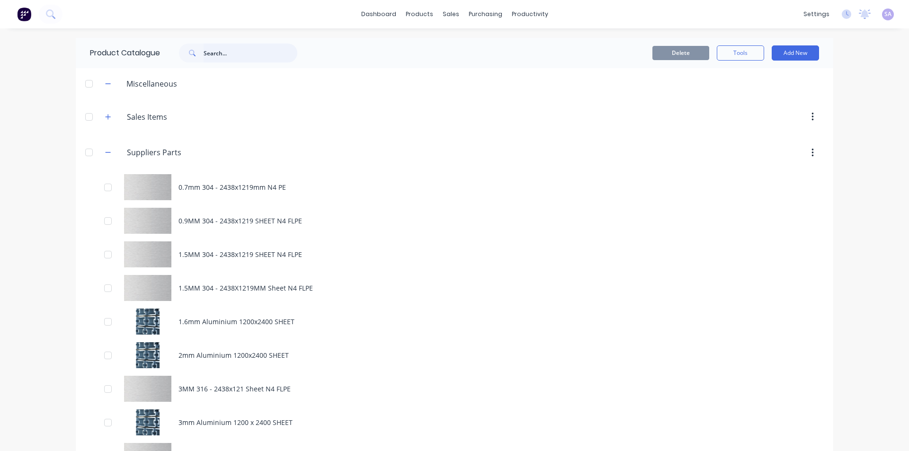
click at [226, 48] on input "text" at bounding box center [251, 53] width 94 height 19
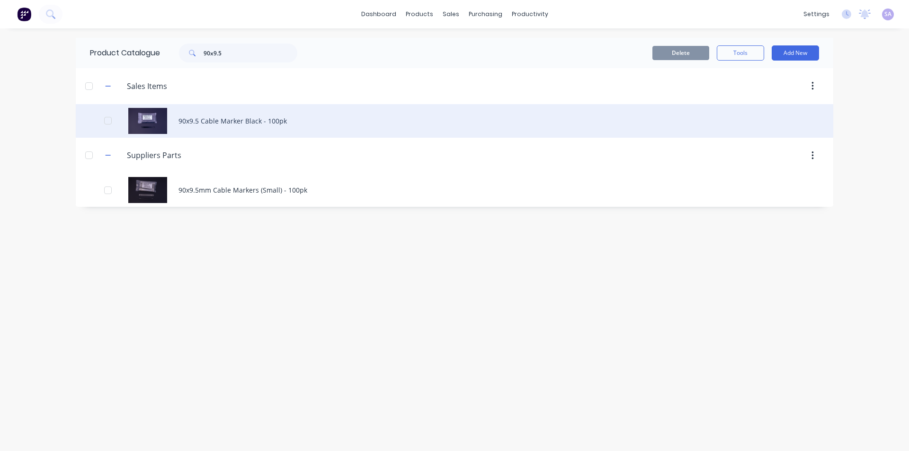
click at [259, 113] on div "90x9.5 Cable Marker Black - 100pk" at bounding box center [455, 121] width 758 height 34
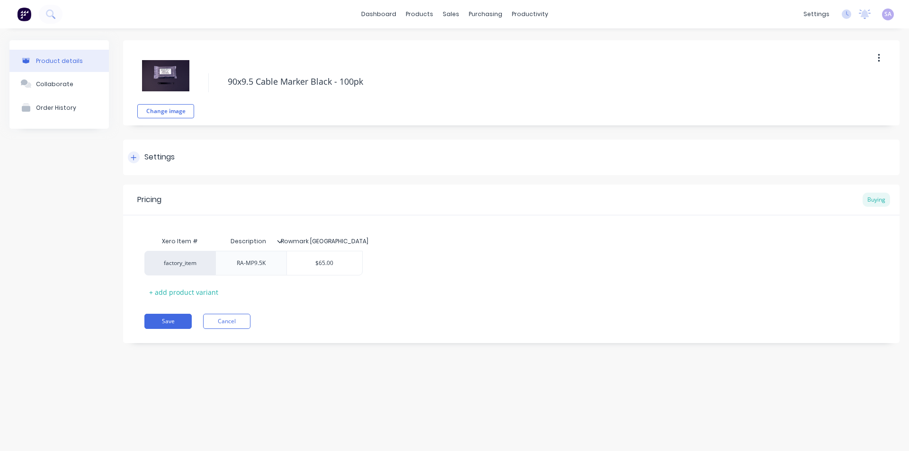
click at [135, 159] on icon at bounding box center [134, 157] width 6 height 7
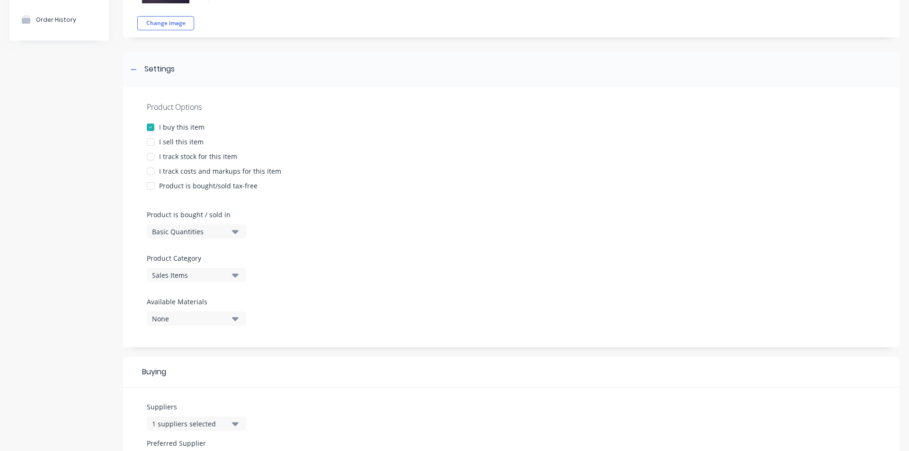
scroll to position [95, 0]
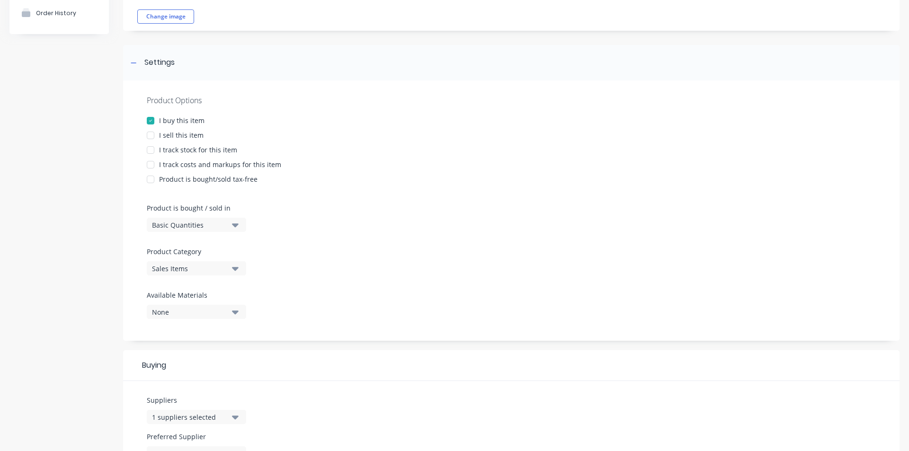
click at [234, 263] on icon "button" at bounding box center [235, 268] width 7 height 10
click at [213, 349] on div "Suppliers Parts" at bounding box center [218, 358] width 142 height 19
click at [406, 283] on div at bounding box center [511, 286] width 729 height 7
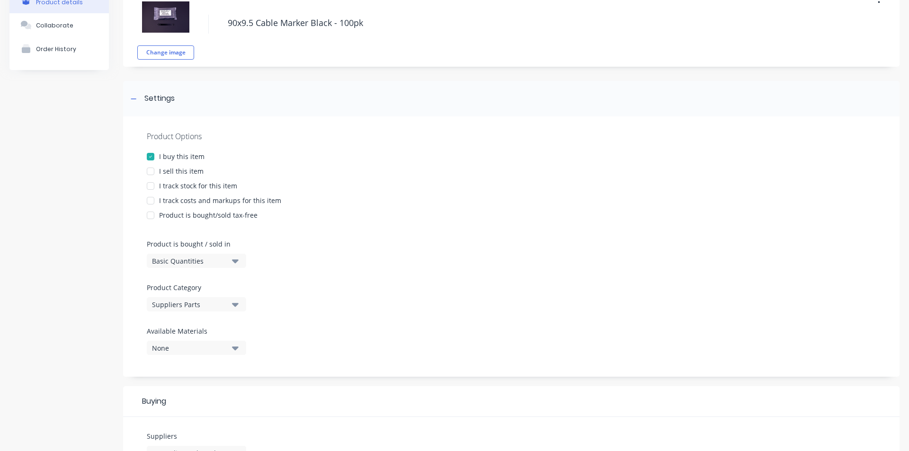
scroll to position [0, 0]
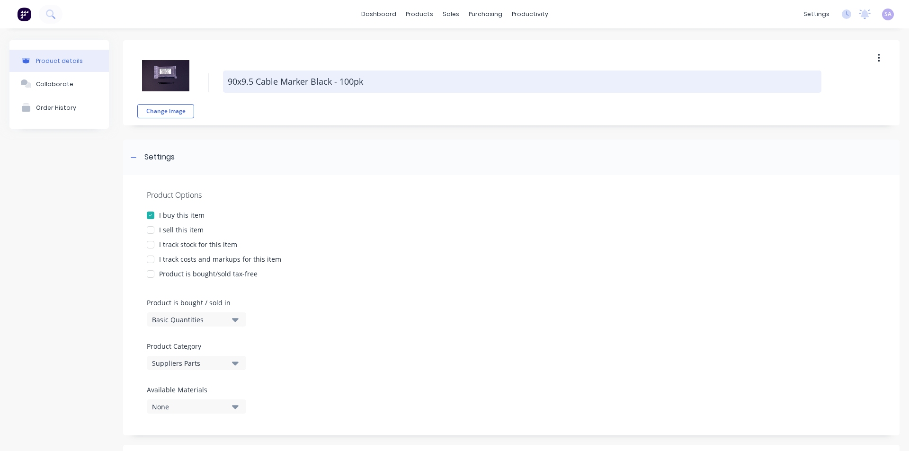
click at [254, 81] on textarea "90x9.5 Cable Marker Black - 100pk" at bounding box center [522, 82] width 599 height 22
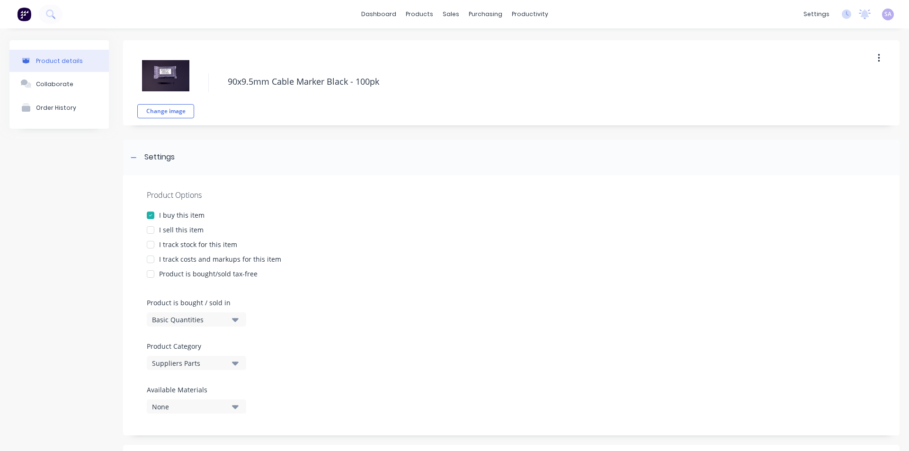
click at [442, 178] on div "Product Options I buy this item I sell this item I track stock for this item I …" at bounding box center [511, 305] width 777 height 260
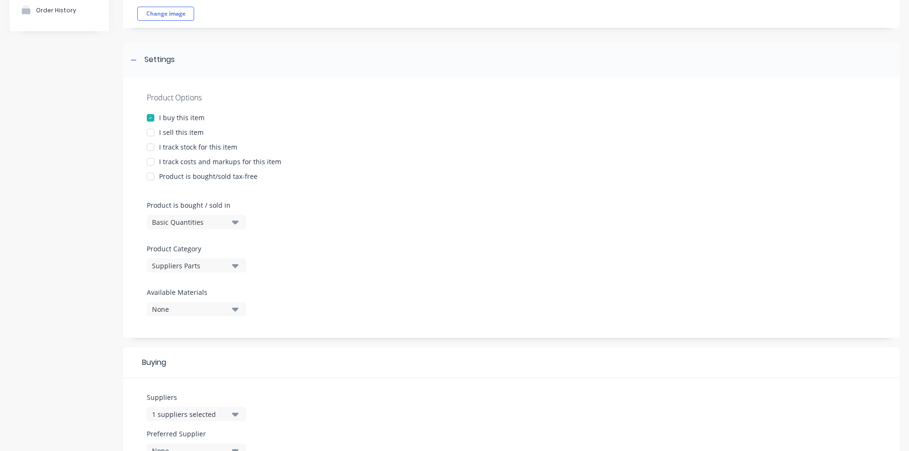
scroll to position [308, 0]
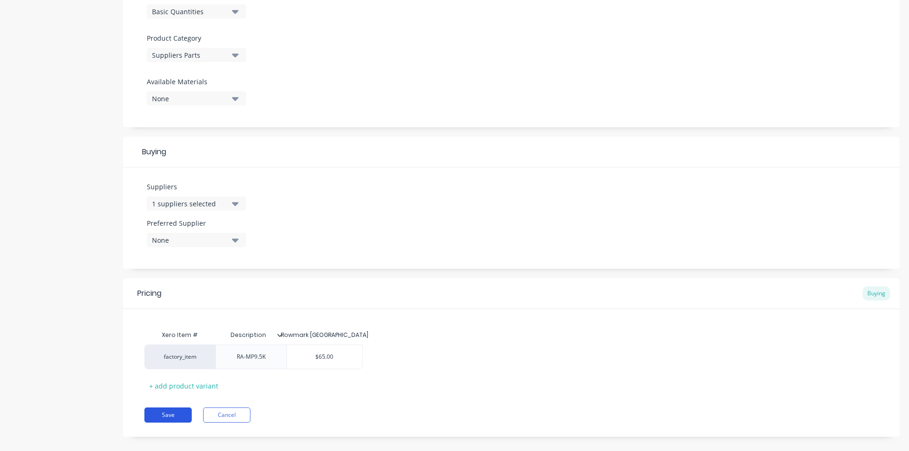
click at [161, 408] on button "Save" at bounding box center [167, 415] width 47 height 15
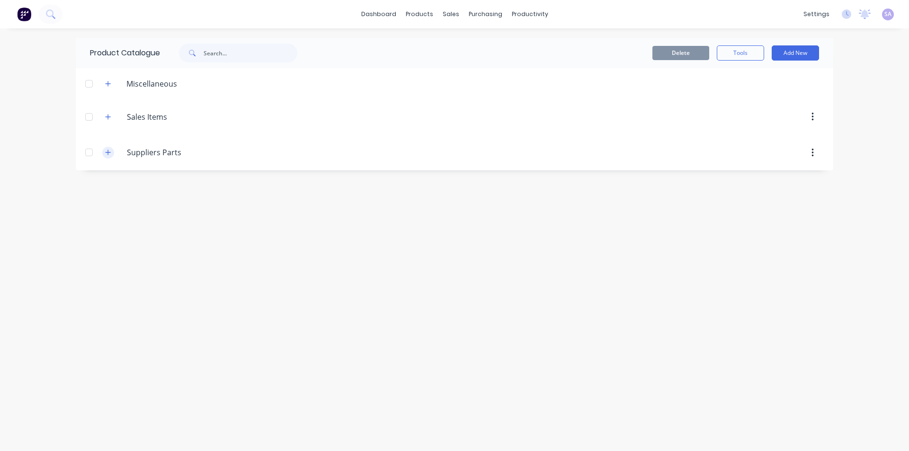
click at [106, 149] on icon "button" at bounding box center [108, 152] width 6 height 7
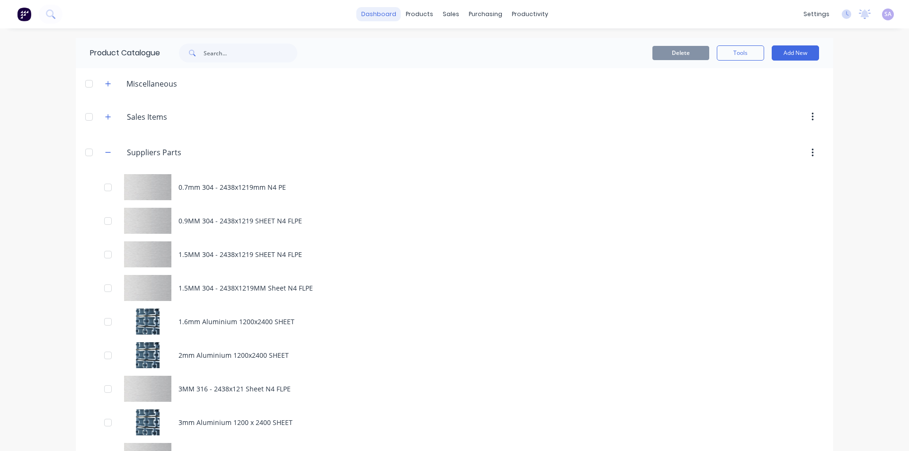
click at [379, 12] on link "dashboard" at bounding box center [379, 14] width 45 height 14
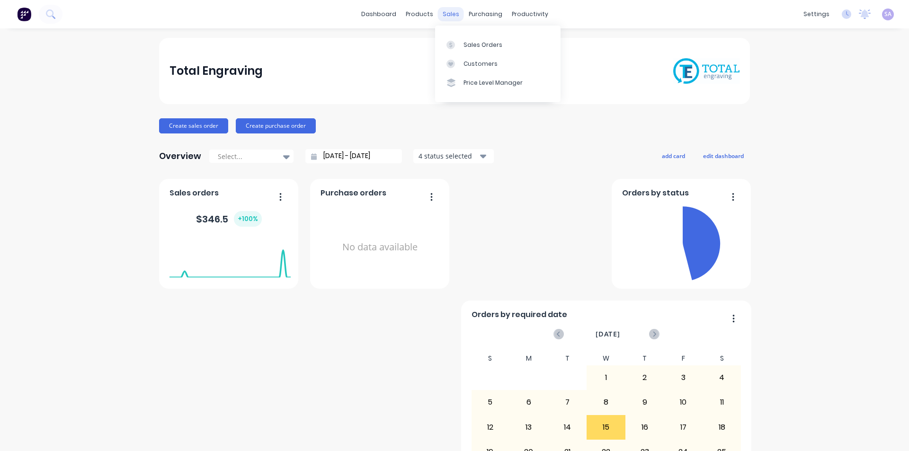
click at [441, 17] on div "sales" at bounding box center [451, 14] width 26 height 14
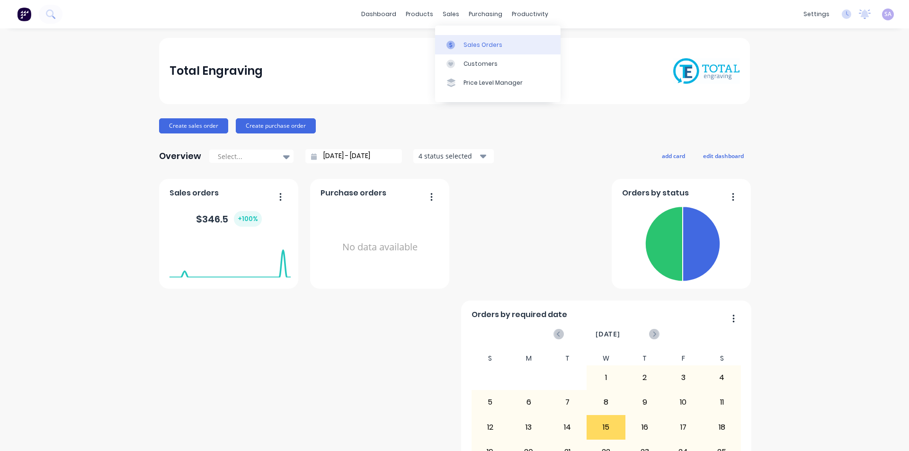
click at [492, 46] on div "Sales Orders" at bounding box center [483, 45] width 39 height 9
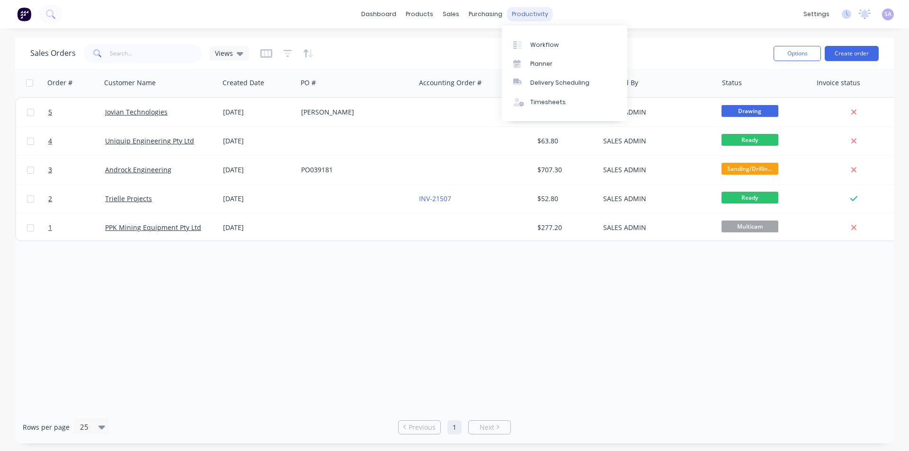
click at [531, 17] on div "productivity" at bounding box center [530, 14] width 46 height 14
click at [544, 48] on link "Workflow" at bounding box center [564, 44] width 125 height 19
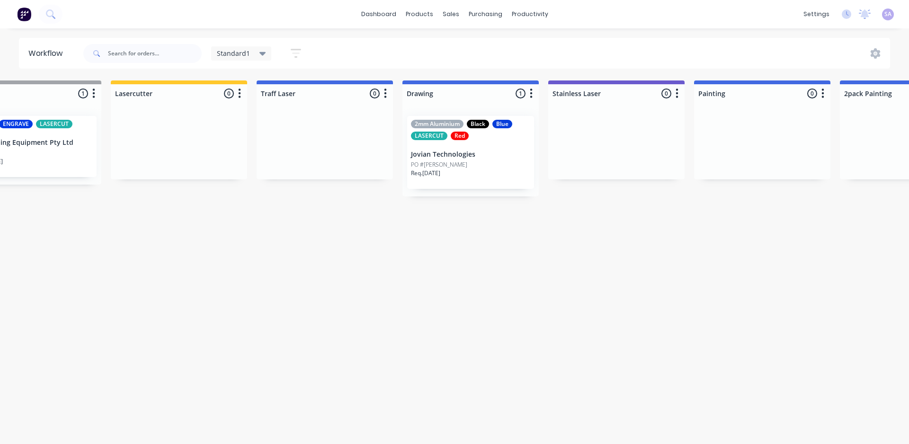
scroll to position [0, 506]
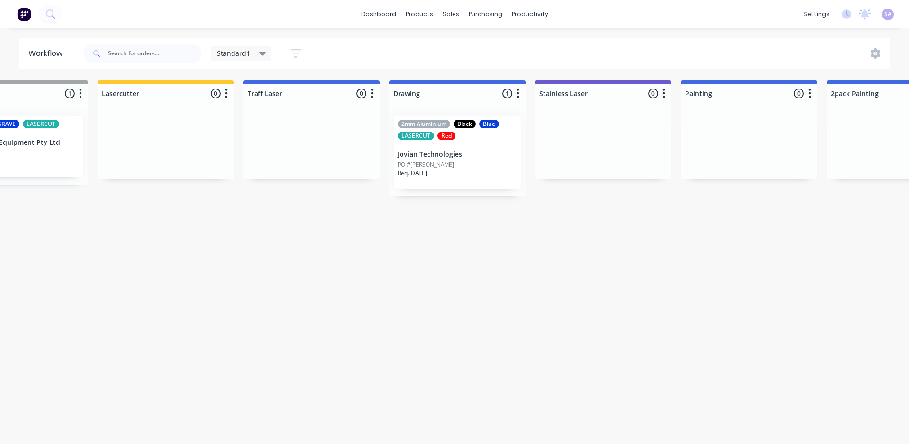
click at [398, 169] on div "Req. 15/10/25" at bounding box center [457, 177] width 119 height 16
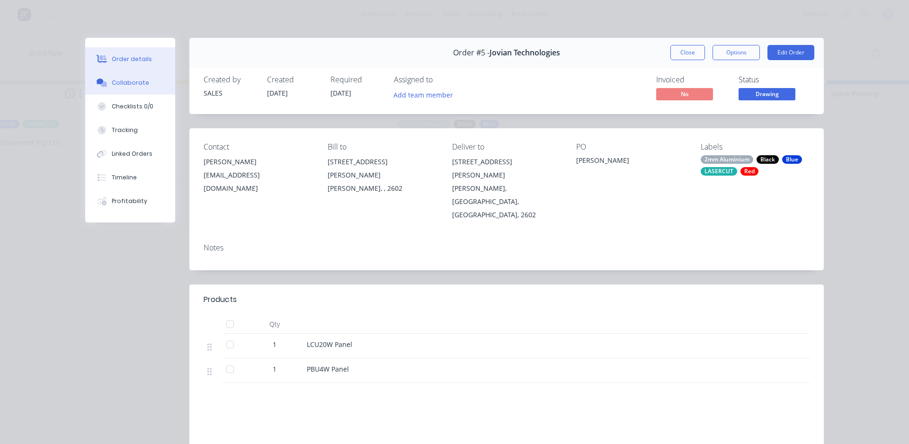
click at [126, 79] on div "Collaborate" at bounding box center [130, 83] width 37 height 9
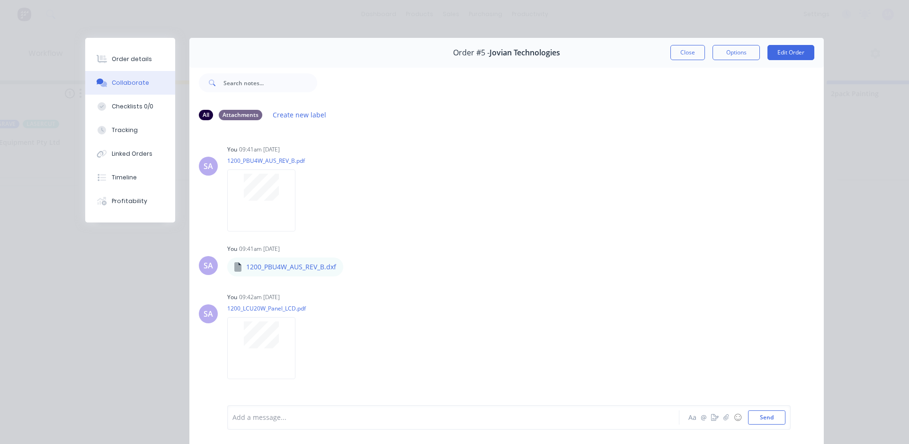
scroll to position [0, 0]
click at [697, 47] on button "Close" at bounding box center [687, 52] width 35 height 15
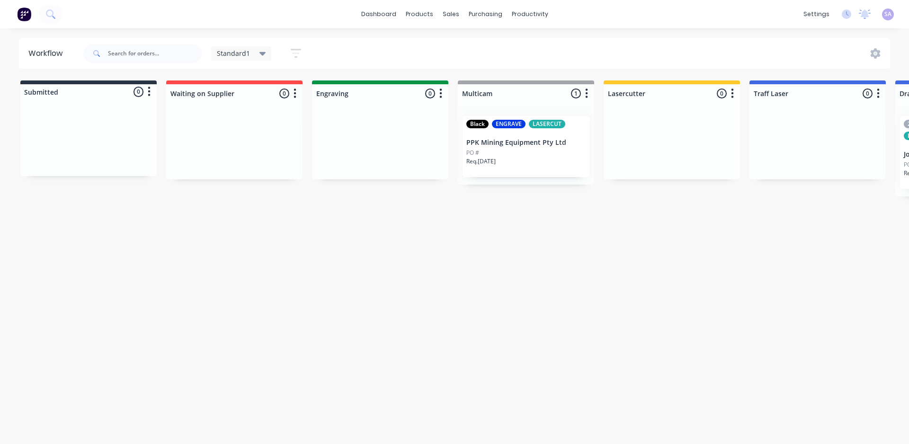
click at [245, 52] on div "Standard1" at bounding box center [241, 53] width 49 height 9
drag, startPoint x: 289, startPoint y: 37, endPoint x: 282, endPoint y: 49, distance: 14.2
click at [282, 49] on div "dashboard products sales purchasing productivity dashboard products Product Cat…" at bounding box center [454, 193] width 909 height 387
click at [291, 49] on icon "button" at bounding box center [296, 53] width 10 height 12
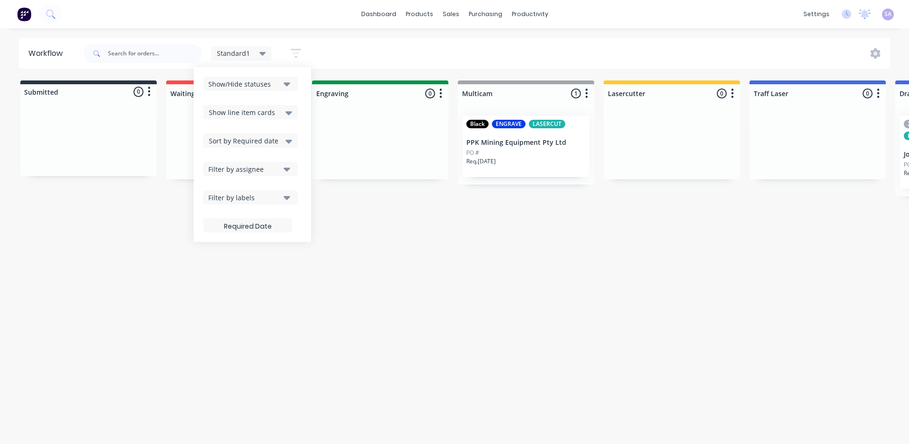
click at [284, 83] on icon "button" at bounding box center [287, 84] width 7 height 4
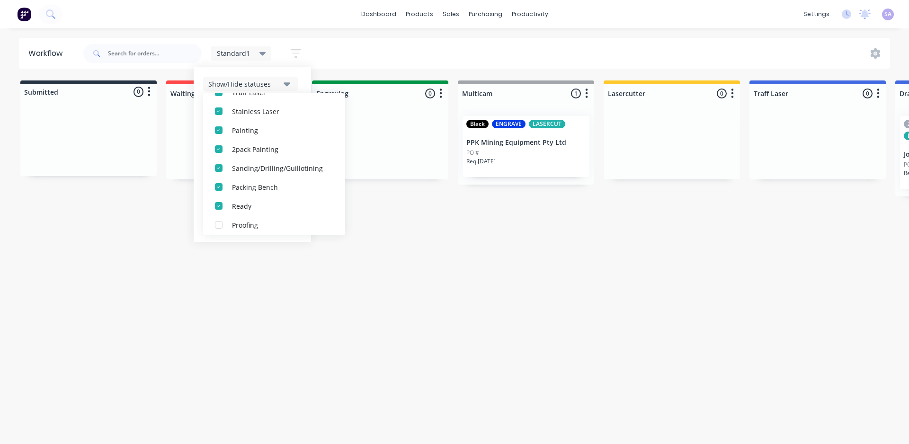
scroll to position [180, 0]
click at [209, 219] on div "button" at bounding box center [218, 221] width 19 height 19
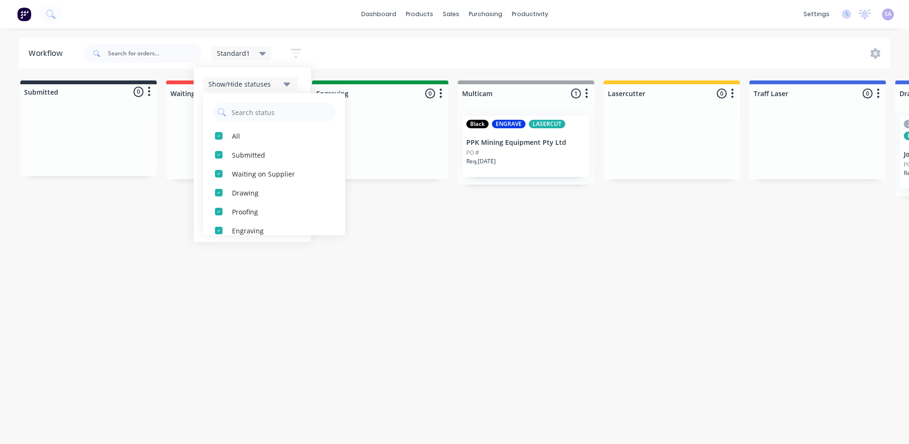
click at [536, 313] on div "Workflow Standard1 Save new view None edit Standard1 (Default) edit Show/Hide s…" at bounding box center [454, 231] width 909 height 387
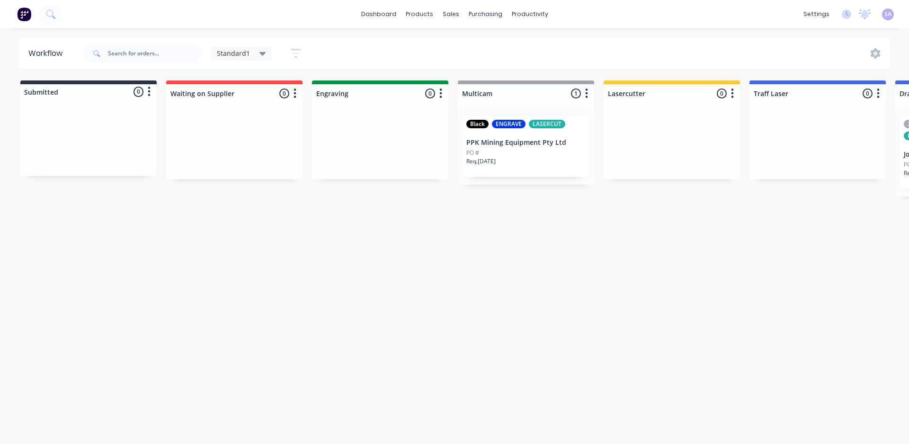
click at [291, 57] on icon "button" at bounding box center [296, 53] width 10 height 12
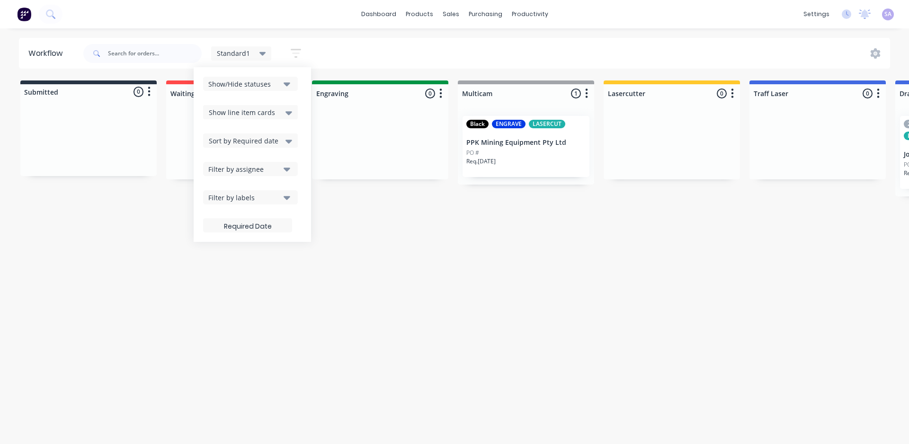
click at [259, 52] on icon at bounding box center [262, 54] width 7 height 4
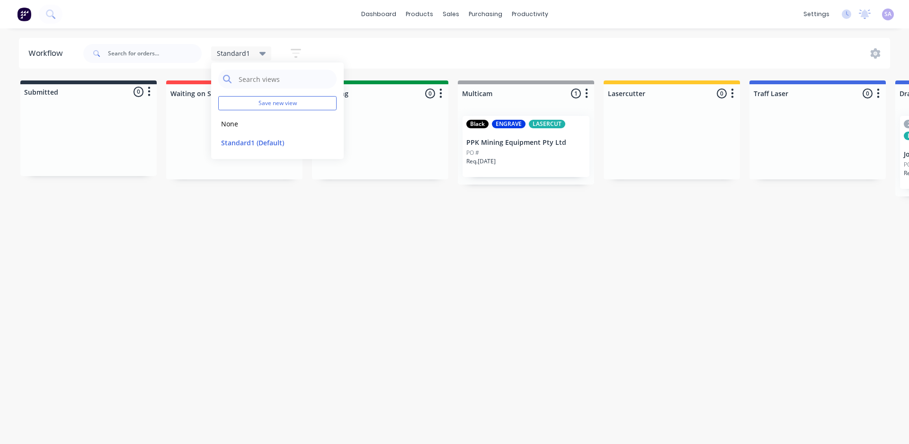
click at [292, 53] on icon "button" at bounding box center [296, 53] width 8 height 1
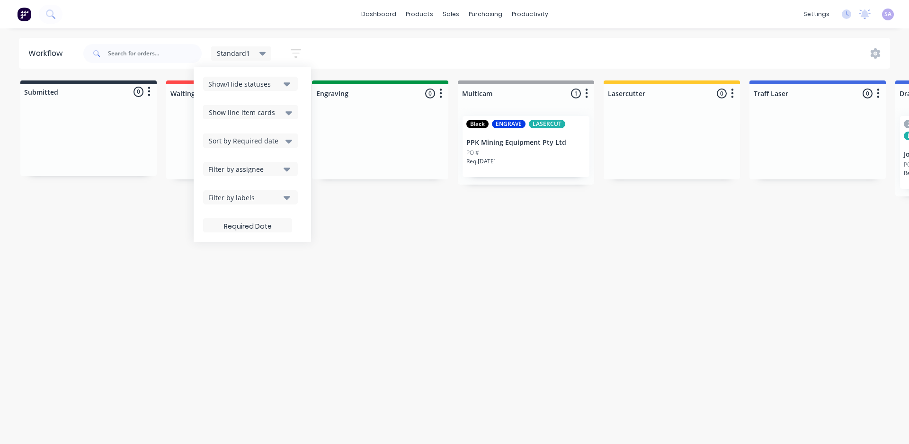
click at [284, 83] on icon "button" at bounding box center [287, 84] width 7 height 10
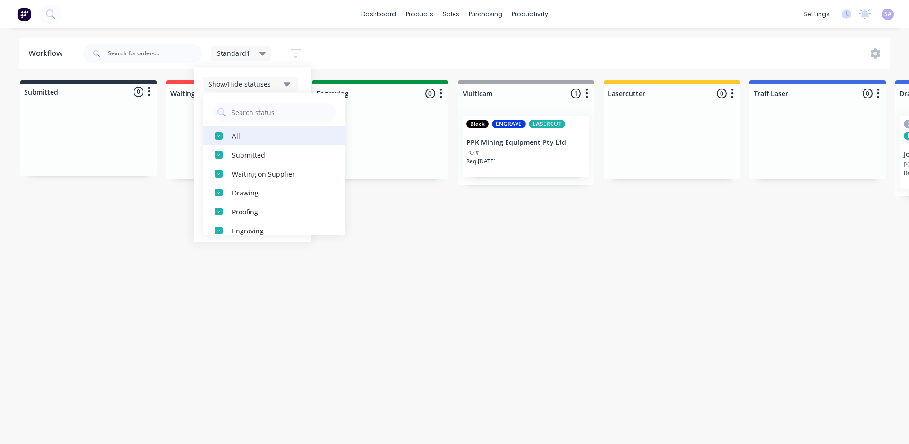
click at [209, 133] on div "button" at bounding box center [218, 135] width 19 height 19
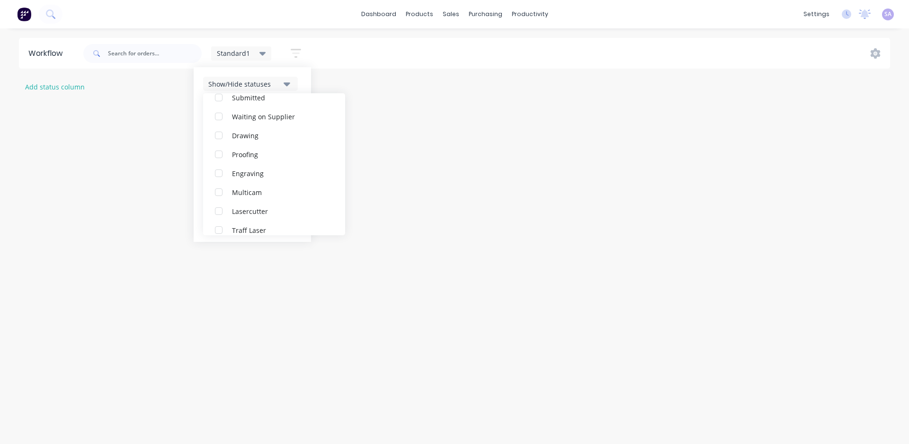
scroll to position [41, 0]
click at [209, 151] on div "button" at bounding box center [218, 151] width 19 height 19
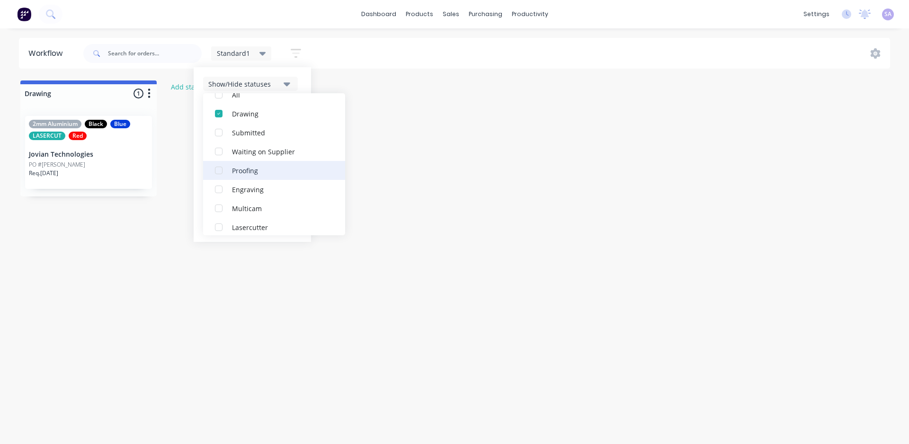
click at [209, 167] on div "button" at bounding box center [218, 170] width 19 height 19
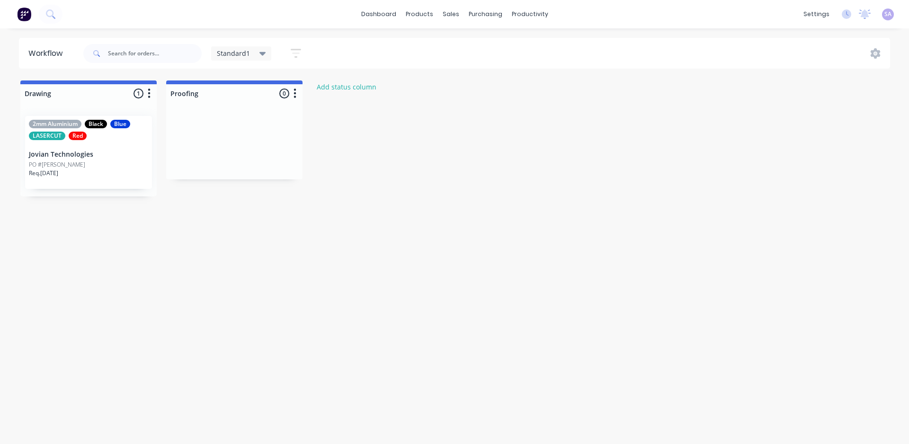
click at [255, 29] on div "dashboard products sales purchasing productivity dashboard products Product Cat…" at bounding box center [454, 193] width 909 height 387
click at [259, 53] on icon at bounding box center [262, 53] width 7 height 10
click at [268, 80] on input "text" at bounding box center [285, 79] width 94 height 19
click at [271, 97] on button "Save new view" at bounding box center [277, 103] width 118 height 14
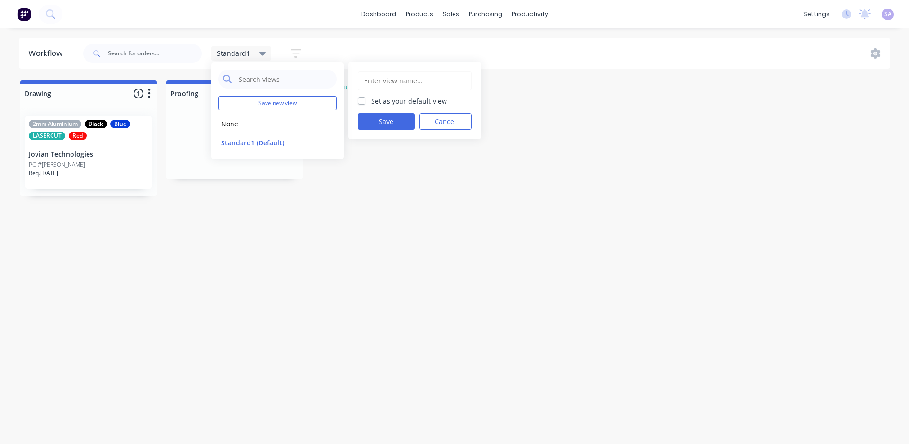
click at [377, 76] on input "text" at bounding box center [414, 81] width 103 height 18
type input "Draw&Proof"
click at [373, 113] on button "Save" at bounding box center [386, 121] width 57 height 17
click at [218, 156] on button "Draw&Proof" at bounding box center [268, 161] width 101 height 11
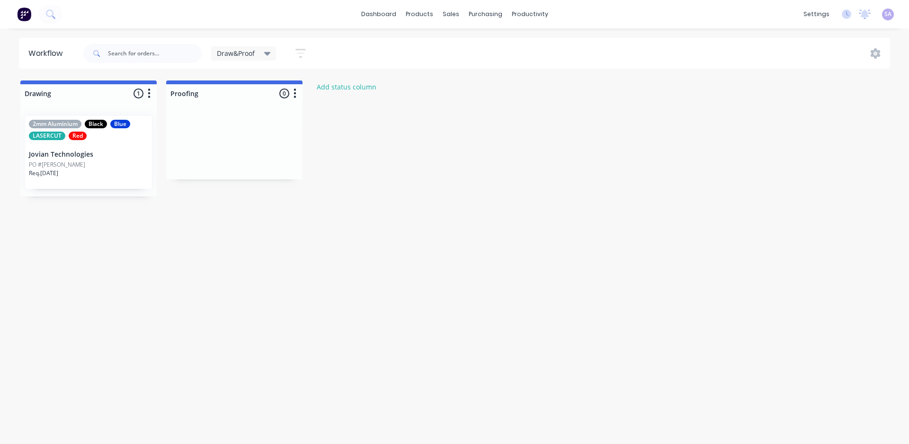
click at [297, 53] on icon "button" at bounding box center [301, 53] width 8 height 1
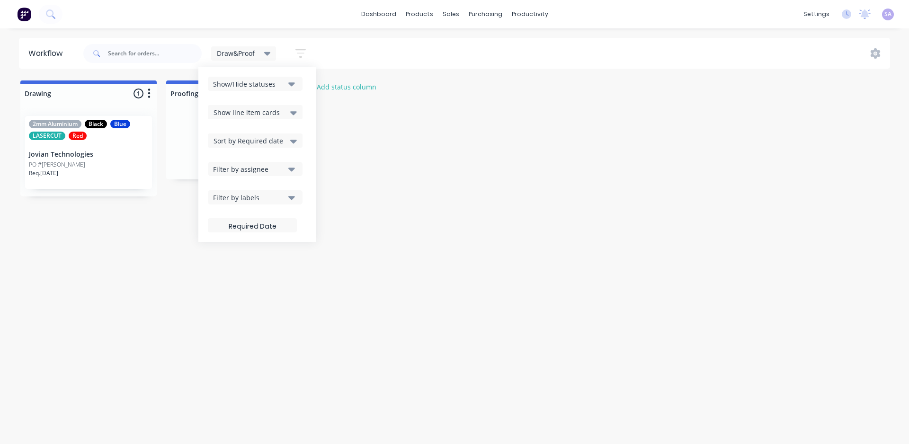
click at [288, 82] on icon "button" at bounding box center [291, 84] width 7 height 4
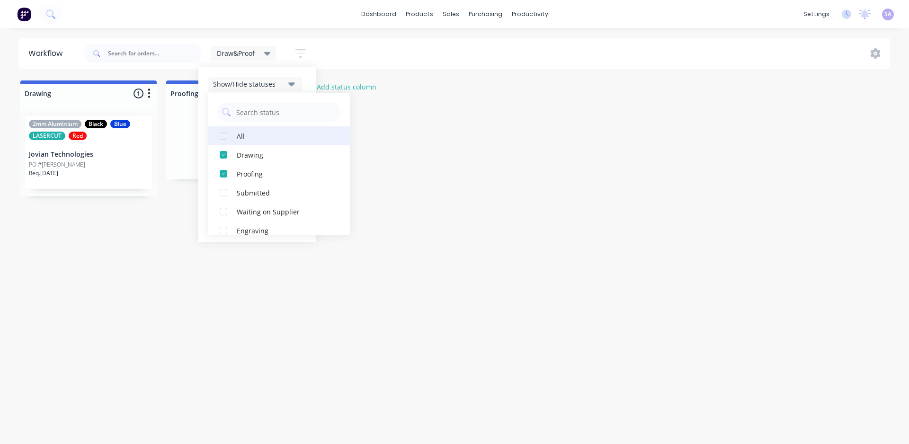
click at [214, 136] on div "button" at bounding box center [223, 135] width 19 height 19
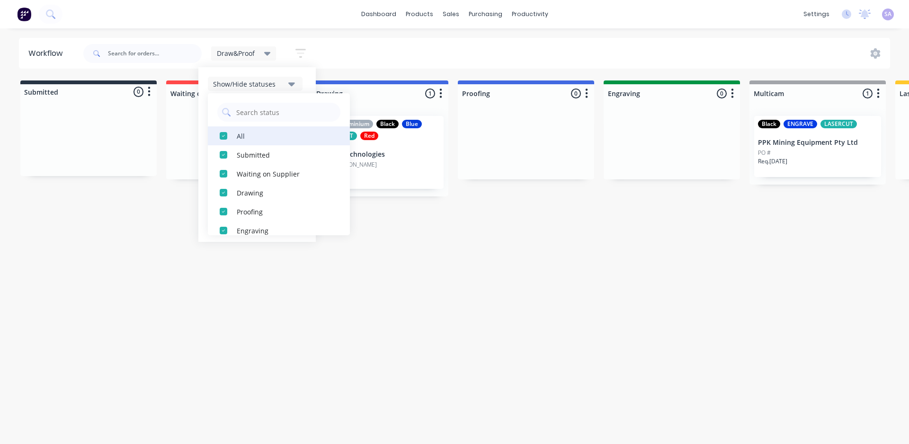
click at [214, 136] on div "button" at bounding box center [223, 135] width 19 height 19
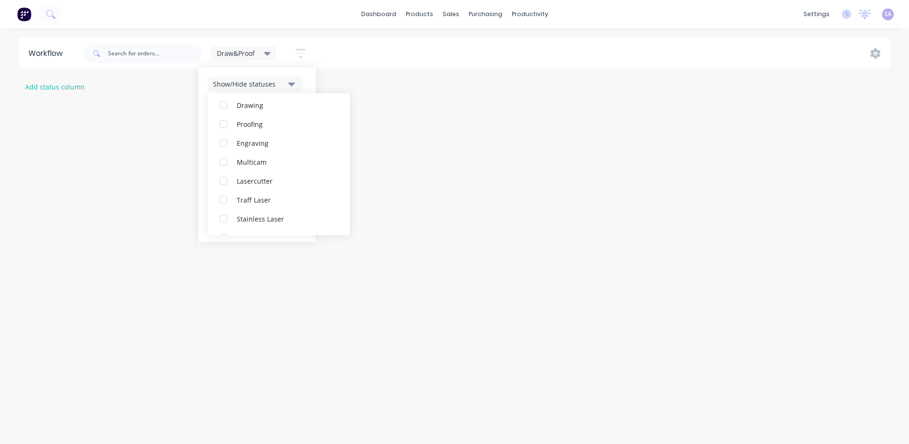
scroll to position [91, 0]
click at [214, 141] on div "button" at bounding box center [223, 139] width 19 height 19
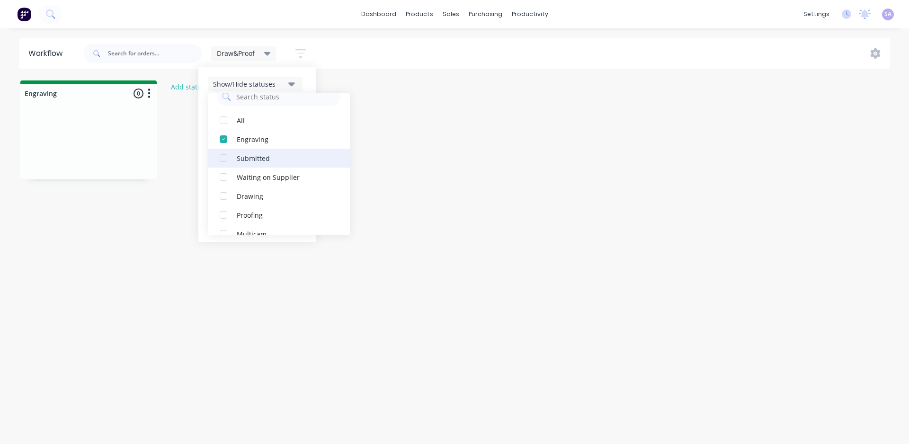
click at [214, 154] on div "button" at bounding box center [223, 158] width 19 height 19
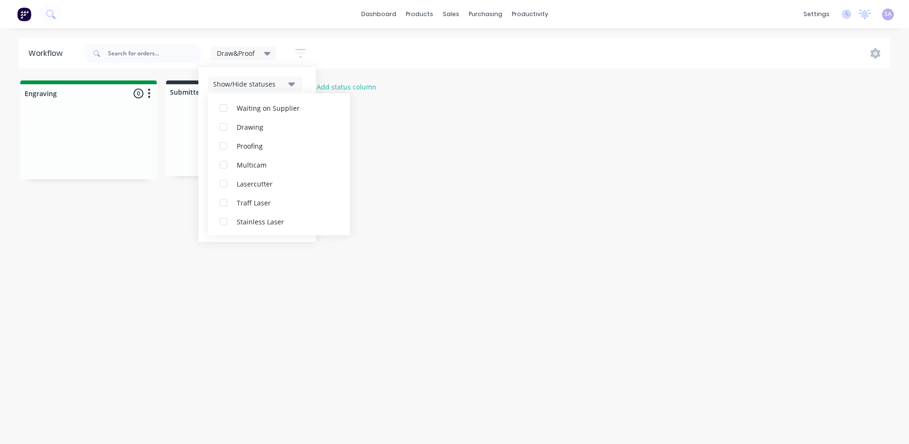
scroll to position [23, 0]
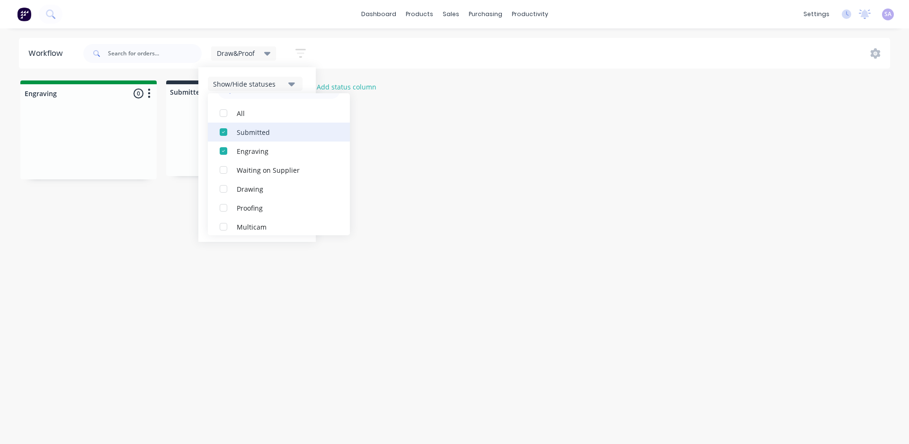
click at [214, 133] on div "button" at bounding box center [223, 132] width 19 height 19
click at [214, 133] on div "button" at bounding box center [223, 133] width 19 height 19
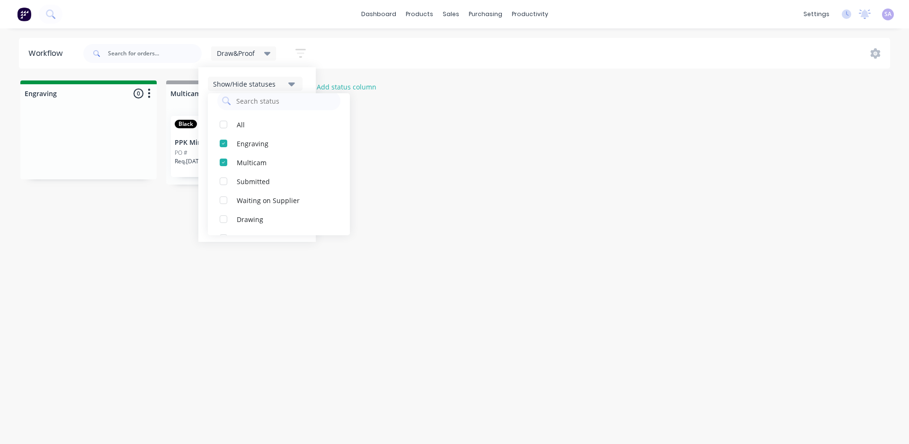
scroll to position [30, 0]
click at [214, 143] on div "button" at bounding box center [223, 143] width 19 height 19
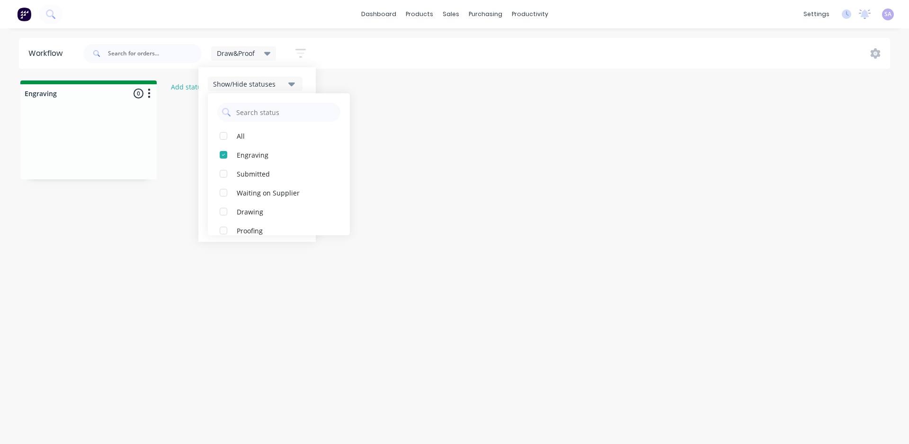
click at [292, 78] on div "Show/Hide statuses All Engraving Submitted Waiting on Supplier Drawing Proofing…" at bounding box center [256, 154] width 117 height 175
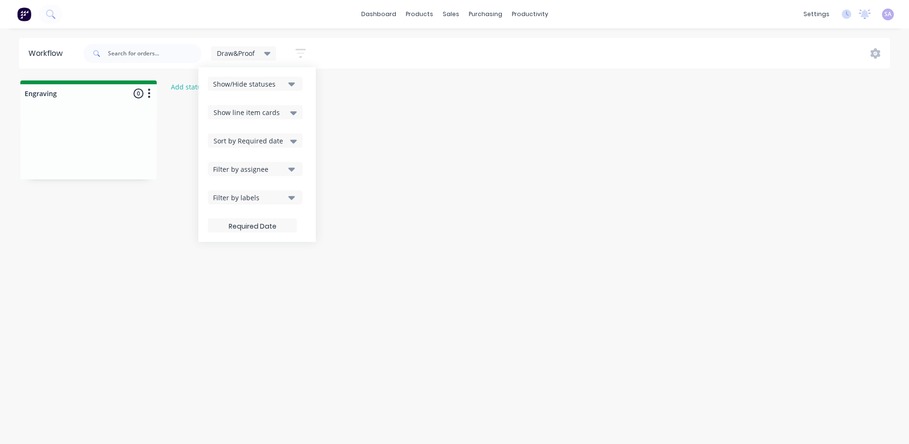
click at [379, 52] on div "Draw&Proof Save new view None edit Standard1 (Default) edit Draw&Proof edit Sho…" at bounding box center [485, 53] width 809 height 28
click at [297, 53] on icon "button" at bounding box center [301, 53] width 8 height 1
click at [264, 52] on icon at bounding box center [267, 54] width 7 height 4
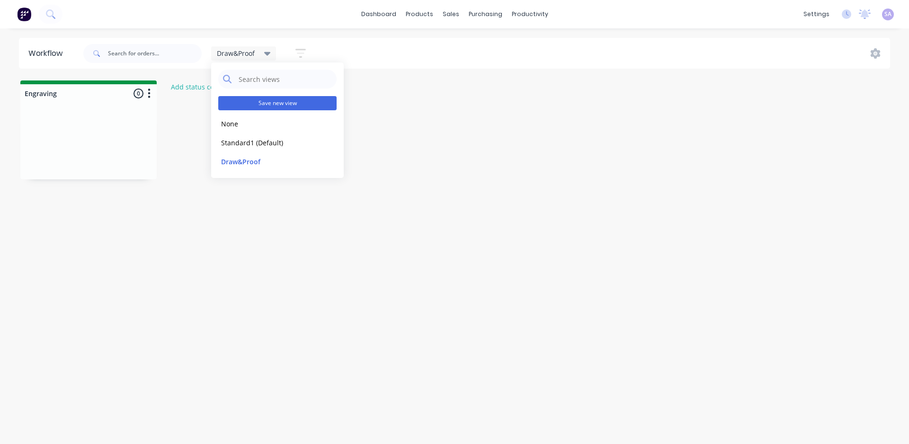
click at [267, 96] on button "Save new view" at bounding box center [277, 103] width 118 height 14
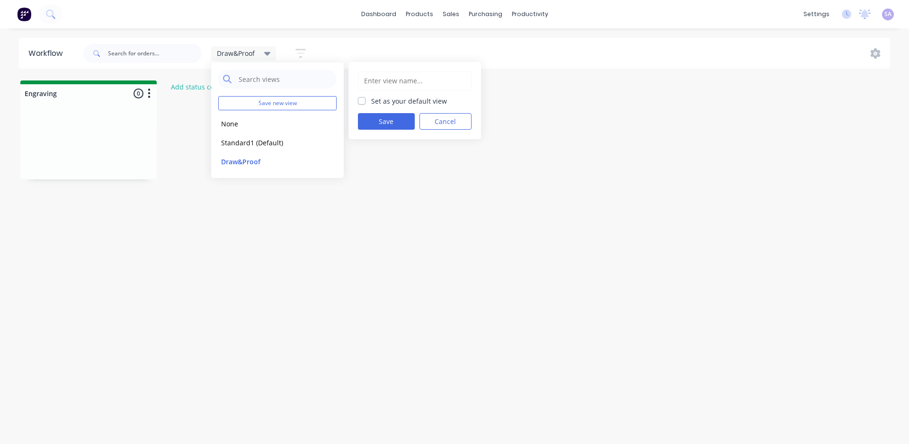
click at [368, 80] on input "text" at bounding box center [414, 81] width 103 height 18
type input "Engraving"
click at [376, 116] on button "Save" at bounding box center [386, 121] width 57 height 17
click at [389, 177] on div "Workflow Draw&Proof Save new view None edit Standard1 (Default) edit Draw&Proof…" at bounding box center [454, 231] width 909 height 387
click at [295, 54] on icon "button" at bounding box center [300, 53] width 10 height 12
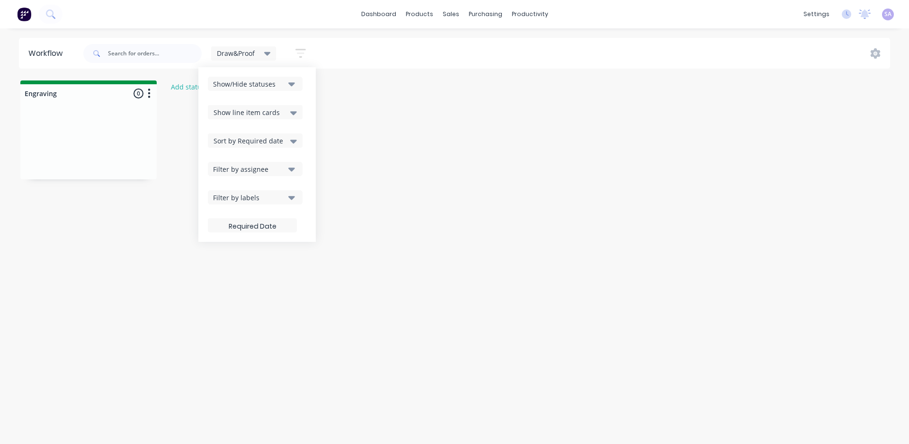
click at [288, 82] on icon "button" at bounding box center [291, 84] width 7 height 4
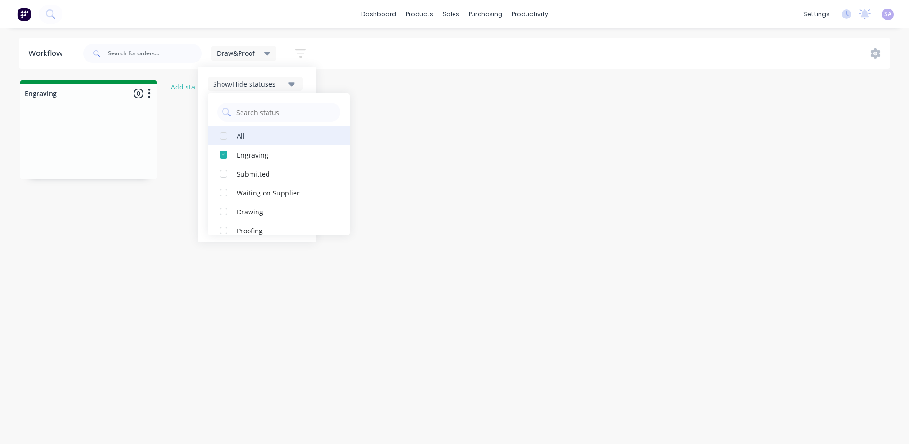
click at [214, 134] on div "button" at bounding box center [223, 135] width 19 height 19
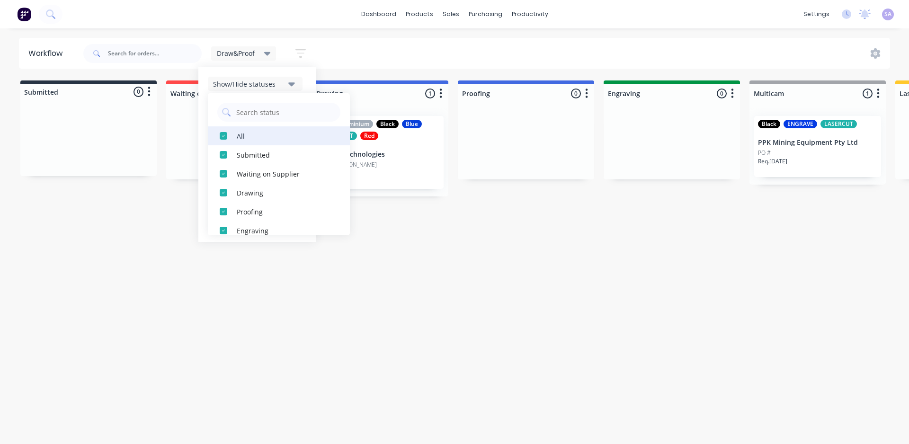
drag, startPoint x: 208, startPoint y: 133, endPoint x: 216, endPoint y: 134, distance: 7.6
click at [214, 135] on div "button" at bounding box center [223, 135] width 19 height 19
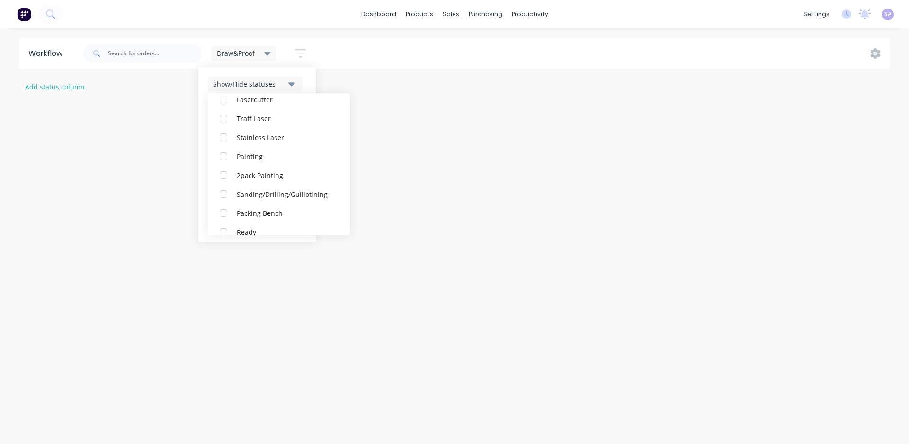
scroll to position [180, 0]
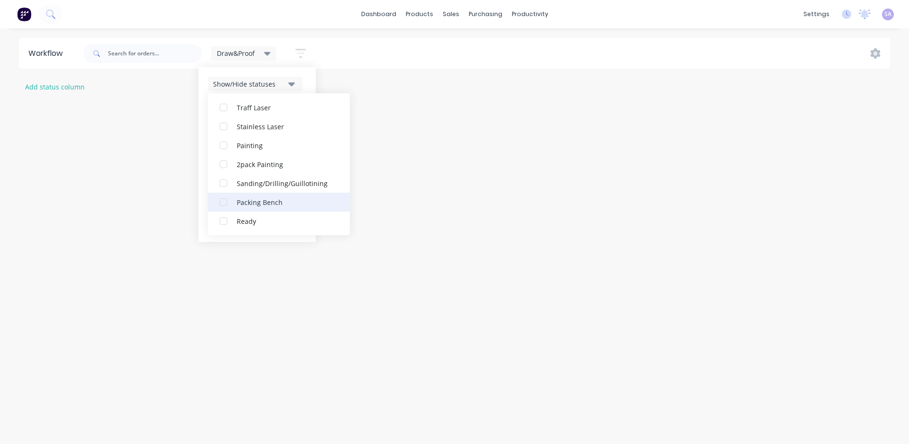
click at [214, 204] on div "button" at bounding box center [223, 202] width 19 height 19
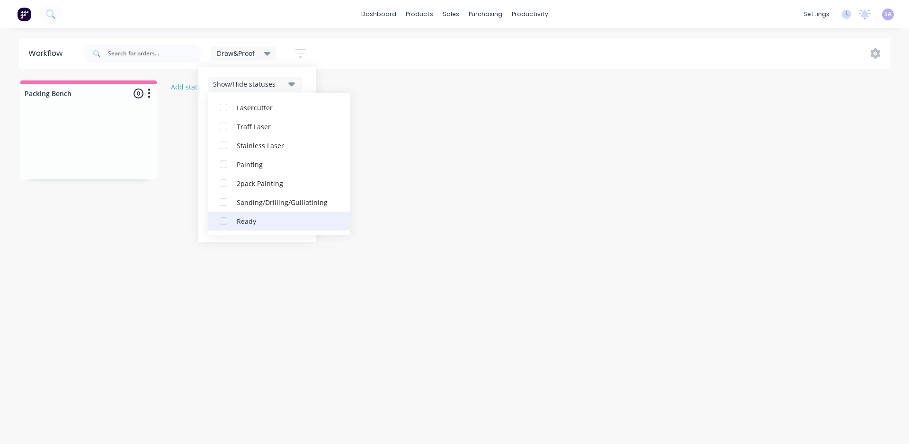
click at [214, 217] on div "button" at bounding box center [223, 221] width 19 height 19
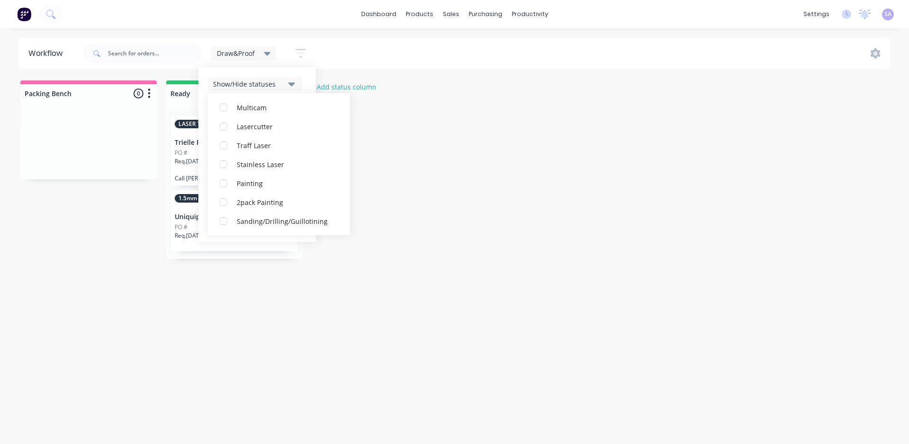
scroll to position [0, 0]
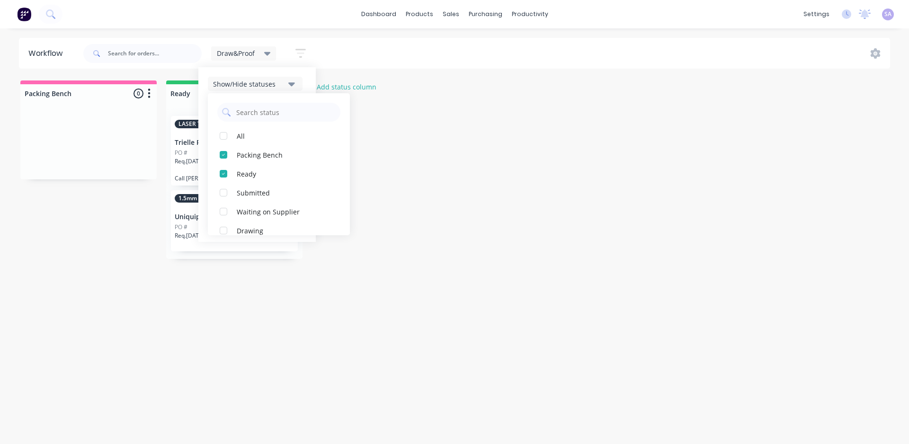
click at [297, 74] on div "Show/Hide statuses All Packing Bench Ready Submitted Waiting on Supplier Drawin…" at bounding box center [256, 154] width 117 height 175
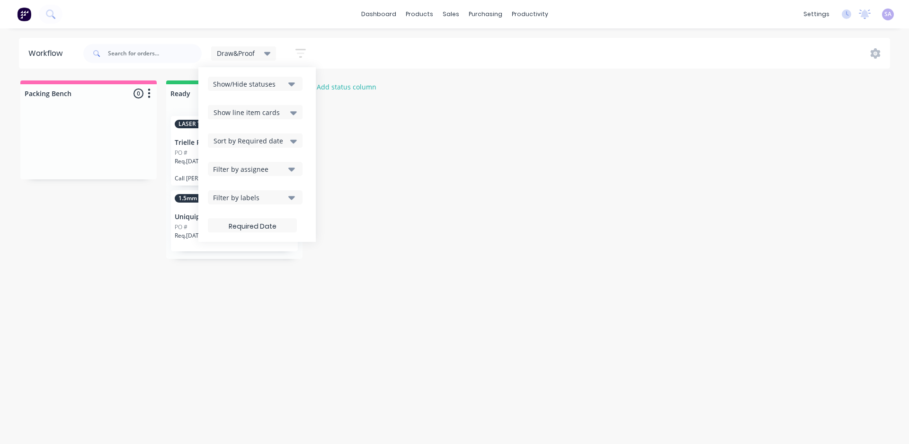
click at [295, 54] on icon "button" at bounding box center [300, 53] width 10 height 12
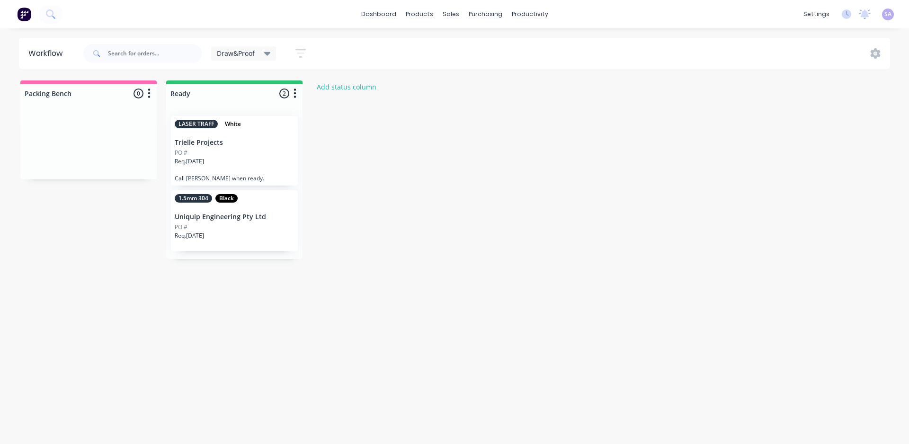
click at [297, 53] on icon "button" at bounding box center [301, 53] width 8 height 1
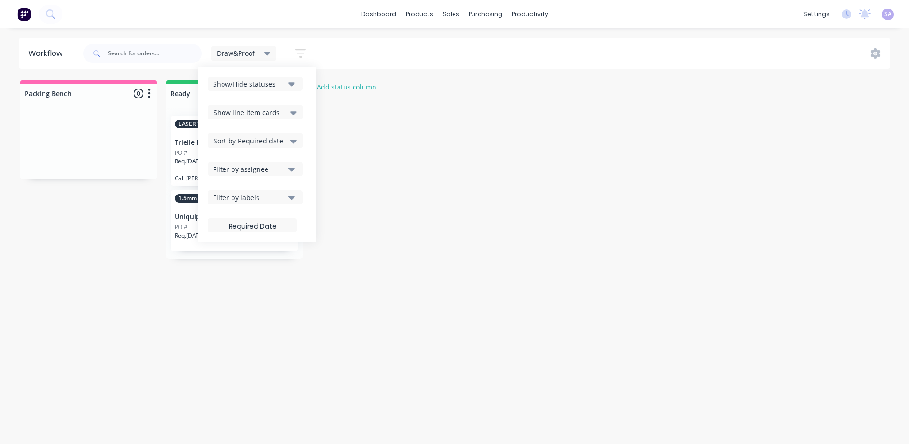
click at [297, 53] on icon "button" at bounding box center [301, 53] width 8 height 1
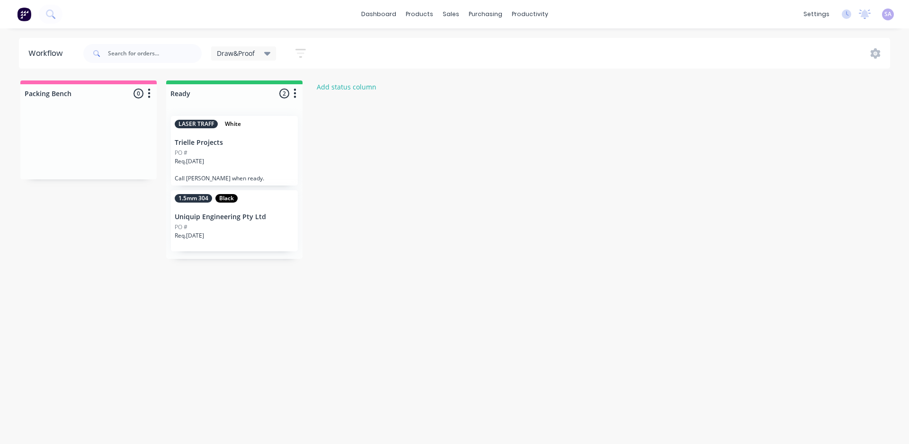
click at [264, 49] on icon at bounding box center [267, 53] width 7 height 10
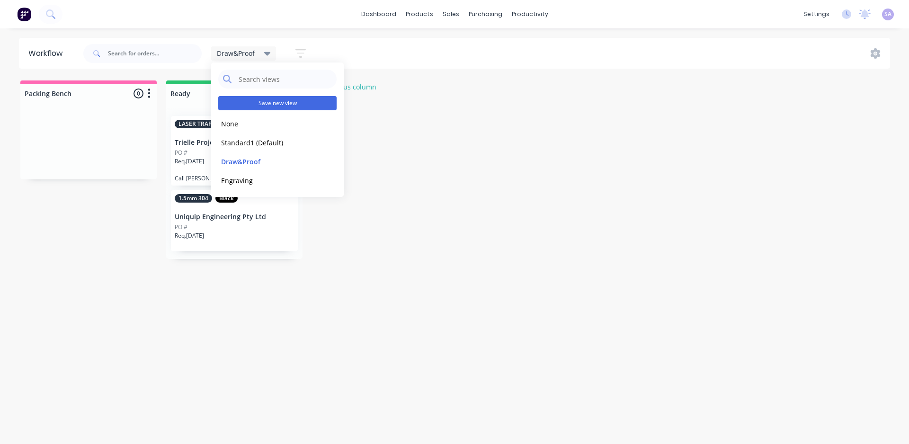
click at [279, 96] on button "Save new view" at bounding box center [277, 103] width 118 height 14
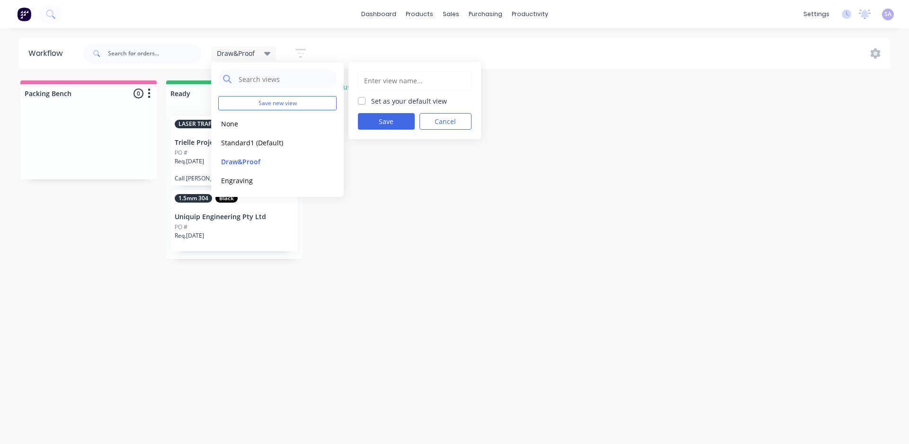
click at [393, 80] on input "text" at bounding box center [414, 81] width 103 height 18
type input "Packing, Ready"
click at [393, 114] on button "Save" at bounding box center [386, 121] width 57 height 17
click at [396, 56] on div "Draw&Proof Save new view None edit Standard1 (Default) edit Draw&Proof edit Eng…" at bounding box center [485, 53] width 809 height 28
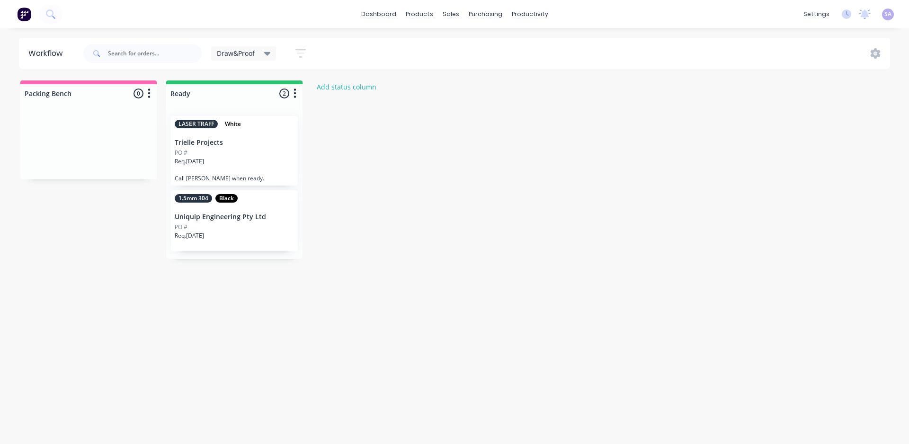
click at [264, 50] on icon at bounding box center [267, 53] width 7 height 10
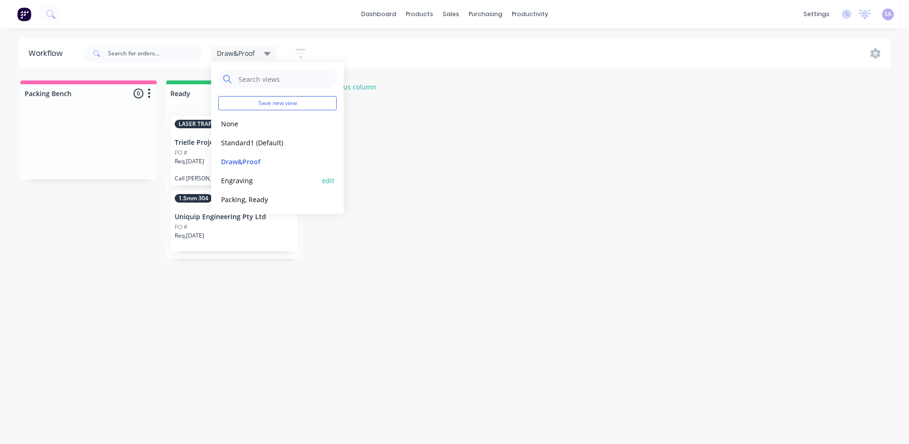
click at [268, 181] on button "Engraving" at bounding box center [268, 180] width 101 height 11
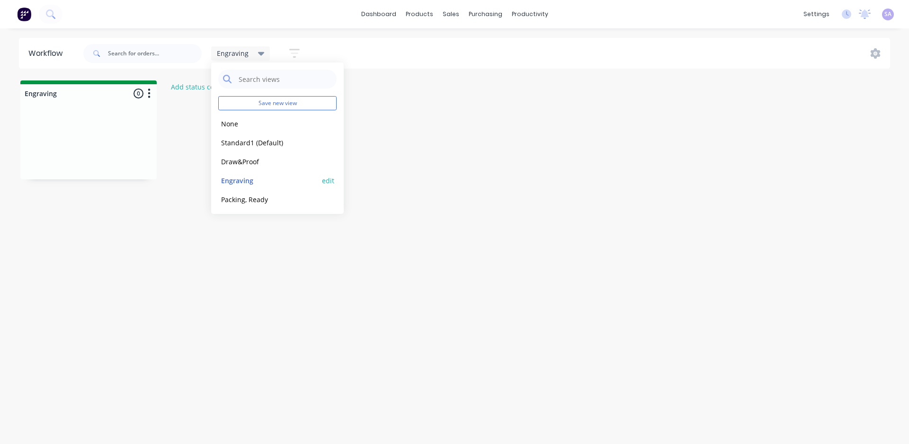
click at [322, 179] on button "edit" at bounding box center [328, 181] width 12 height 10
click at [392, 75] on input "Engraving" at bounding box center [414, 81] width 103 height 18
type input "Engraving/Multi"
click at [387, 116] on button "Update" at bounding box center [386, 121] width 57 height 17
click at [269, 177] on button "Engraving/Multi" at bounding box center [268, 180] width 101 height 11
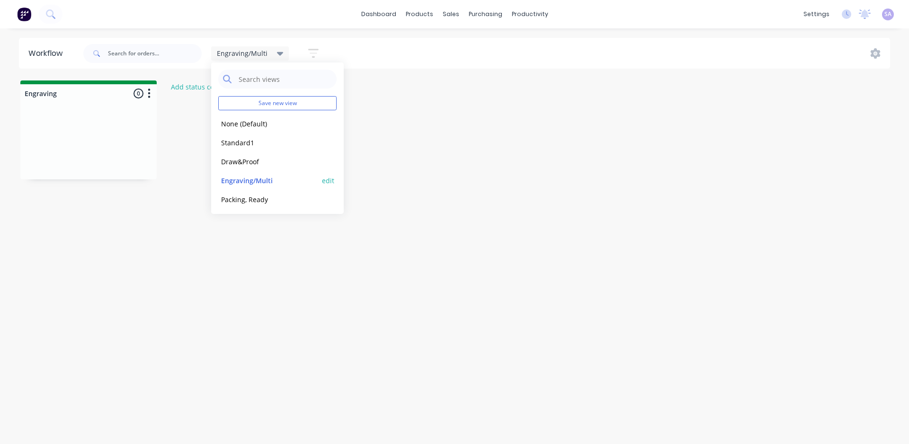
click at [322, 178] on button "edit" at bounding box center [328, 181] width 12 height 10
click at [444, 244] on div "Workflow Engraving/Multi Save new view None (Default) edit Standard1 edit Draw&…" at bounding box center [454, 231] width 909 height 387
click at [270, 58] on div "Engraving/Multi" at bounding box center [250, 53] width 78 height 14
click at [257, 122] on button "None (Default)" at bounding box center [268, 123] width 101 height 11
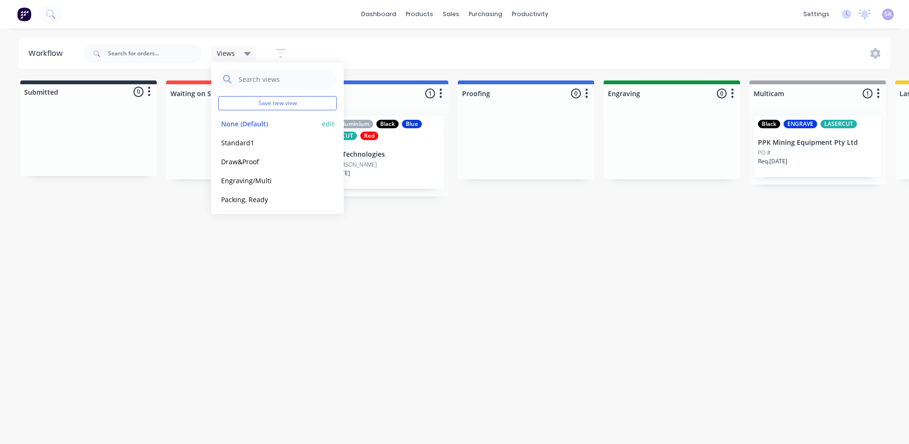
click at [322, 120] on button "edit" at bounding box center [328, 124] width 12 height 10
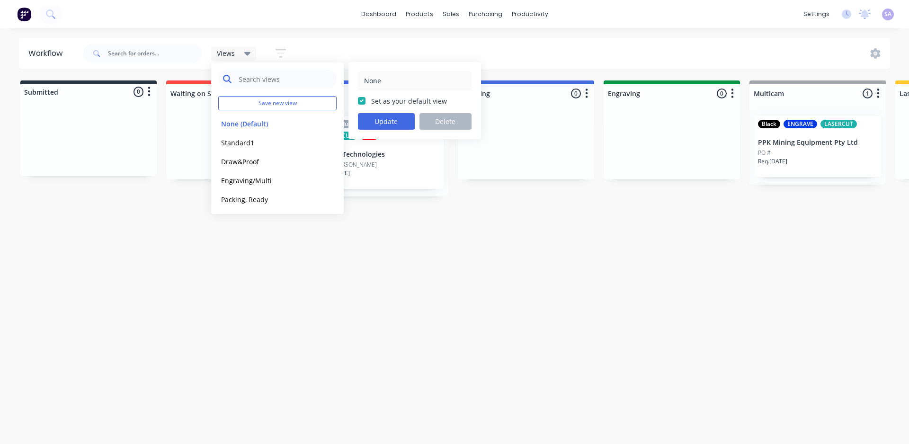
click at [252, 61] on div "Views Save new view None (Default) edit Standard1 edit Draw&Proof edit Engravin…" at bounding box center [233, 53] width 45 height 14
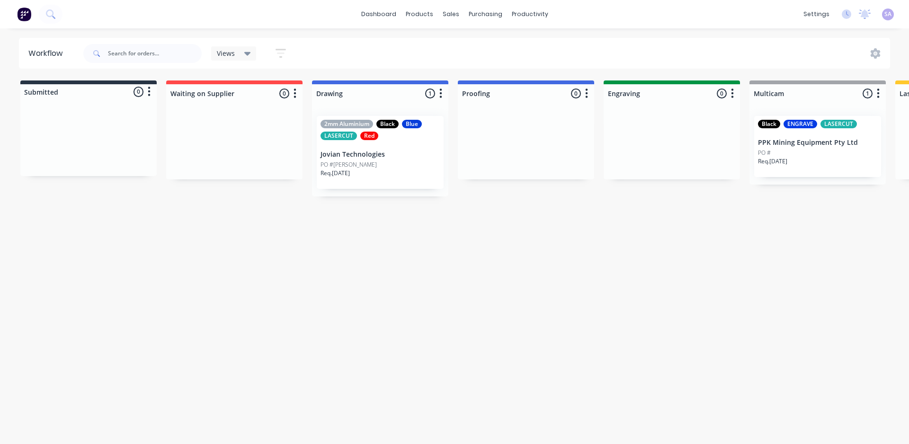
click at [244, 52] on icon at bounding box center [247, 54] width 7 height 4
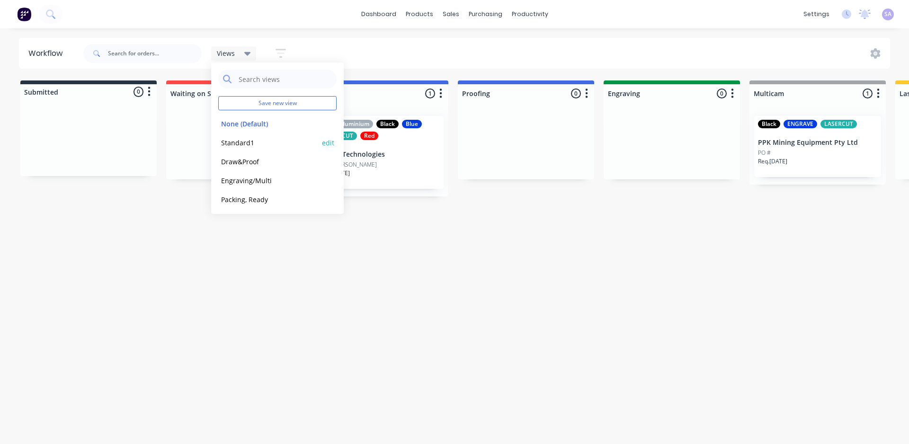
click at [259, 133] on div "Standard1 edit" at bounding box center [277, 142] width 118 height 19
click at [258, 160] on button "Draw&Proof" at bounding box center [268, 161] width 101 height 11
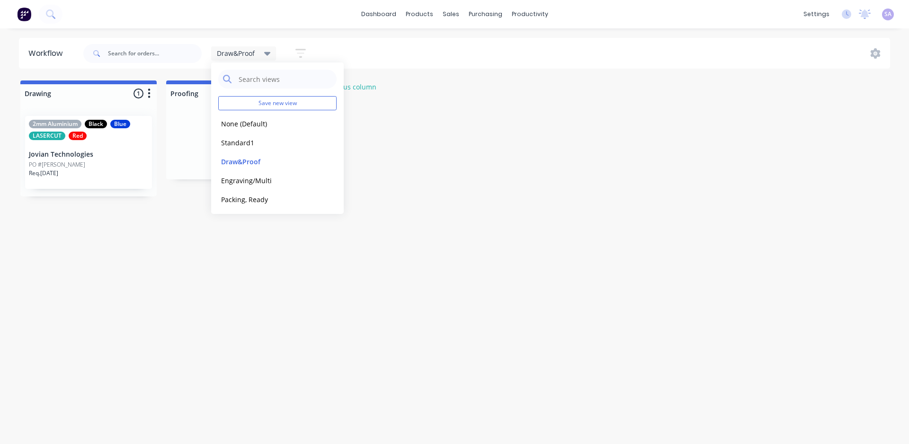
click at [263, 335] on div "Workflow Draw&Proof Save new view None (Default) edit Standard1 edit Draw&Proof…" at bounding box center [454, 231] width 909 height 387
